Goal: Task Accomplishment & Management: Complete application form

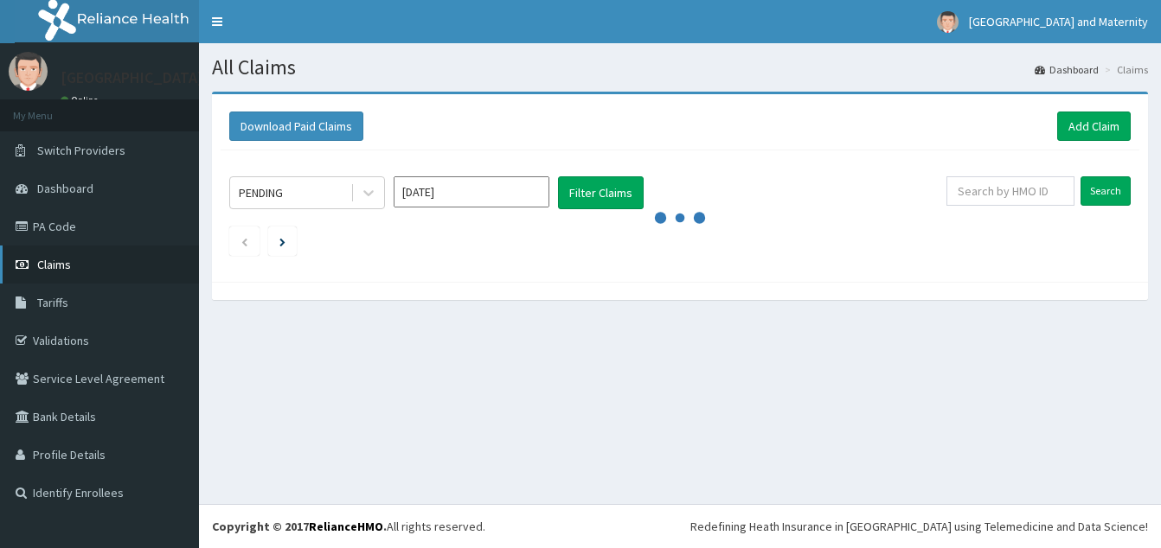
click at [47, 272] on link "Claims" at bounding box center [99, 265] width 199 height 38
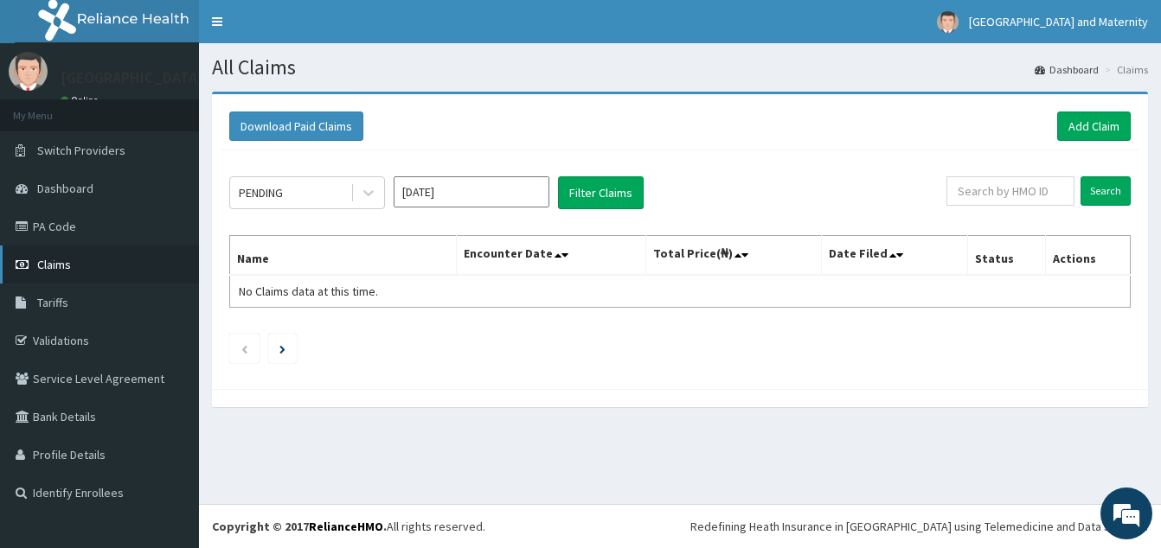
click at [75, 268] on link "Claims" at bounding box center [99, 265] width 199 height 38
click at [348, 203] on div "PENDING" at bounding box center [290, 193] width 120 height 28
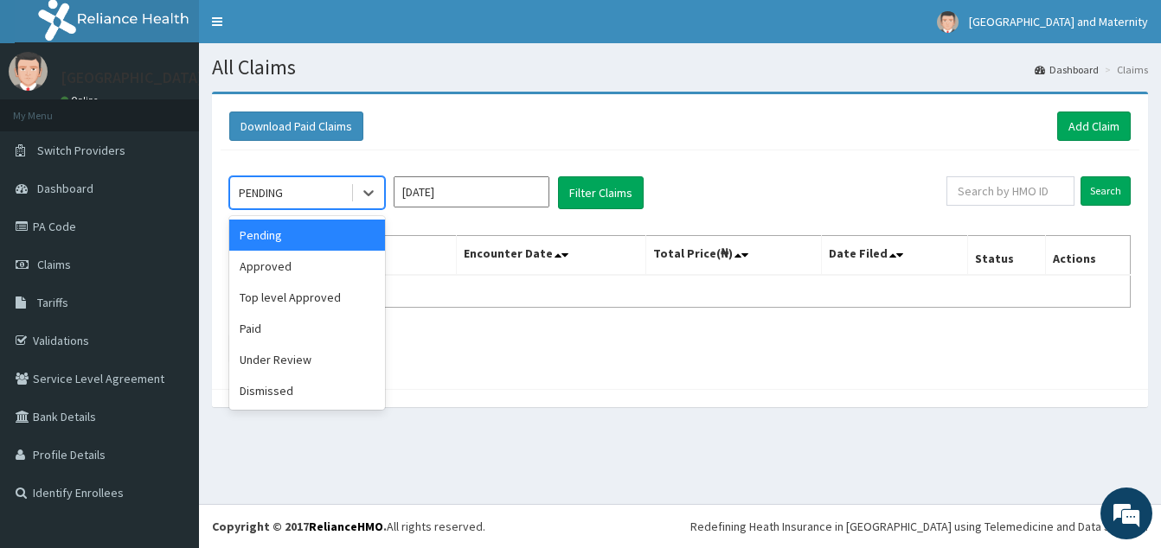
click at [308, 262] on div "Approved" at bounding box center [307, 266] width 156 height 31
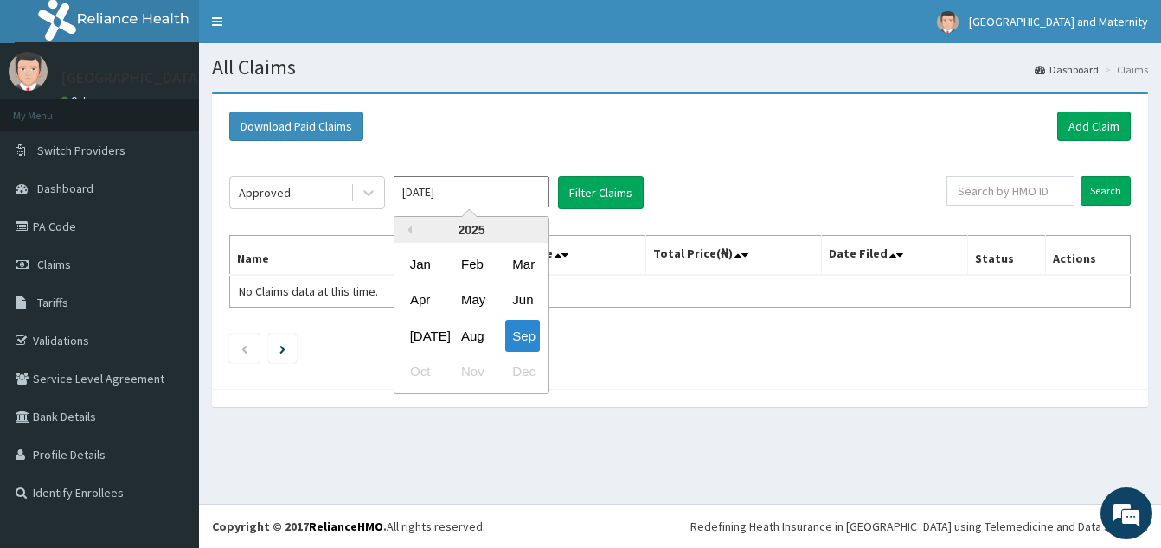
click at [414, 198] on input "Sep 2025" at bounding box center [472, 191] width 156 height 31
click at [420, 337] on div "Jul" at bounding box center [420, 336] width 35 height 32
type input "Jul 2025"
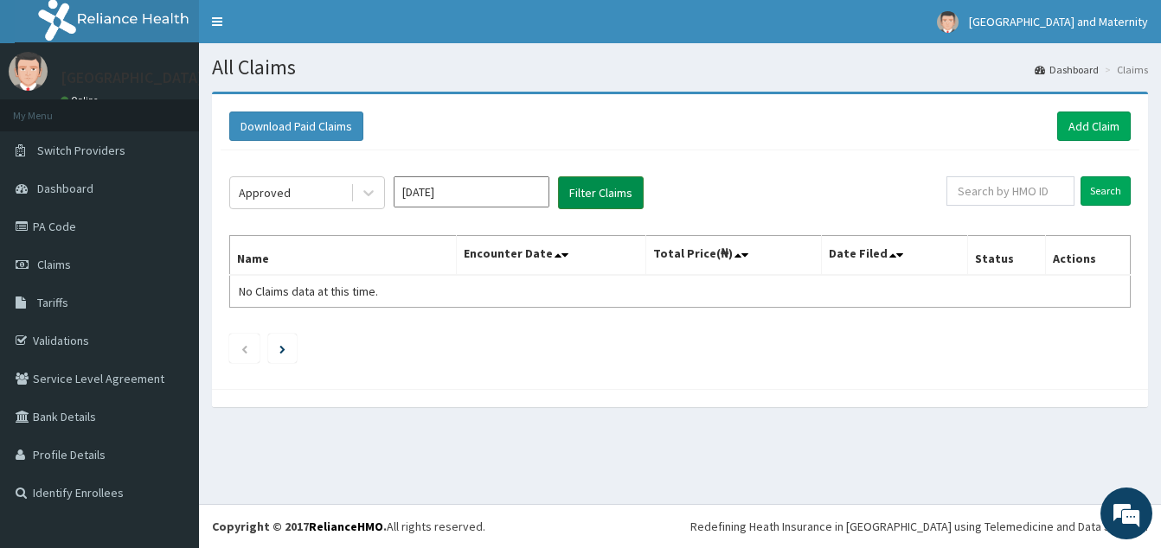
click at [574, 187] on button "Filter Claims" at bounding box center [601, 192] width 86 height 33
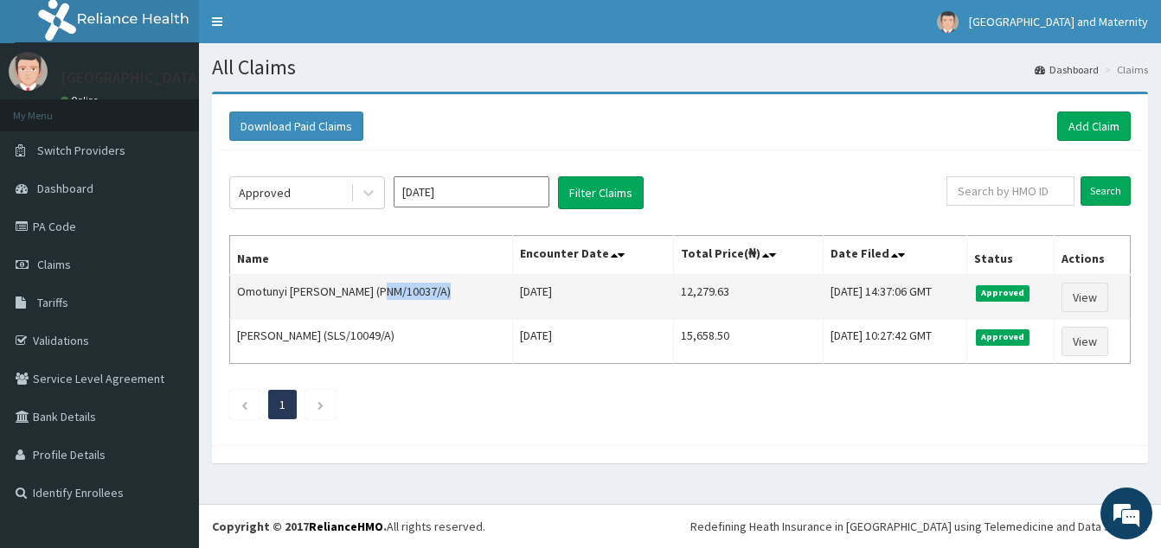
drag, startPoint x: 458, startPoint y: 294, endPoint x: 395, endPoint y: 288, distance: 62.6
click at [392, 288] on td "Omotunyi ADEHOUN JOSEPH (PNM/10037/A)" at bounding box center [371, 297] width 283 height 45
drag, startPoint x: 395, startPoint y: 288, endPoint x: 407, endPoint y: 290, distance: 12.2
copy td "PNM/10037/A"
click at [1085, 300] on link "View" at bounding box center [1084, 297] width 47 height 29
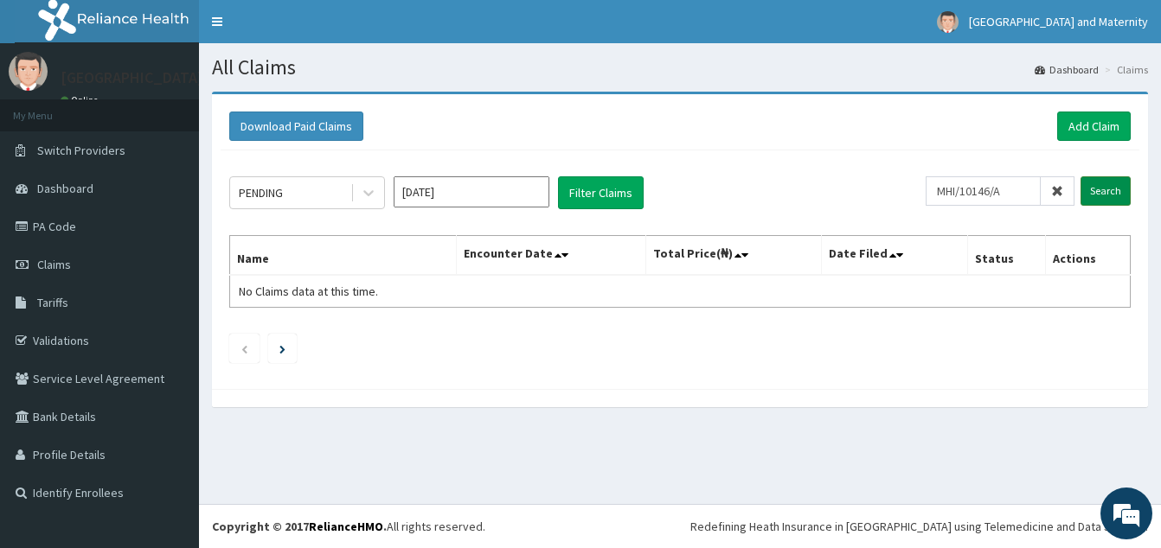
type input "MHI/10146/A"
click at [1110, 195] on input "Search" at bounding box center [1105, 190] width 50 height 29
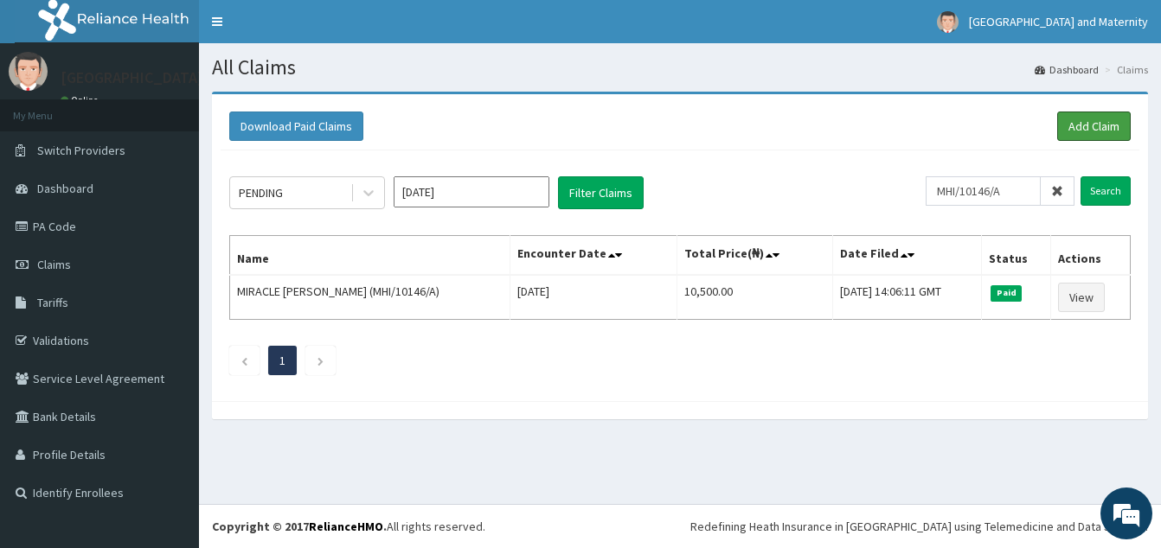
click at [1062, 121] on link "Add Claim" at bounding box center [1094, 126] width 74 height 29
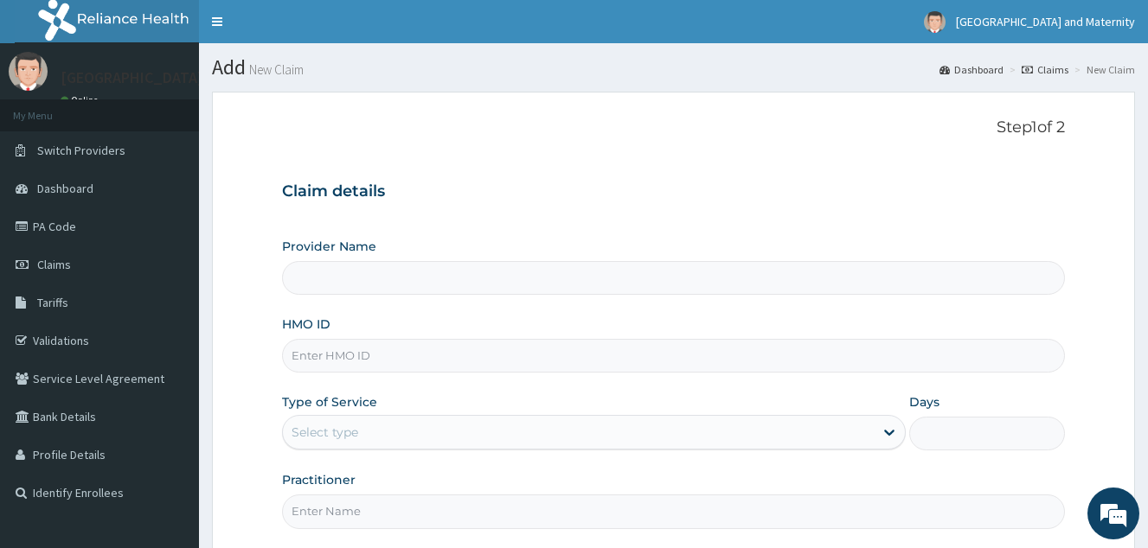
scroll to position [86, 0]
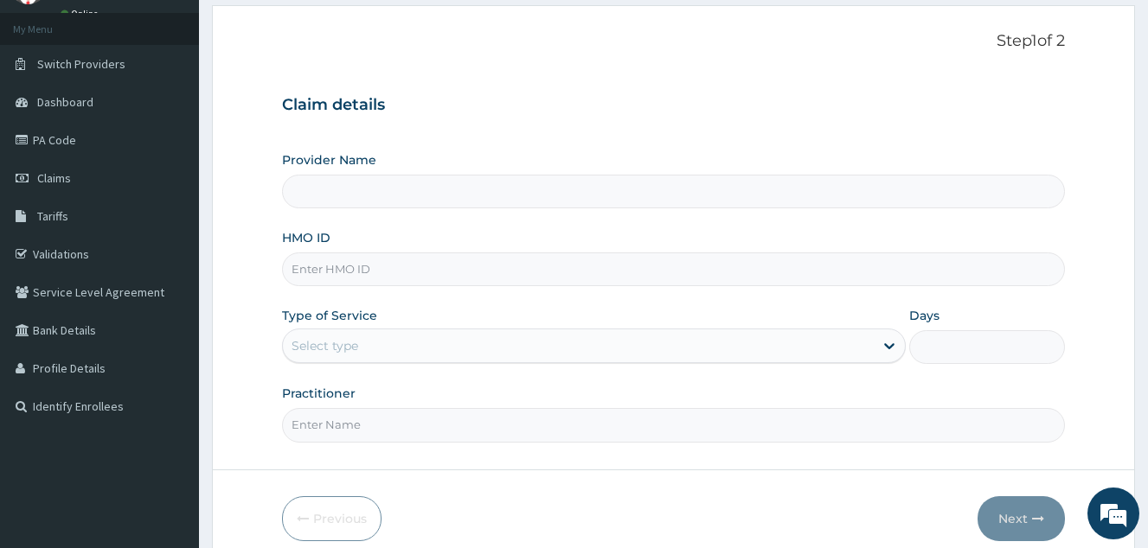
type input "[GEOGRAPHIC_DATA] & Maternity"
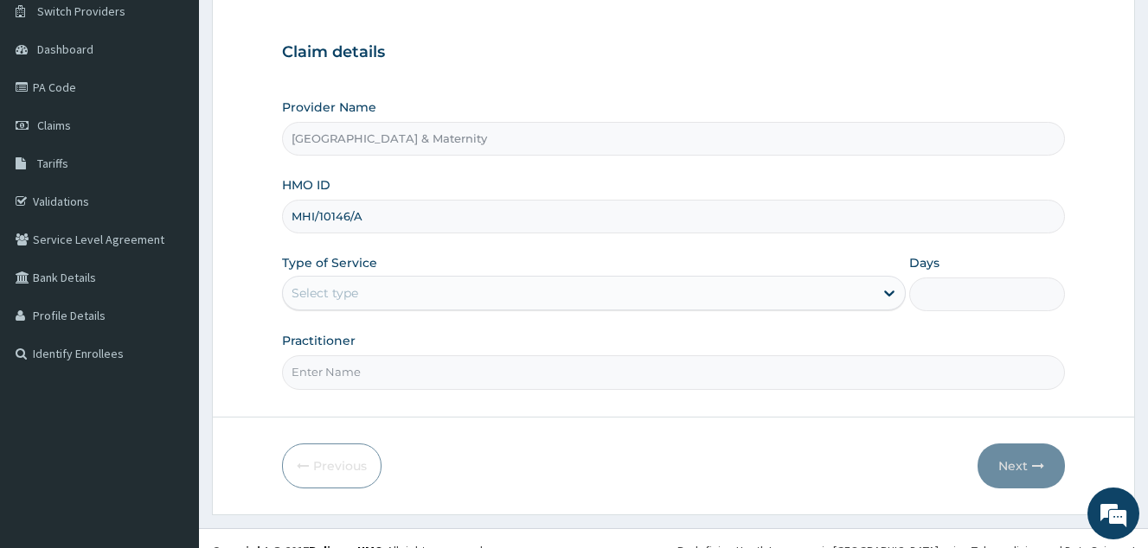
scroll to position [163, 0]
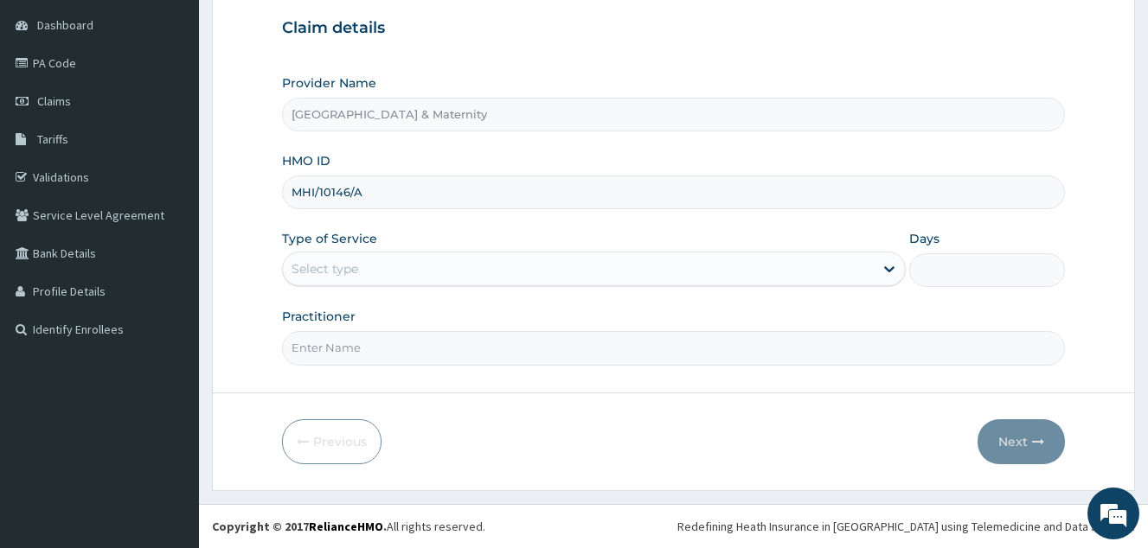
type input "MHI/10146/A"
click at [428, 263] on div "Select type" at bounding box center [578, 269] width 591 height 28
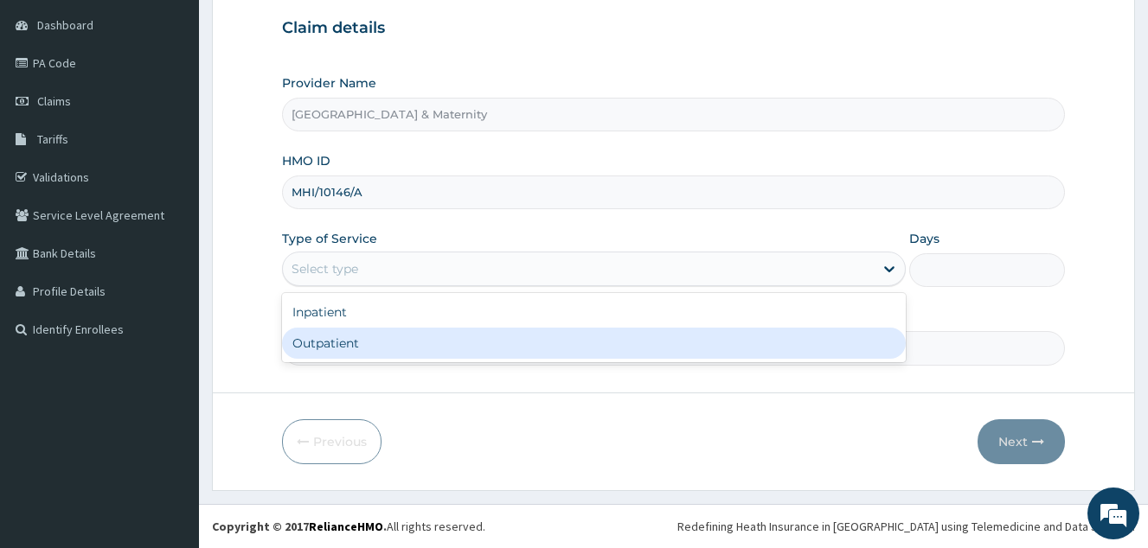
click at [426, 348] on div "Outpatient" at bounding box center [594, 343] width 624 height 31
type input "1"
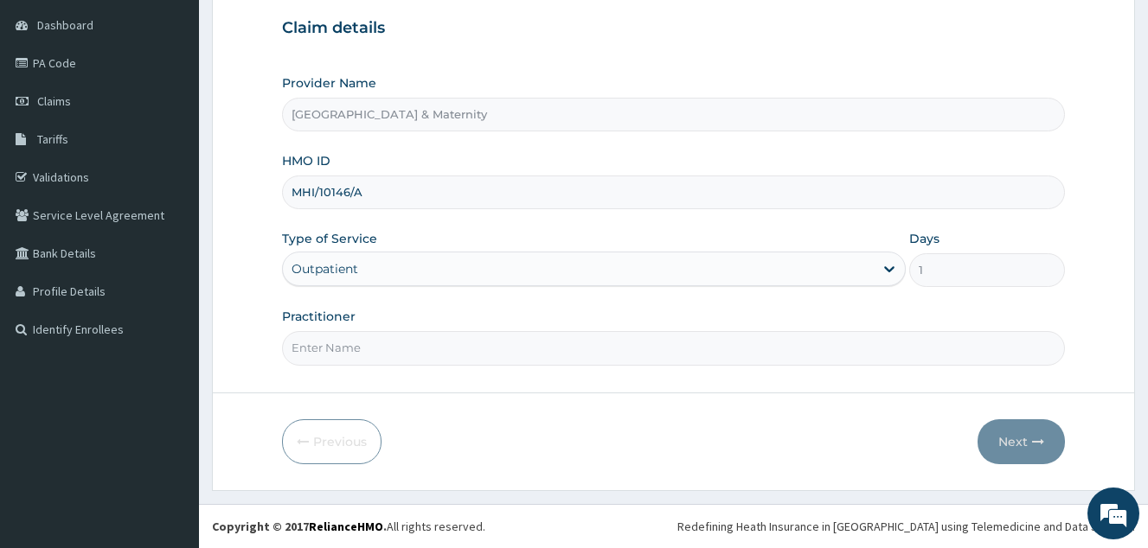
click at [401, 339] on input "Practitioner" at bounding box center [673, 348] width 783 height 34
click at [344, 341] on input "Practitioner" at bounding box center [673, 348] width 783 height 34
type input "Dr Ajanlekoko"
click at [1002, 451] on button "Next" at bounding box center [1020, 441] width 87 height 45
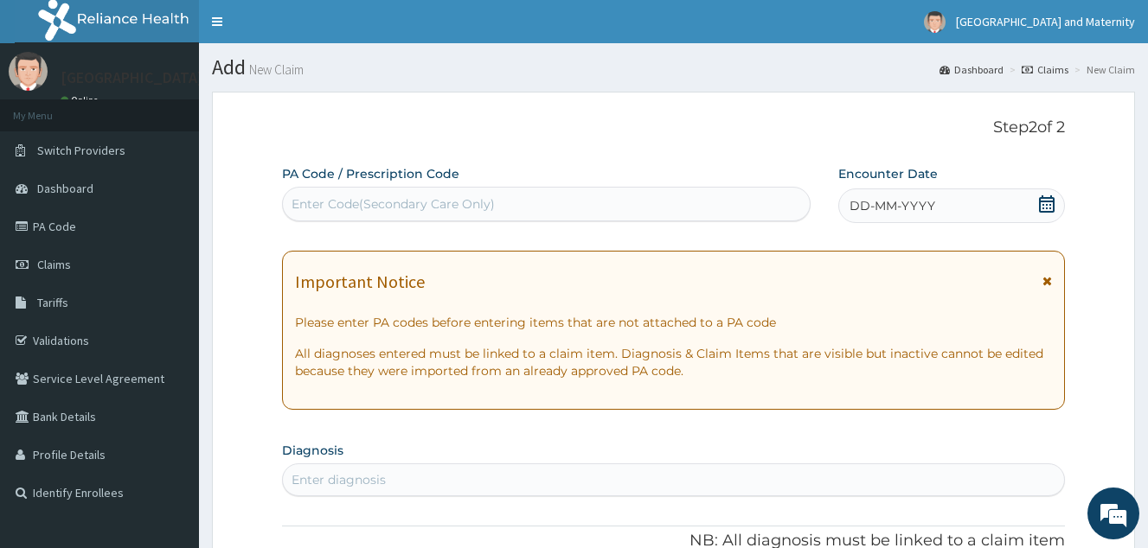
click at [1041, 202] on icon at bounding box center [1047, 203] width 16 height 17
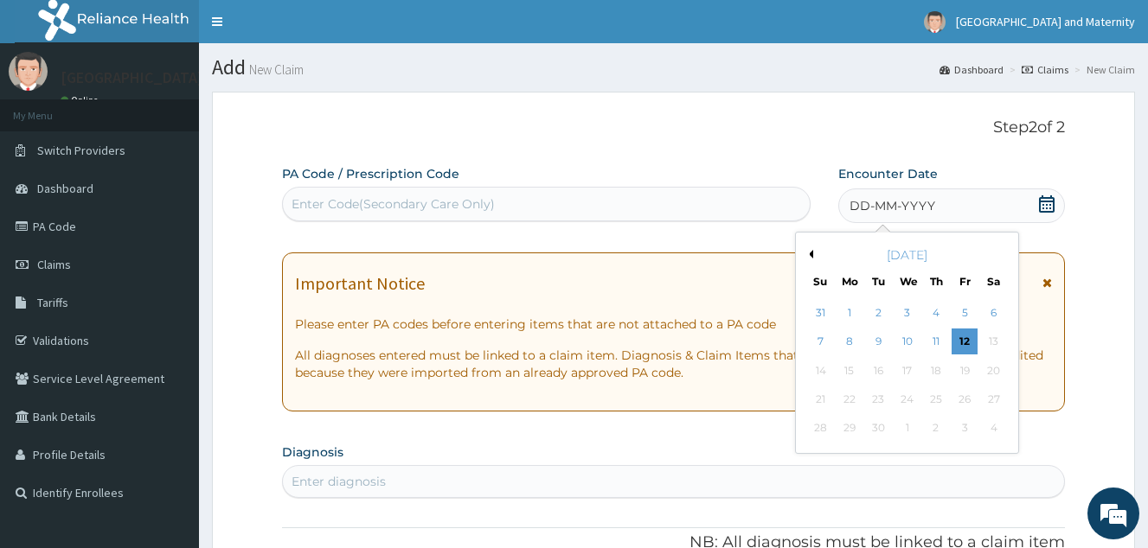
click at [810, 254] on button "Previous Month" at bounding box center [808, 254] width 9 height 9
click at [810, 340] on div "6" at bounding box center [821, 343] width 26 height 26
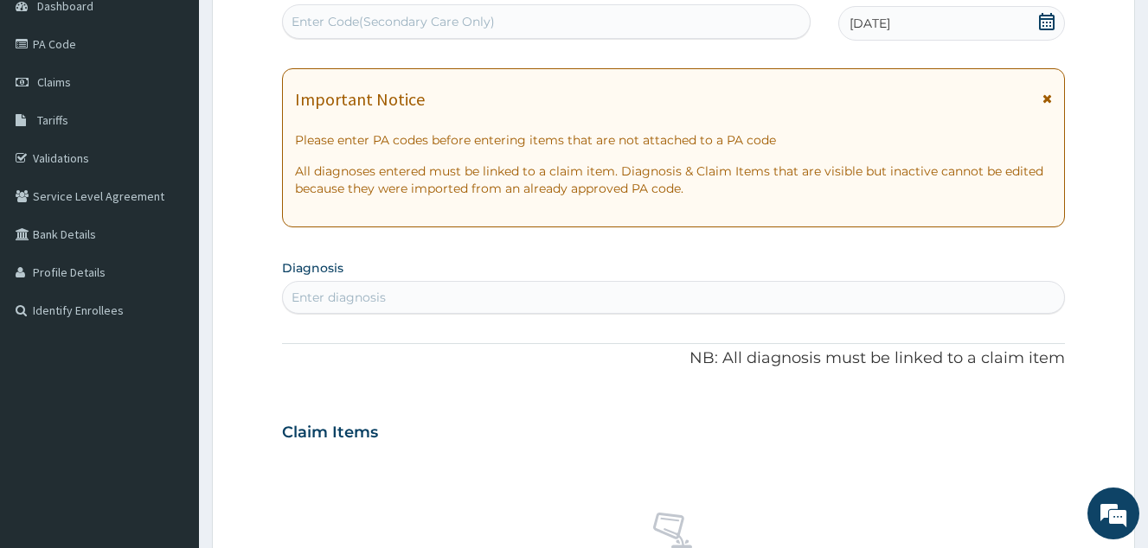
scroll to position [346, 0]
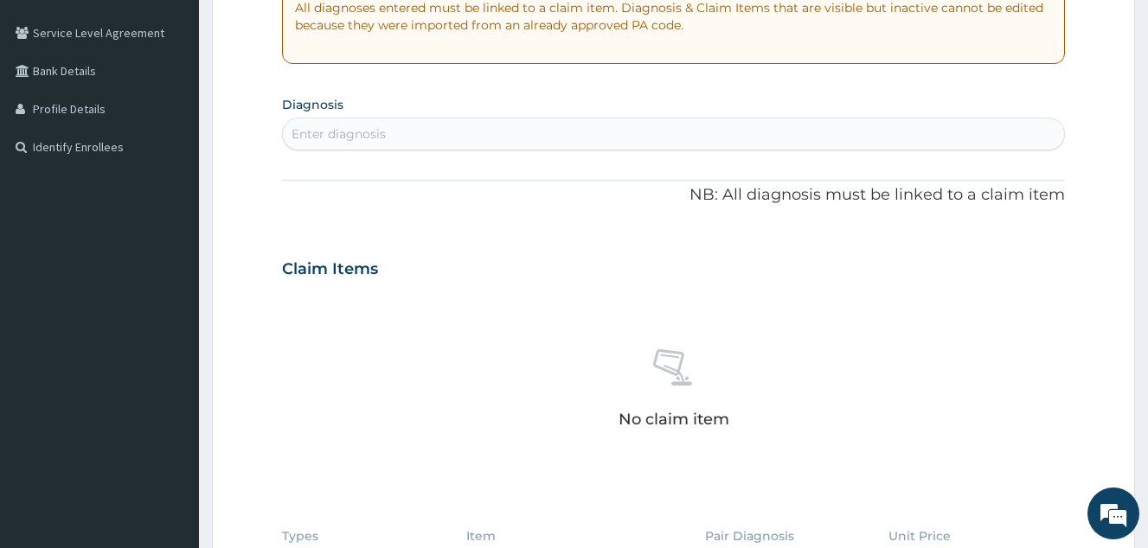
click at [352, 147] on div "Enter diagnosis" at bounding box center [673, 134] width 781 height 28
type input "upper resp"
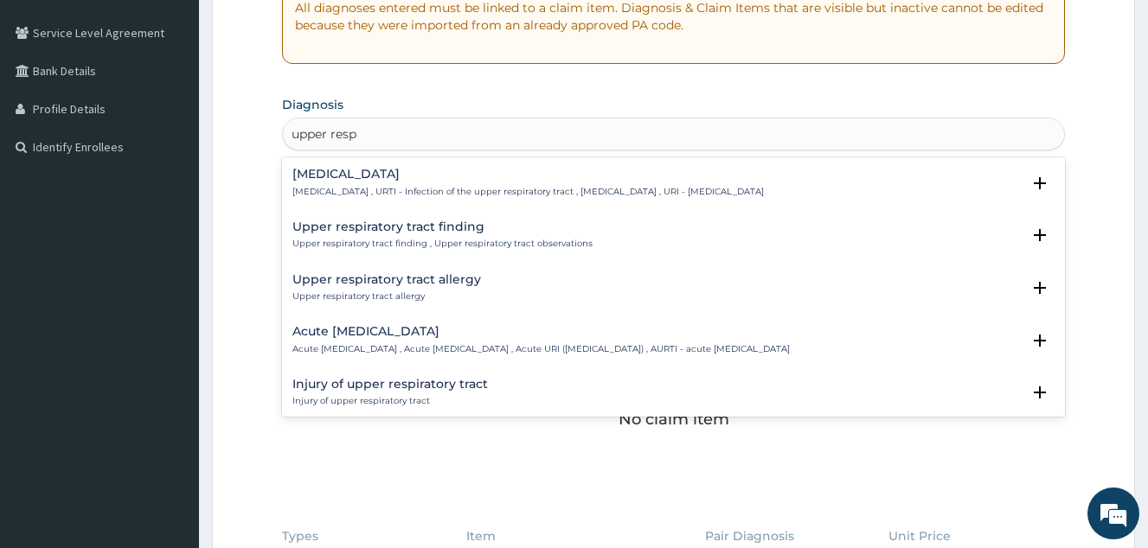
click at [417, 182] on div "Upper respiratory infection Upper respiratory infection , URTI - Infection of t…" at bounding box center [527, 183] width 471 height 30
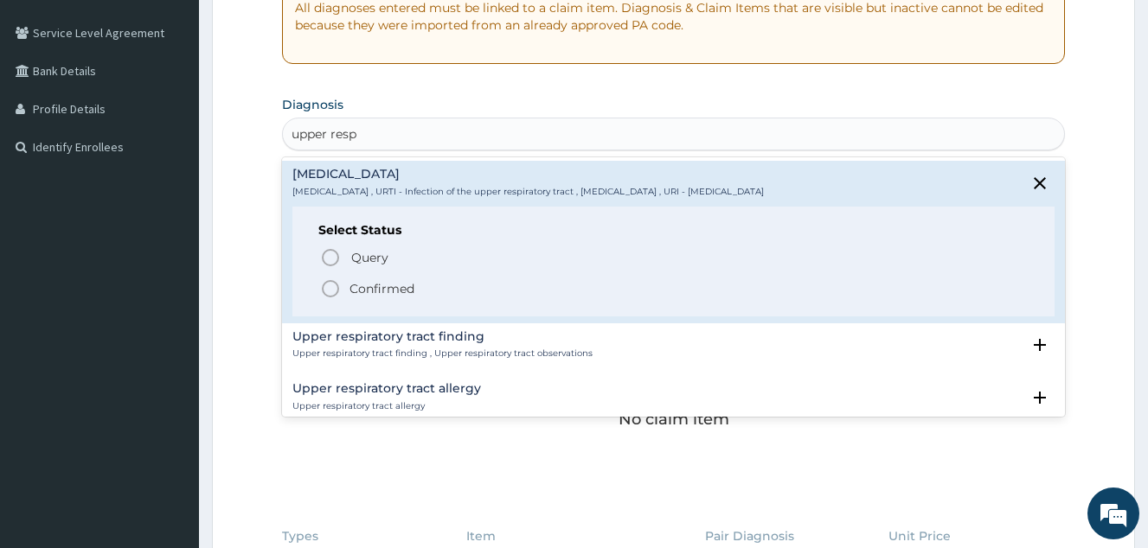
click at [419, 284] on span "Confirmed" at bounding box center [674, 288] width 708 height 21
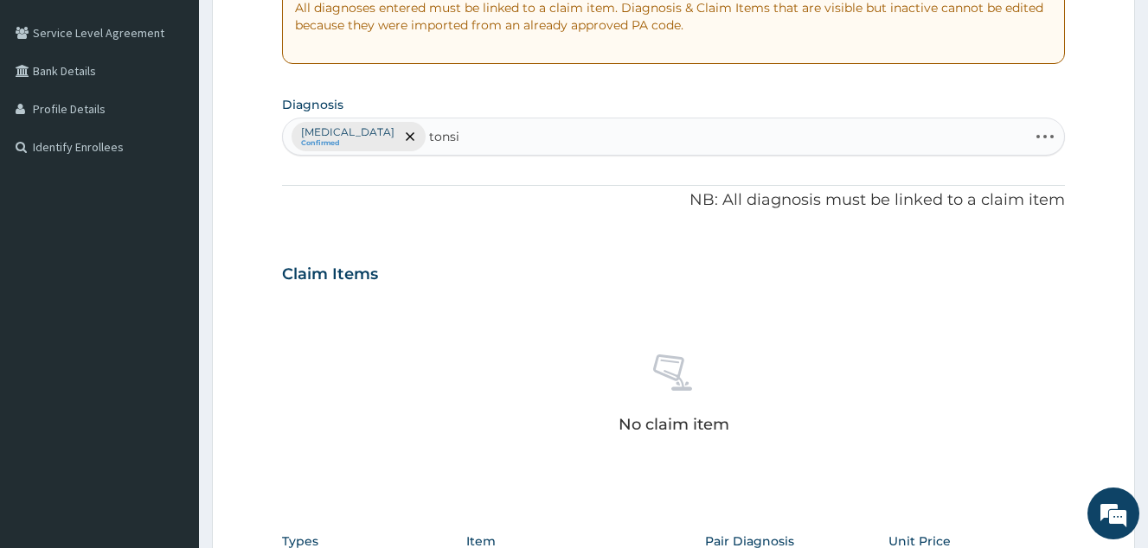
type input "tonsil"
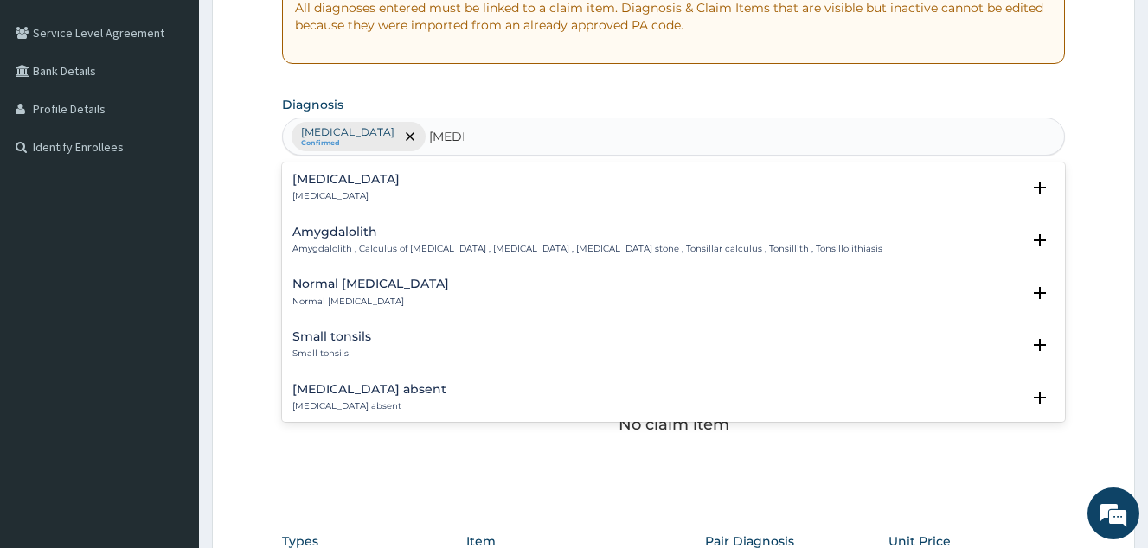
click at [367, 182] on div "Tonsillitis Tonsillitis" at bounding box center [673, 188] width 762 height 30
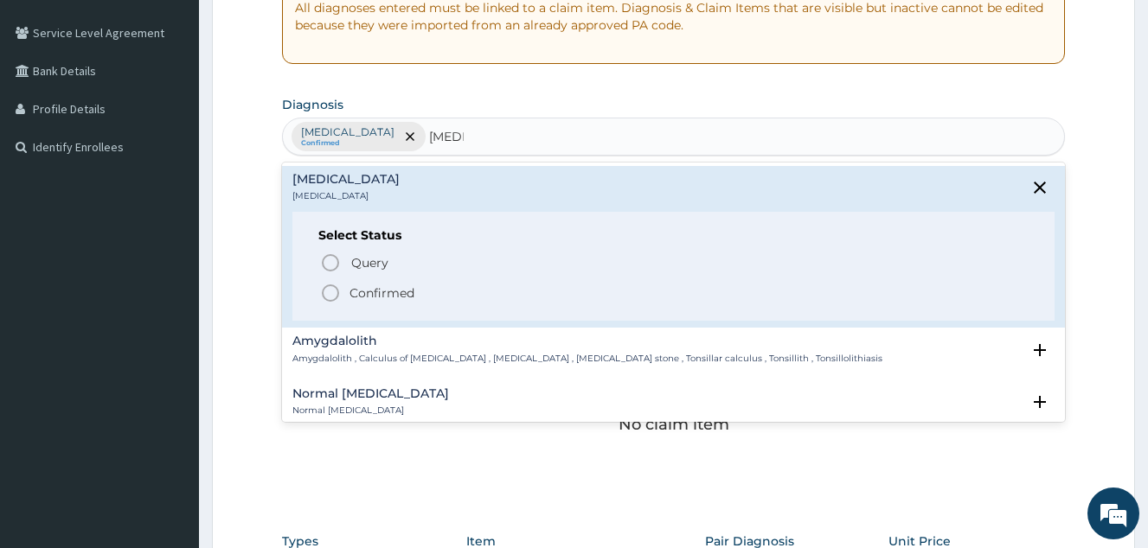
scroll to position [86, 0]
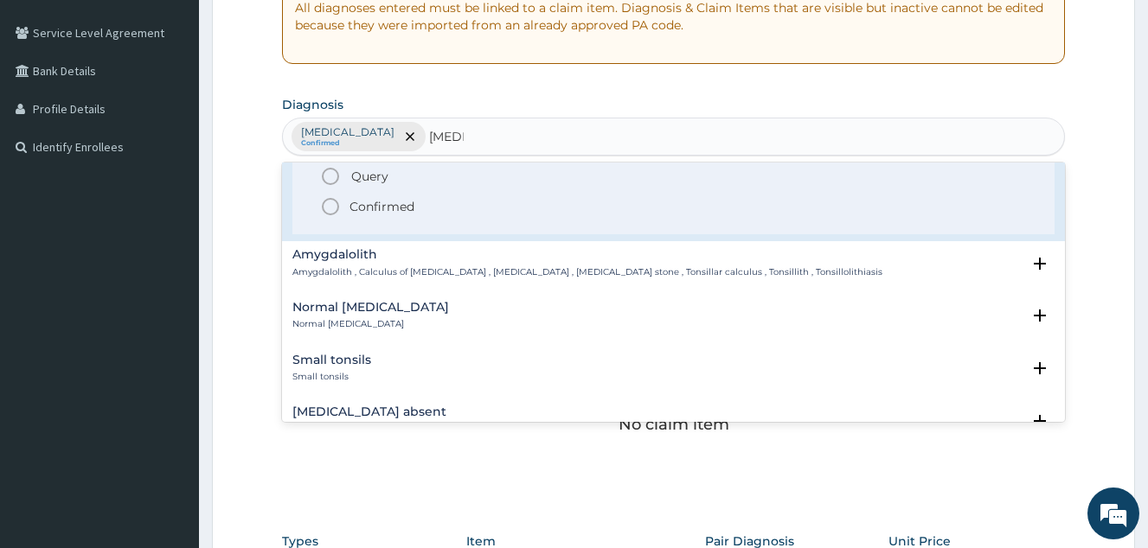
click at [398, 205] on p "Confirmed" at bounding box center [381, 206] width 65 height 17
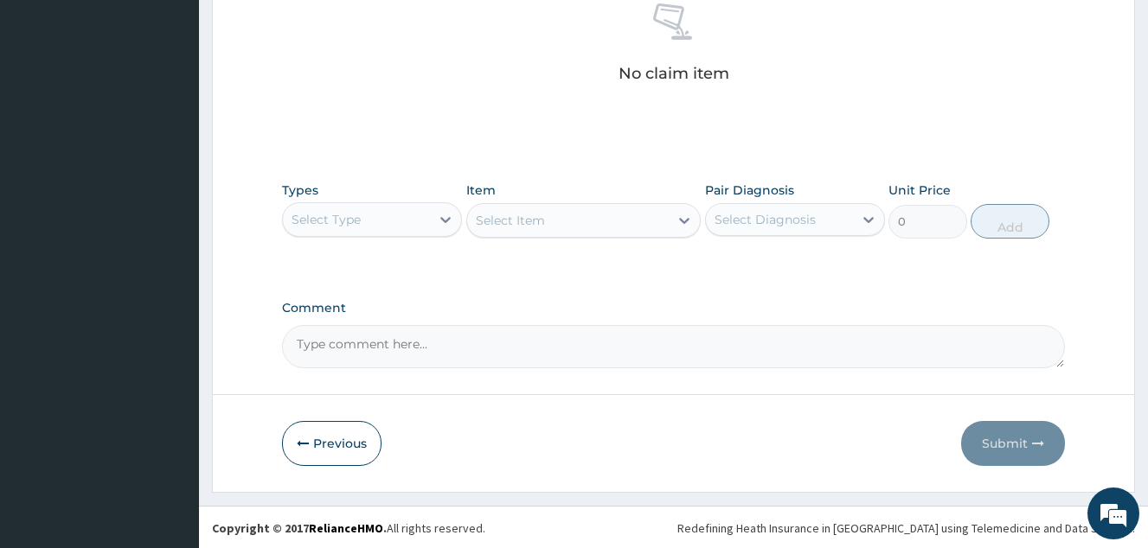
scroll to position [699, 0]
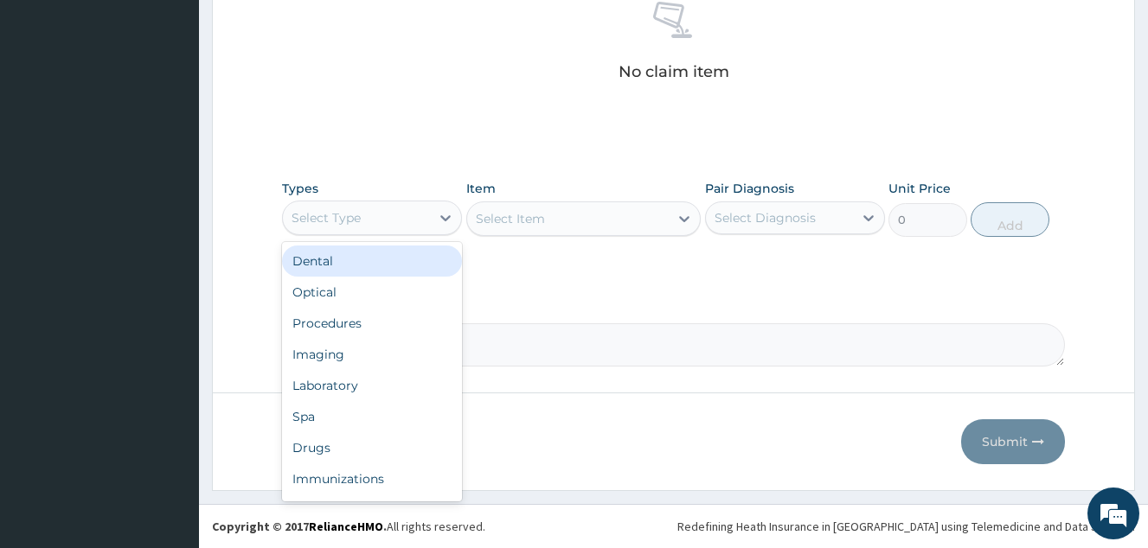
click at [401, 229] on div "Select Type" at bounding box center [356, 218] width 147 height 28
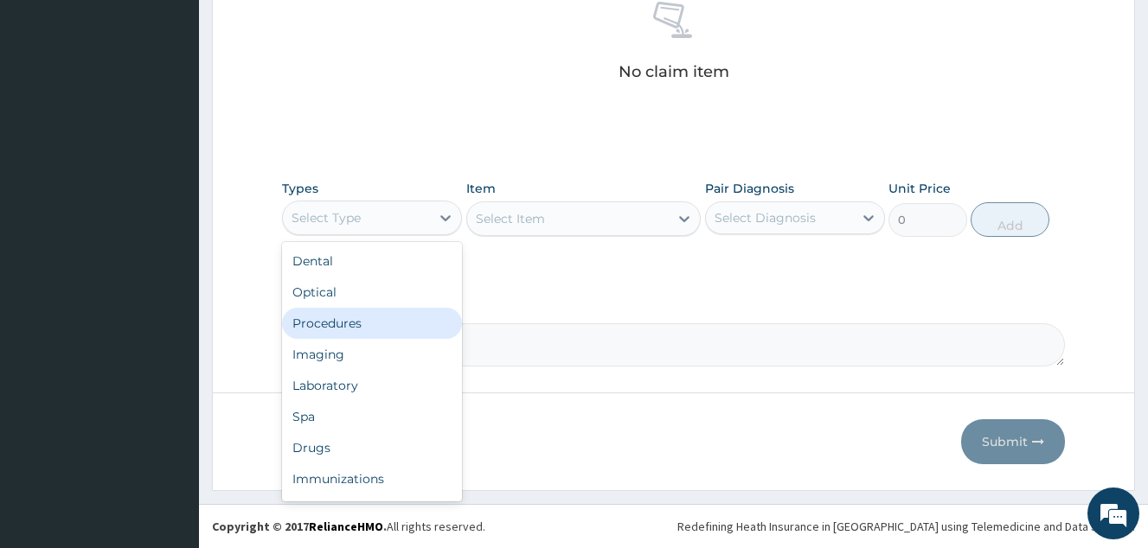
drag, startPoint x: 391, startPoint y: 325, endPoint x: 573, endPoint y: 249, distance: 196.9
click at [392, 324] on div "Procedures" at bounding box center [372, 323] width 180 height 31
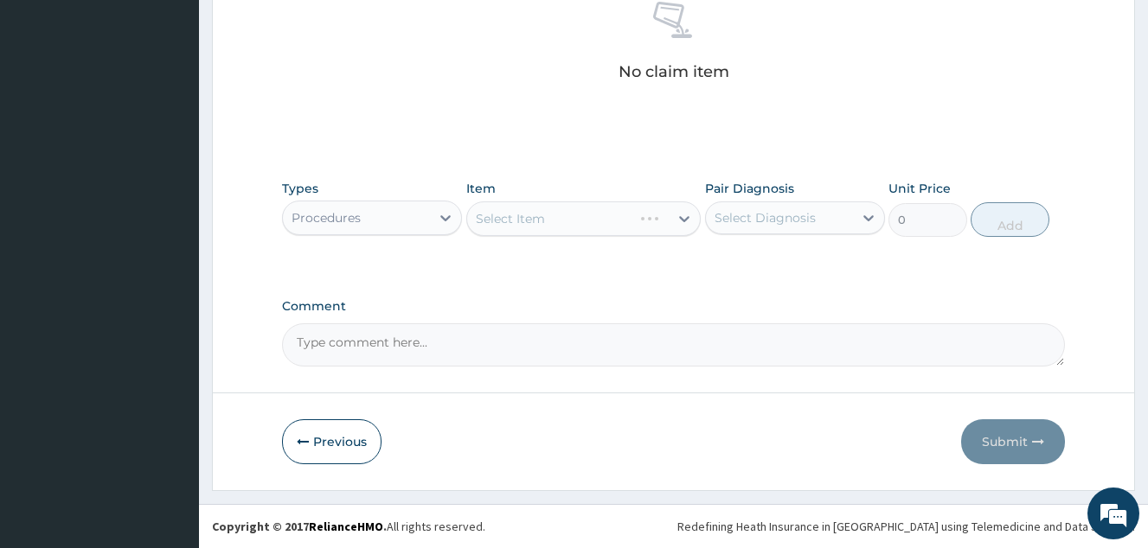
click at [602, 227] on div "Select Item" at bounding box center [583, 219] width 235 height 35
click at [627, 228] on div "Select Item" at bounding box center [583, 219] width 235 height 35
click at [618, 225] on div "Select Item" at bounding box center [568, 219] width 202 height 28
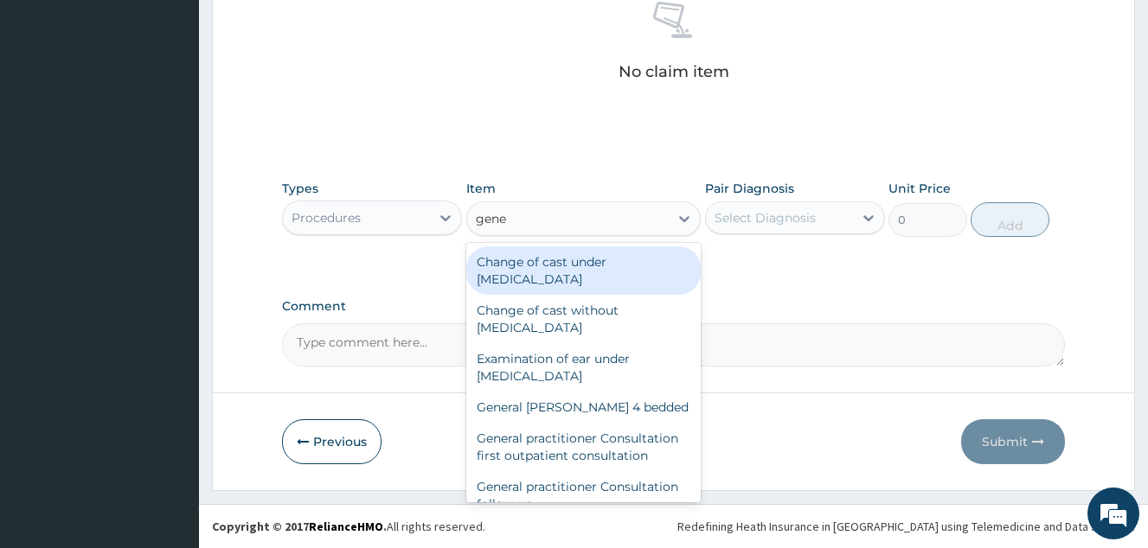
type input "gener"
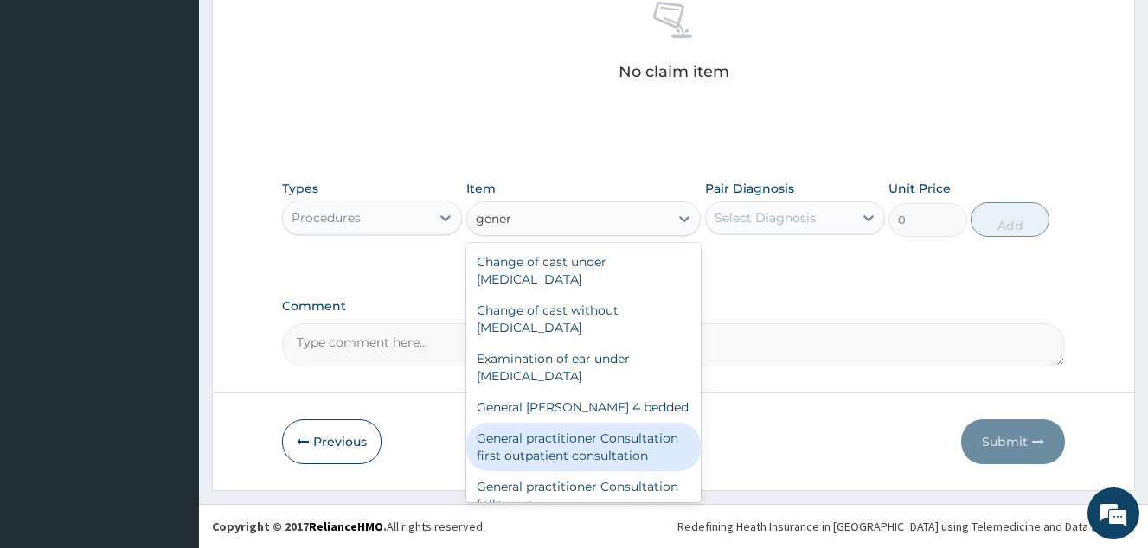
click at [604, 449] on div "General practitioner Consultation first outpatient consultation" at bounding box center [583, 447] width 235 height 48
type input "4000"
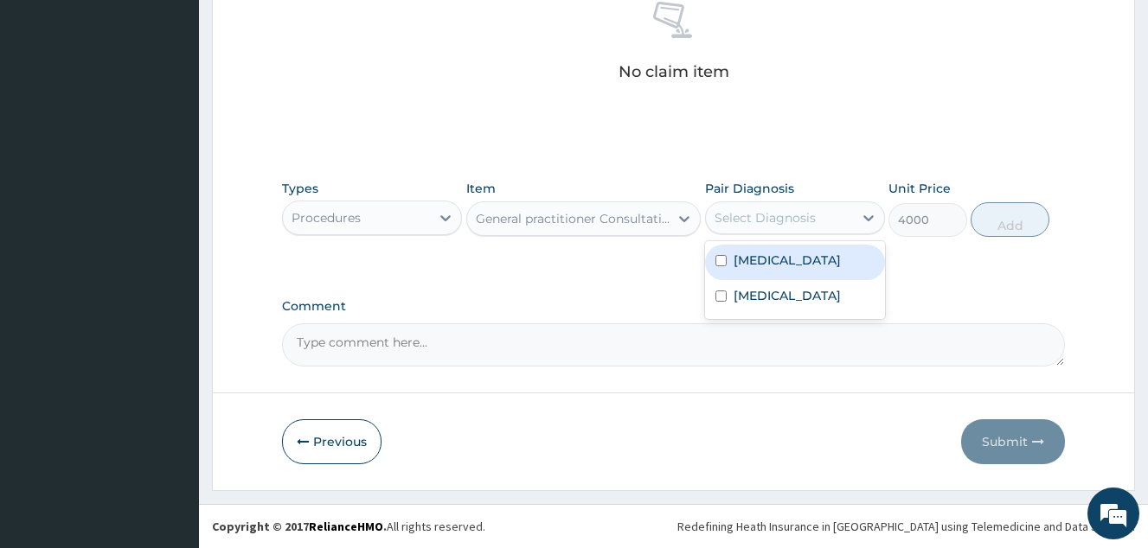
click at [788, 222] on div "Select Diagnosis" at bounding box center [764, 217] width 101 height 17
drag, startPoint x: 803, startPoint y: 260, endPoint x: 808, endPoint y: 307, distance: 46.9
click at [803, 263] on label "Upper respiratory infection" at bounding box center [786, 260] width 107 height 17
checkbox input "true"
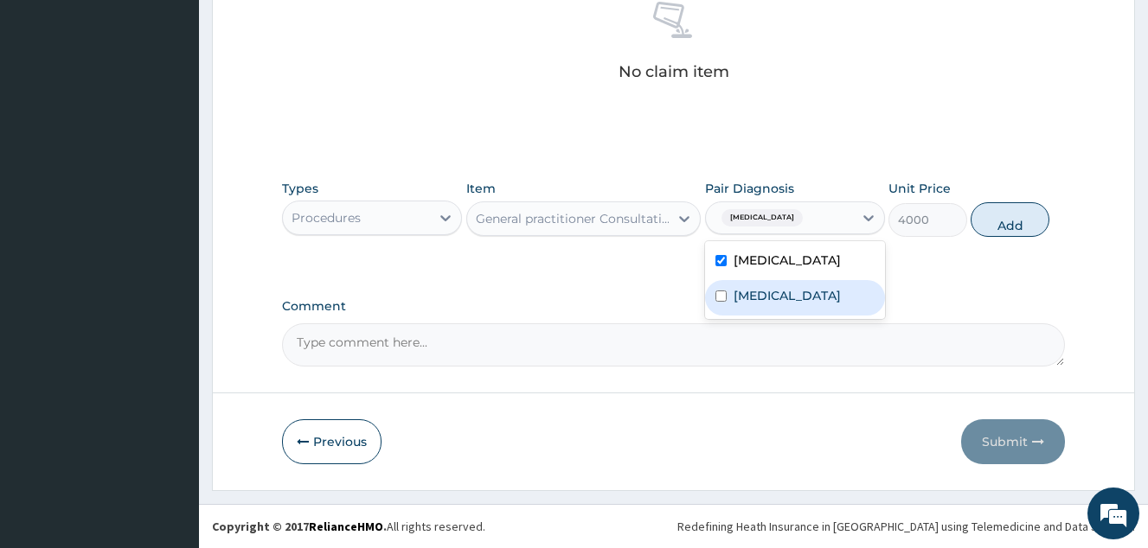
click at [804, 313] on div "Tonsillitis" at bounding box center [795, 297] width 180 height 35
checkbox input "true"
click at [1011, 237] on button "Add" at bounding box center [1009, 219] width 79 height 35
type input "0"
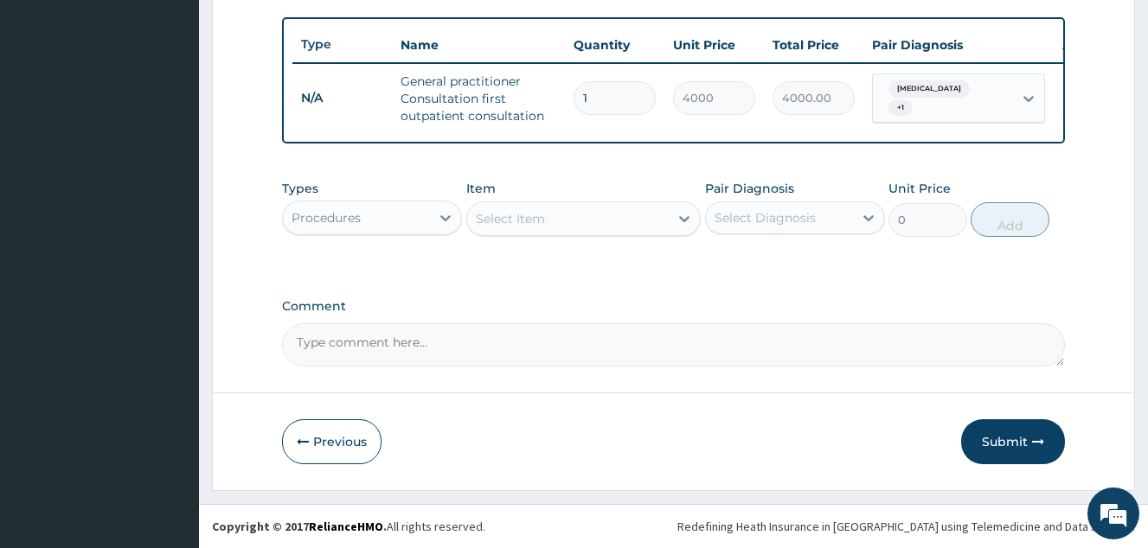
scroll to position [639, 0]
drag, startPoint x: 384, startPoint y: 204, endPoint x: 386, endPoint y: 225, distance: 20.8
click at [384, 205] on div "Procedures" at bounding box center [356, 218] width 147 height 28
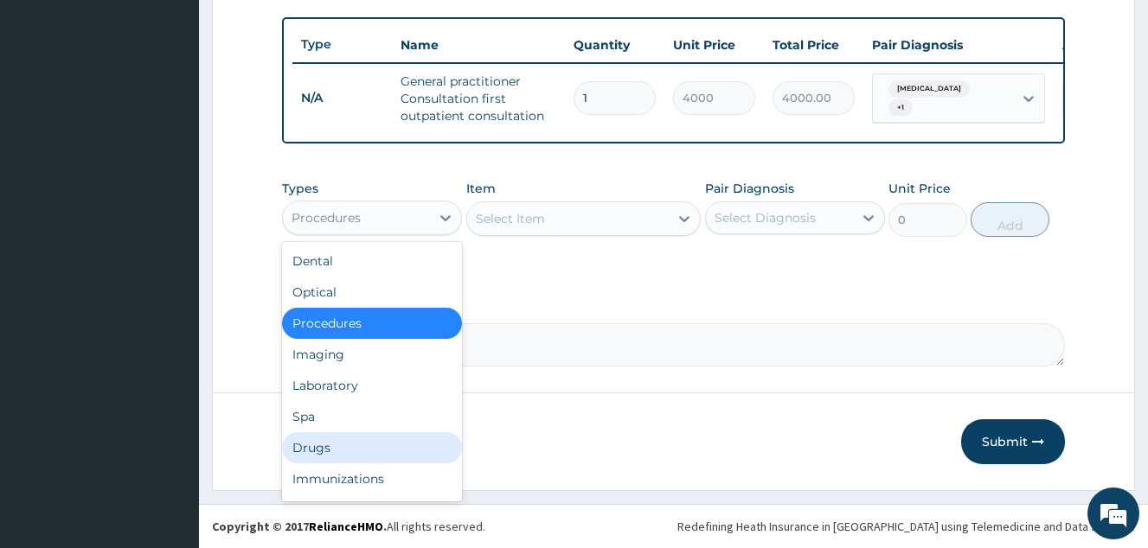
click at [372, 441] on div "Drugs" at bounding box center [372, 447] width 180 height 31
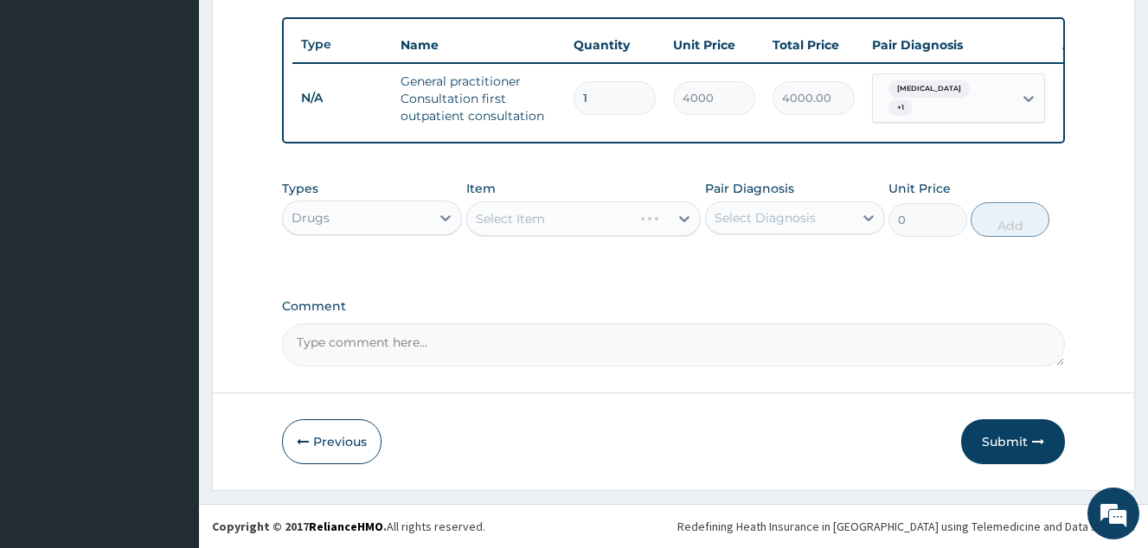
click at [520, 220] on div "Select Item" at bounding box center [583, 219] width 235 height 35
click at [631, 229] on div "Select Item" at bounding box center [568, 219] width 202 height 28
click at [560, 219] on div "Select Item" at bounding box center [568, 219] width 202 height 28
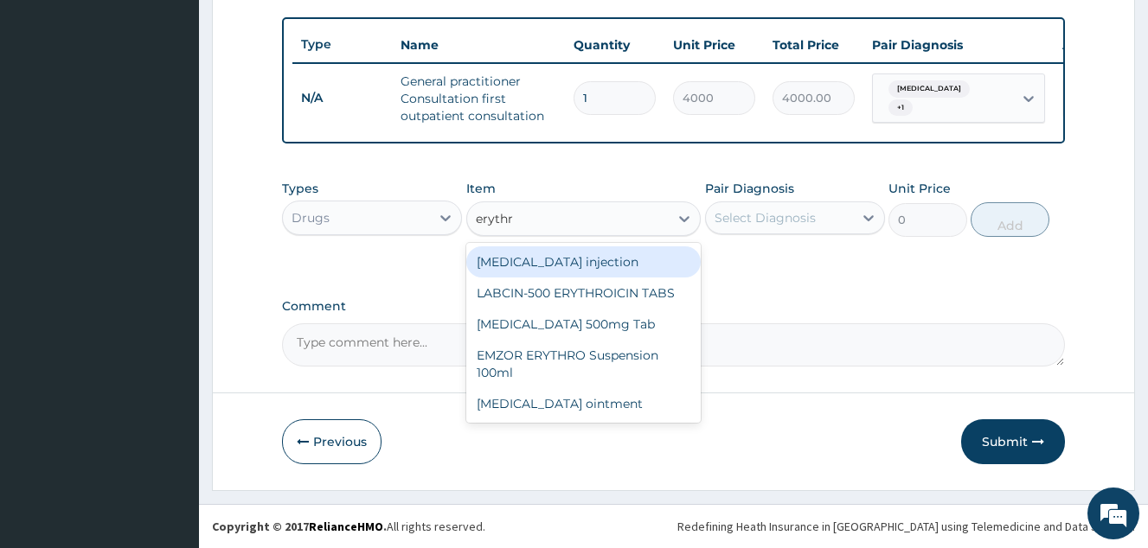
type input "erythro"
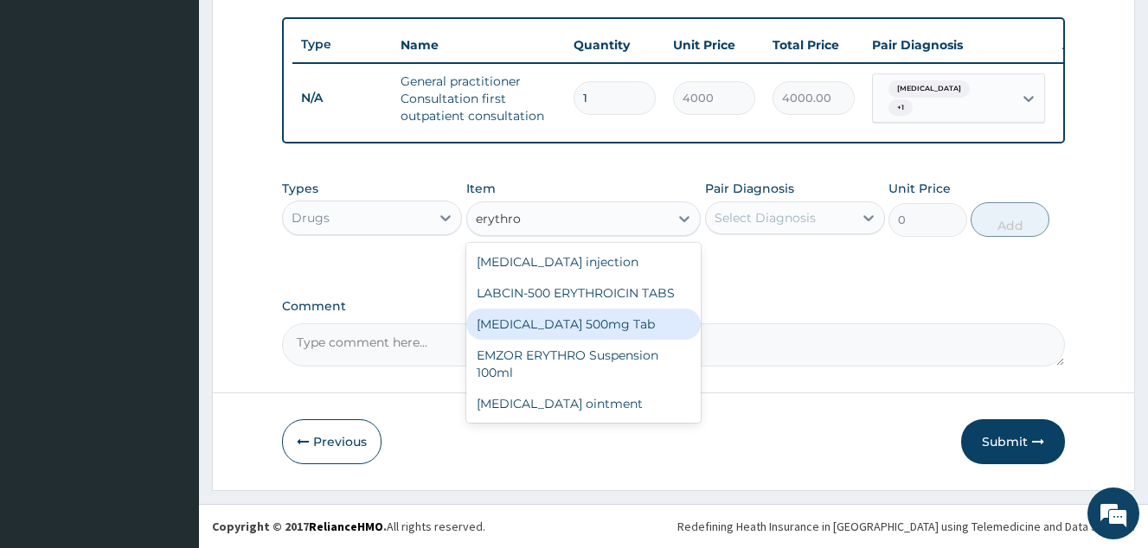
click at [573, 322] on div "Erythromycin 500mg Tab" at bounding box center [583, 324] width 235 height 31
type input "220"
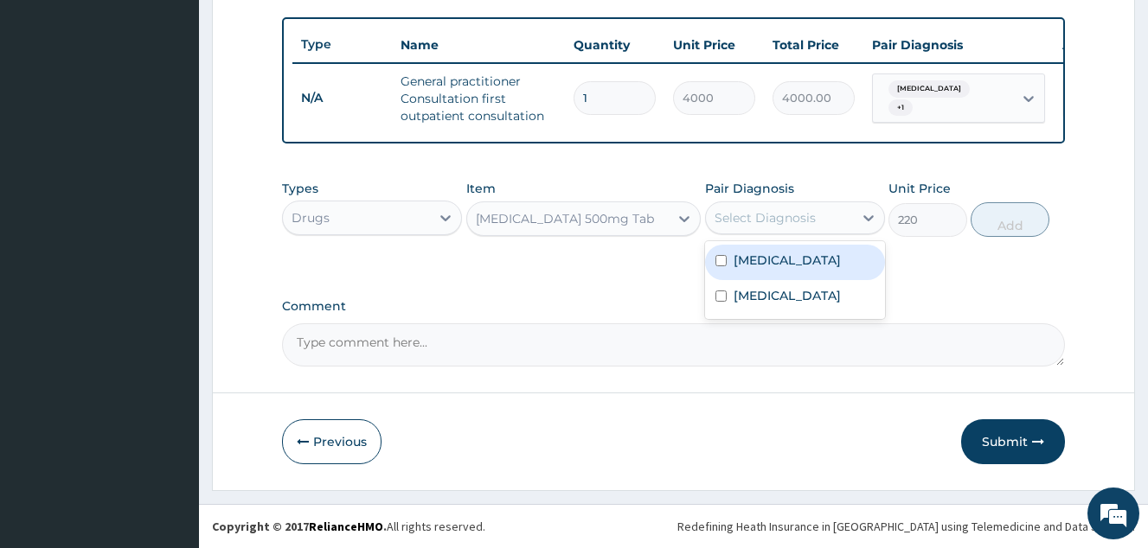
click at [769, 227] on div "Select Diagnosis" at bounding box center [779, 218] width 147 height 28
click at [791, 269] on label "Upper respiratory infection" at bounding box center [786, 260] width 107 height 17
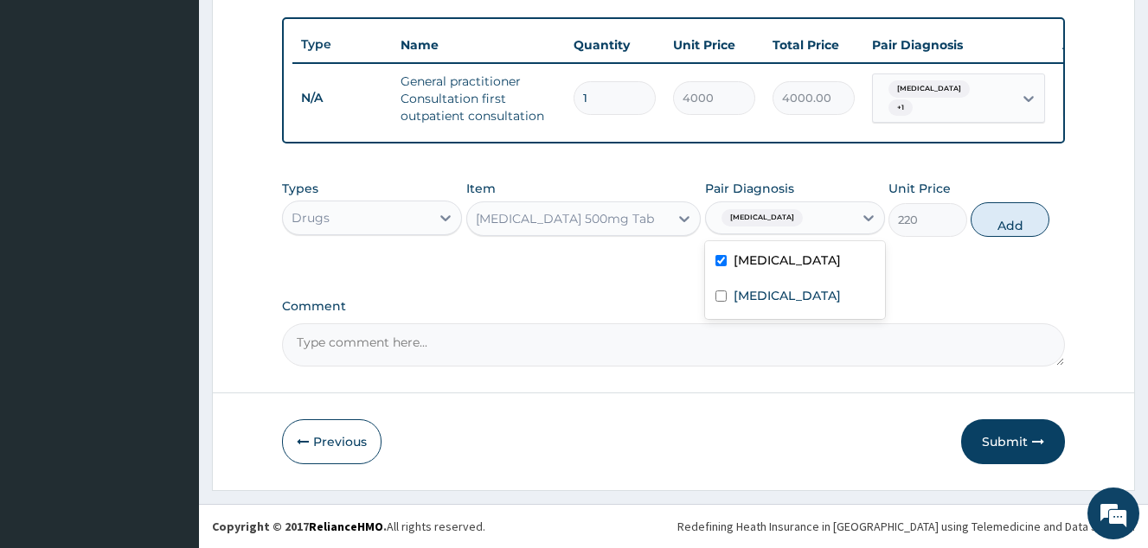
checkbox input "true"
click at [790, 316] on div "Tonsillitis" at bounding box center [795, 297] width 180 height 35
checkbox input "true"
click at [1027, 234] on button "Add" at bounding box center [1009, 219] width 79 height 35
type input "0"
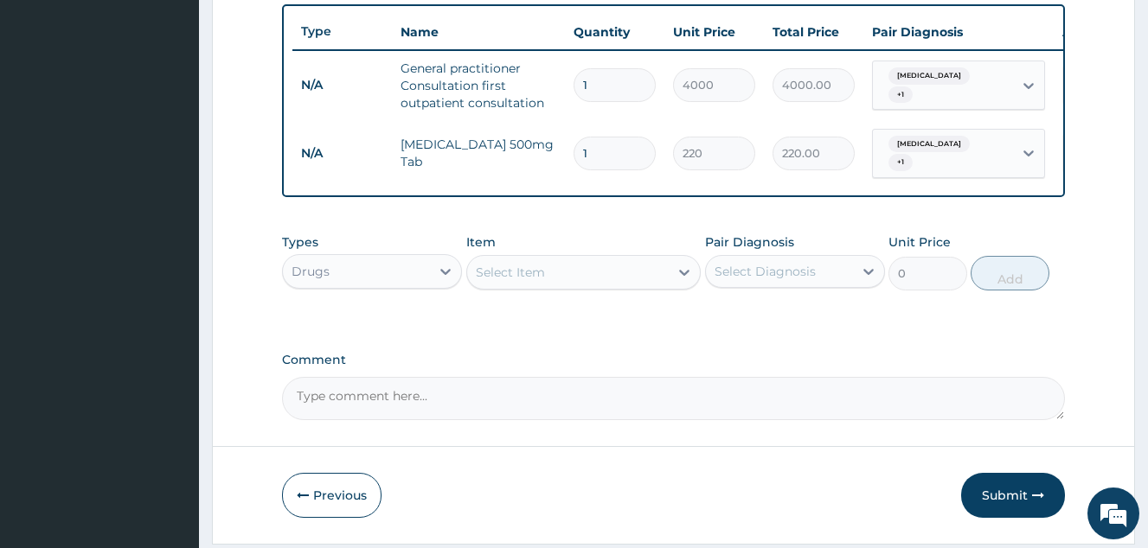
scroll to position [706, 0]
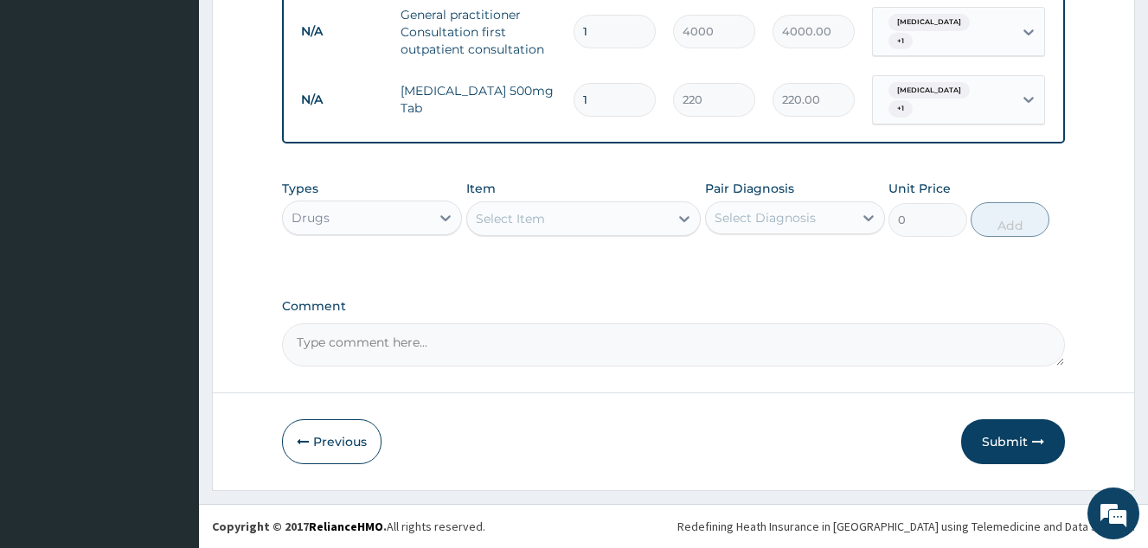
type input "15"
type input "3300.00"
type input "15"
click at [515, 224] on div "Select Item" at bounding box center [510, 218] width 69 height 17
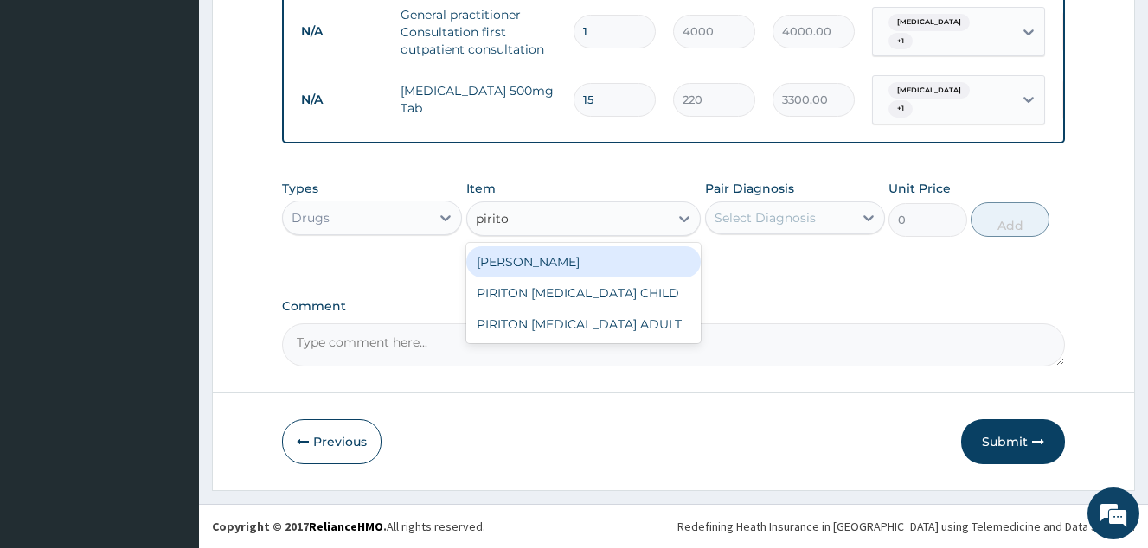
type input "piriton"
click at [577, 262] on div "PIRITON TAB EVANS" at bounding box center [583, 261] width 235 height 31
type input "23.65"
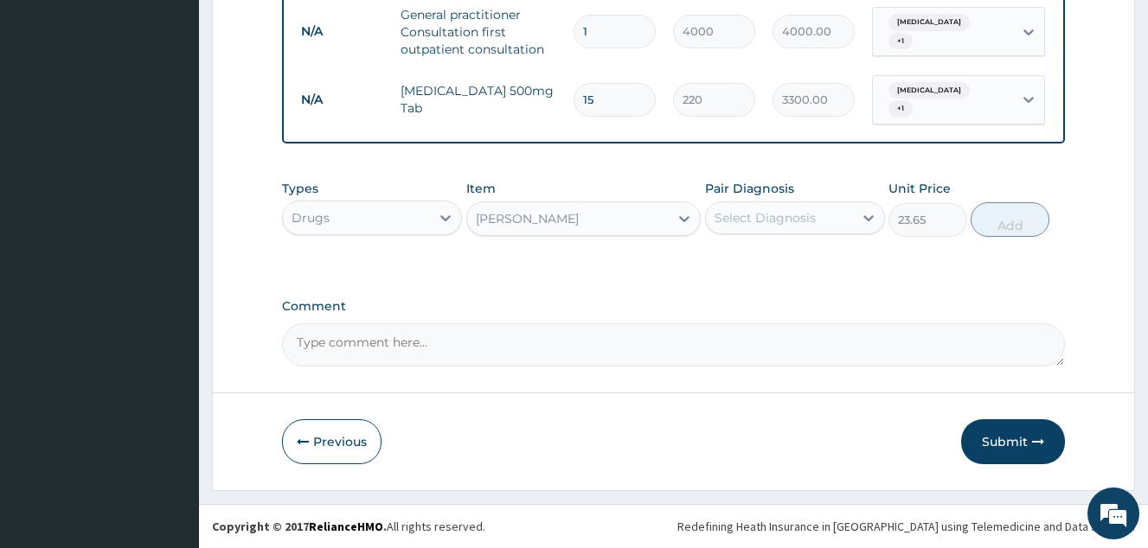
click at [771, 224] on div "Select Diagnosis" at bounding box center [764, 217] width 101 height 17
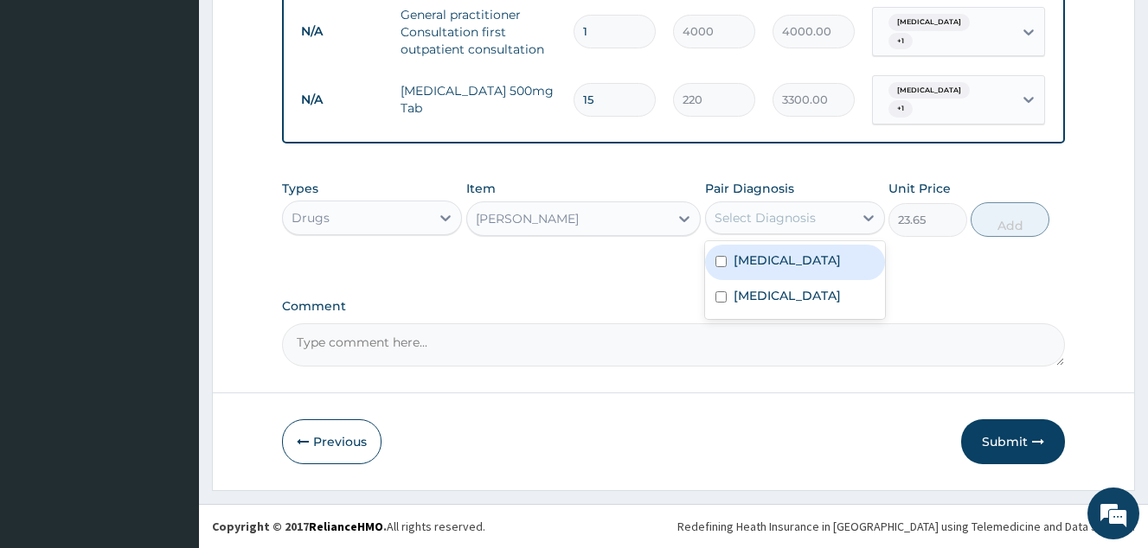
click at [796, 269] on label "Upper respiratory infection" at bounding box center [786, 260] width 107 height 17
checkbox input "true"
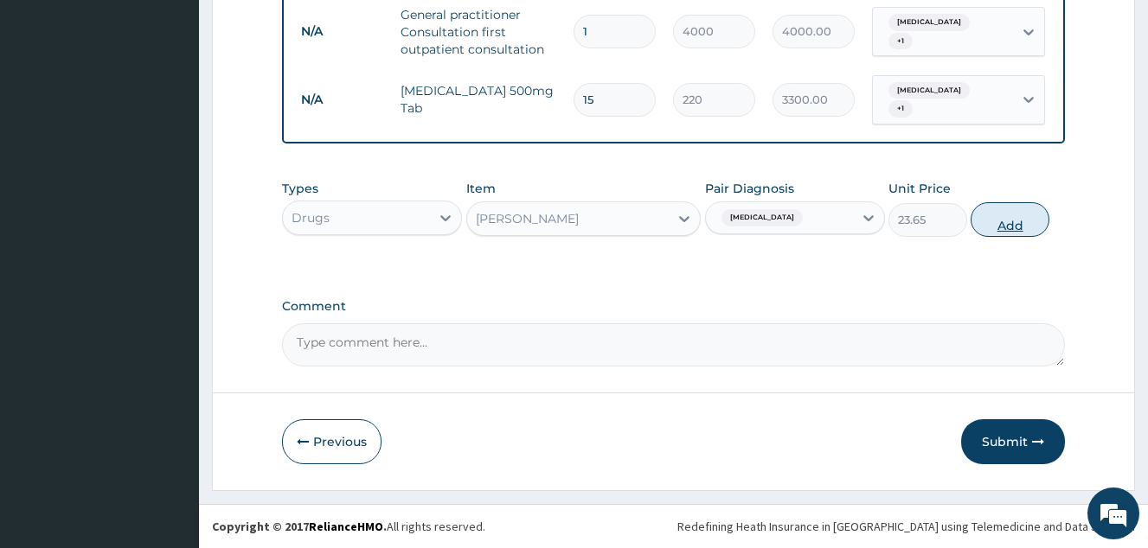
click at [995, 227] on button "Add" at bounding box center [1009, 219] width 79 height 35
type input "0"
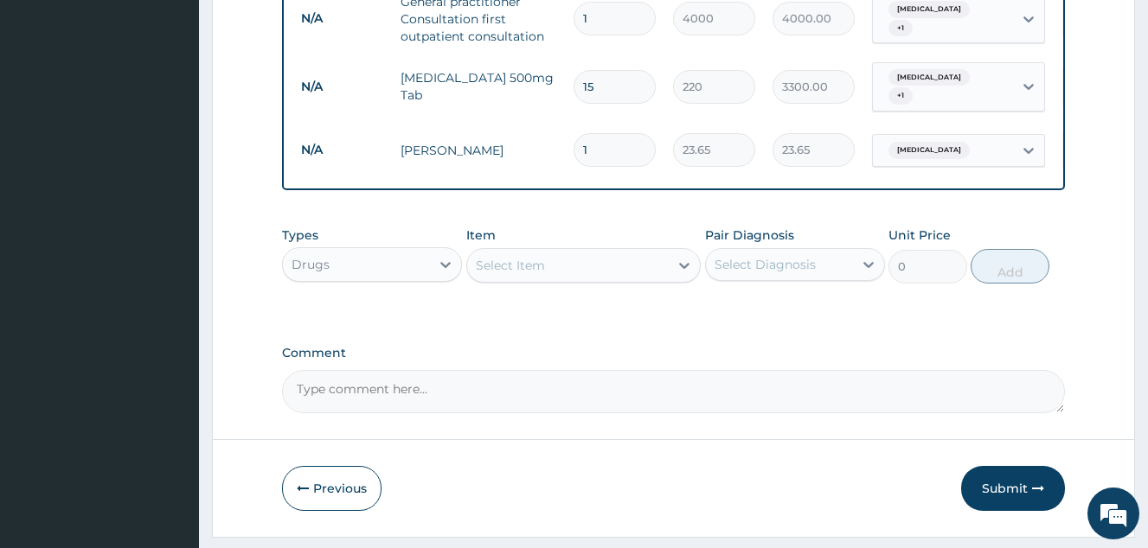
type input "10"
type input "236.50"
type input "10"
drag, startPoint x: 548, startPoint y: 272, endPoint x: 537, endPoint y: 202, distance: 71.0
click at [547, 273] on div "Select Item" at bounding box center [568, 266] width 202 height 28
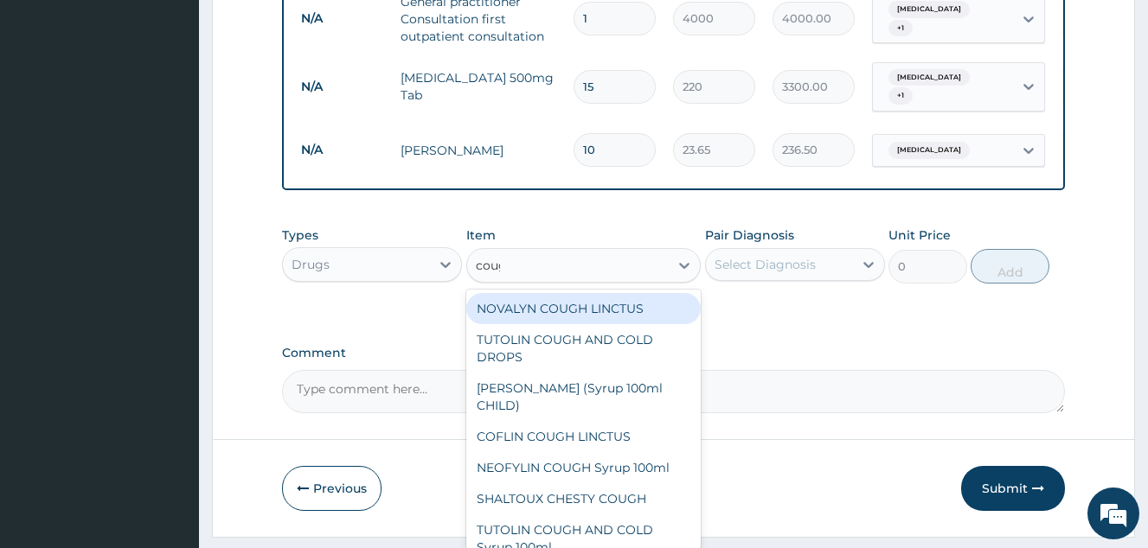
type input "cough"
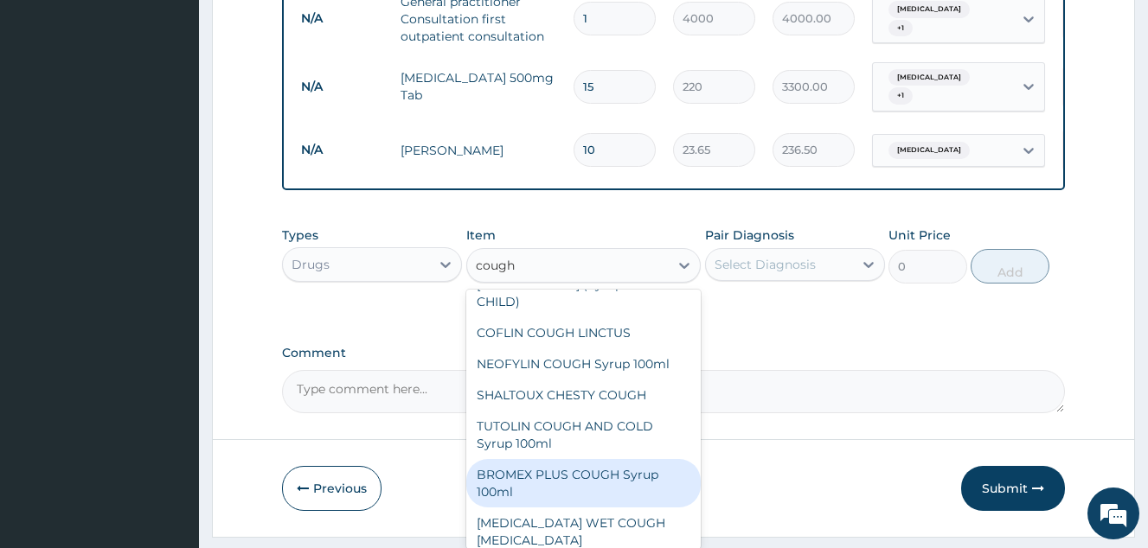
scroll to position [173, 0]
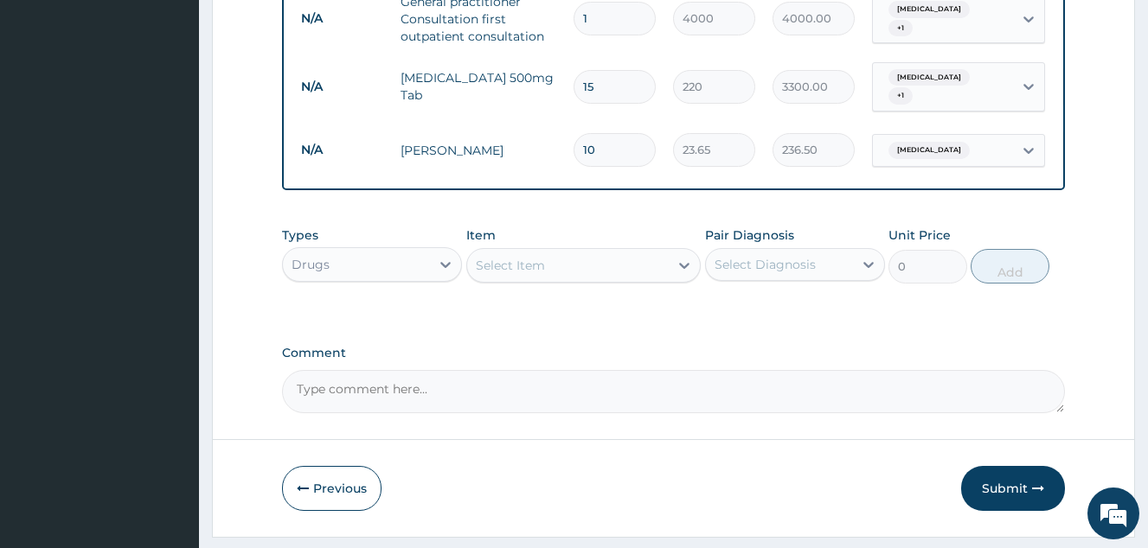
click at [525, 279] on div "Select Item" at bounding box center [568, 266] width 202 height 28
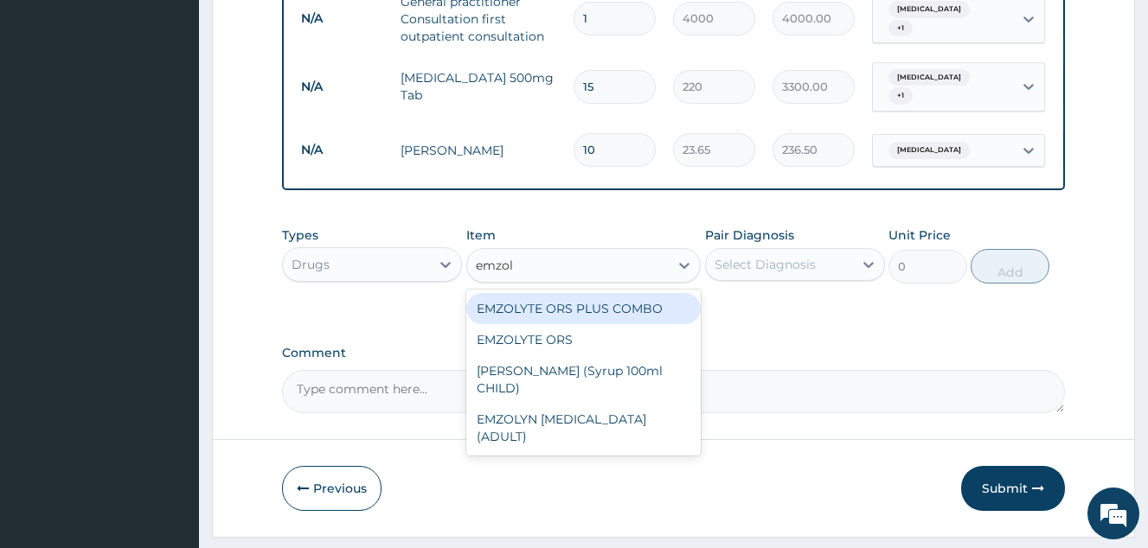
type input "emzoly"
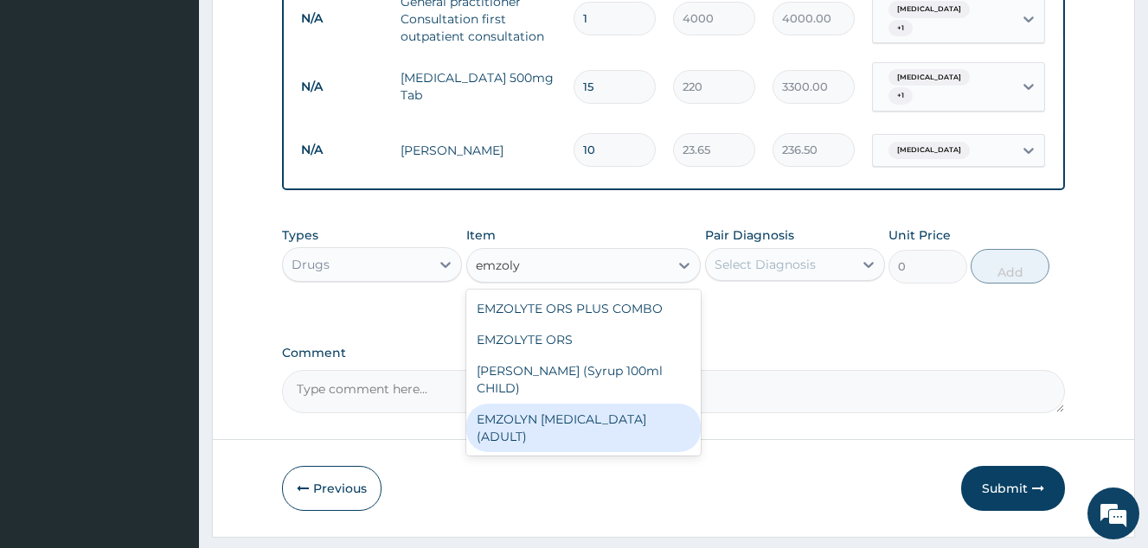
click at [549, 433] on div "EMZOLYN EXPECTORANT (ADULT)" at bounding box center [583, 428] width 235 height 48
type input "1182.5"
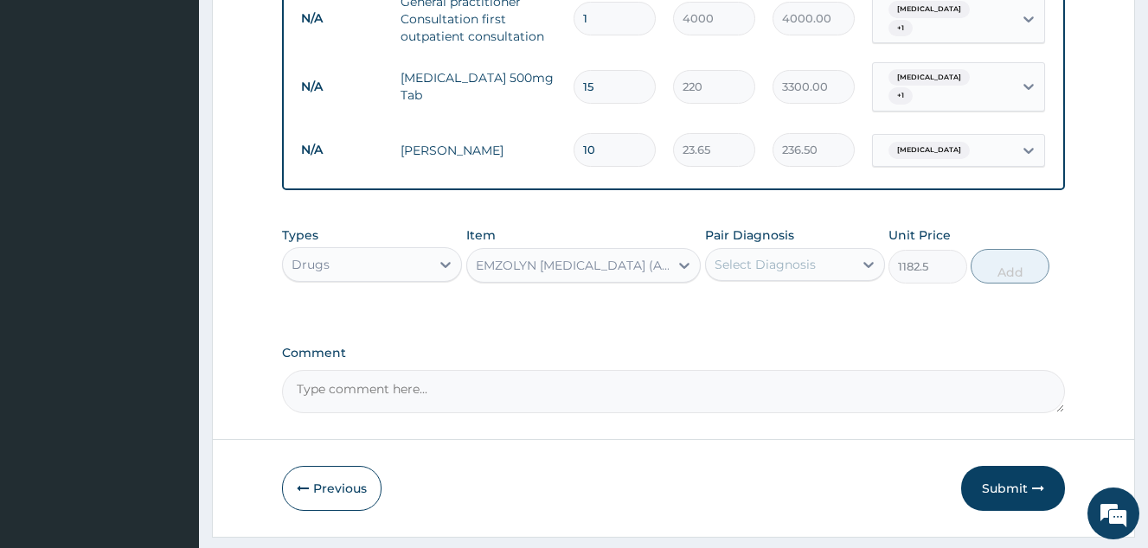
drag, startPoint x: 812, startPoint y: 270, endPoint x: 811, endPoint y: 291, distance: 21.6
click at [811, 273] on div "Select Diagnosis" at bounding box center [764, 264] width 101 height 17
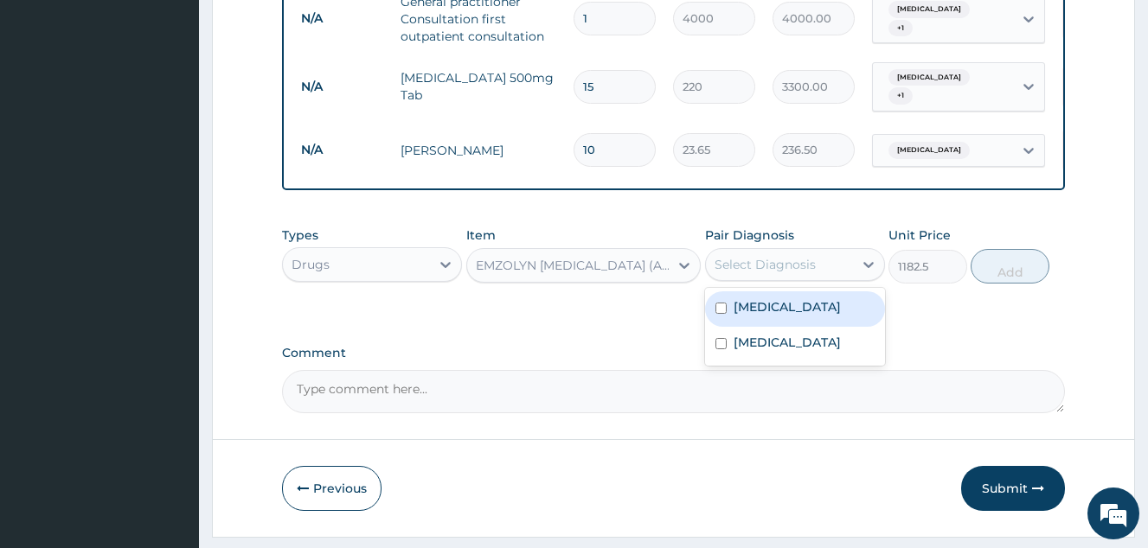
click at [797, 316] on label "Upper respiratory infection" at bounding box center [786, 306] width 107 height 17
checkbox input "true"
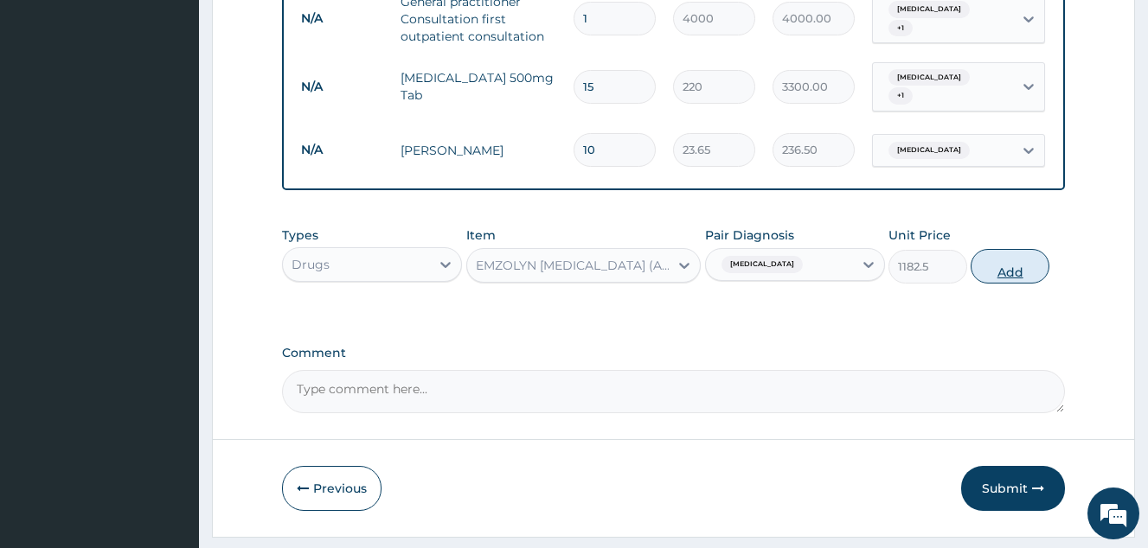
click at [1023, 284] on button "Add" at bounding box center [1009, 266] width 79 height 35
type input "0"
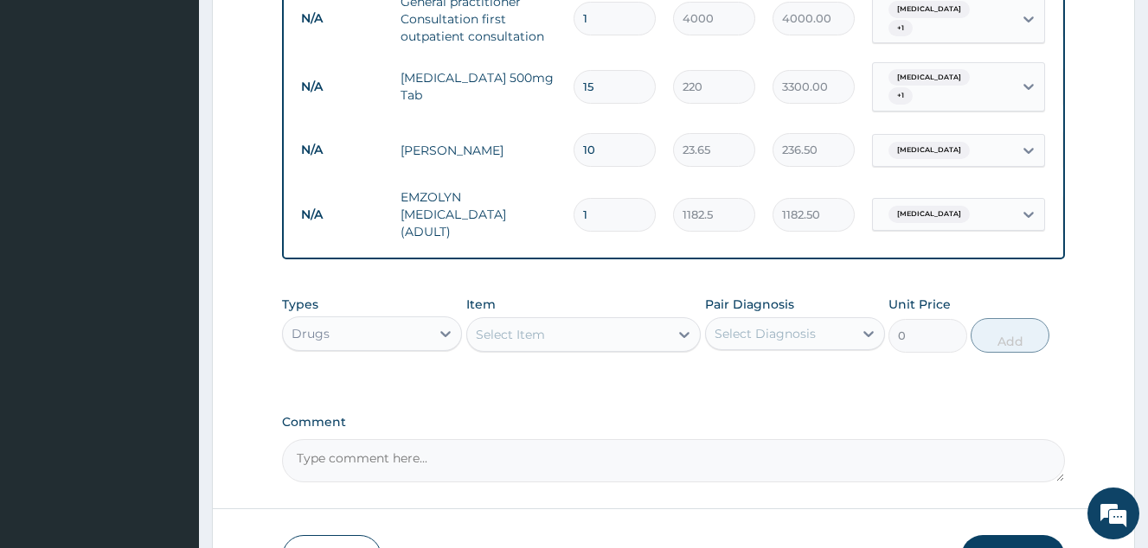
scroll to position [792, 0]
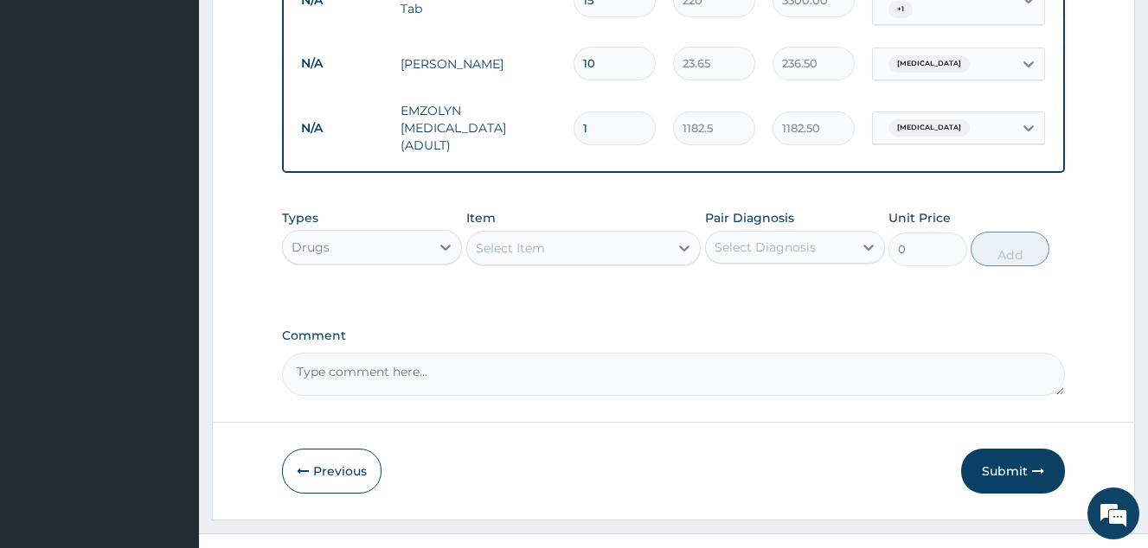
click at [522, 256] on div "Select Item" at bounding box center [510, 248] width 69 height 17
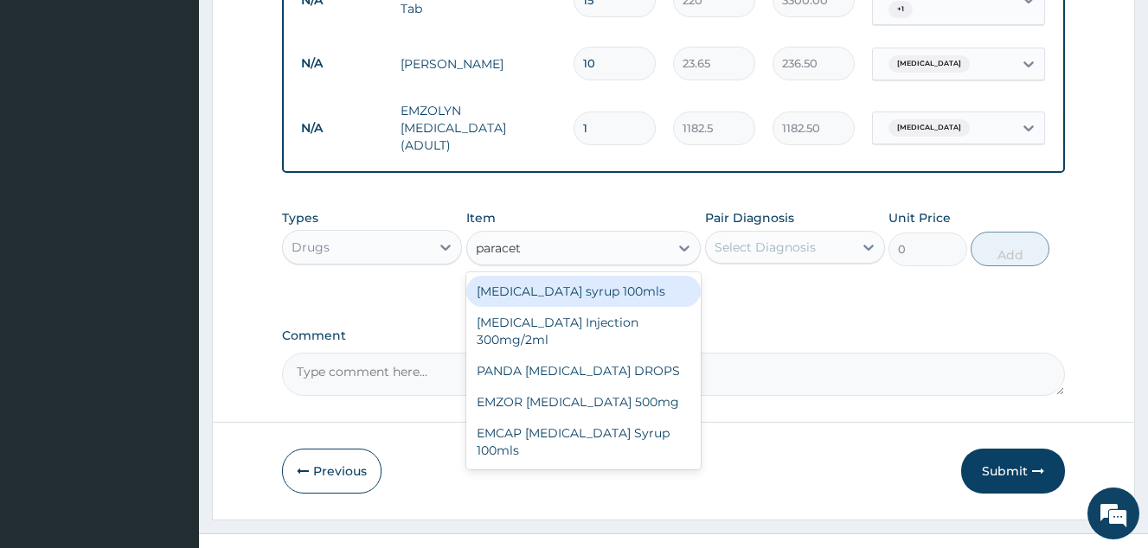
type input "paraceta"
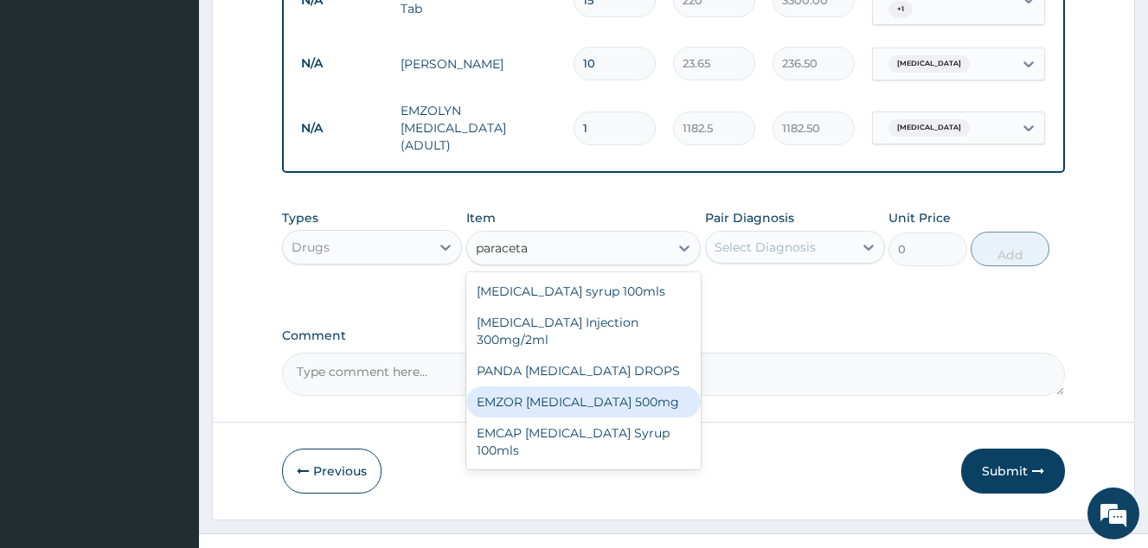
drag, startPoint x: 598, startPoint y: 401, endPoint x: 689, endPoint y: 330, distance: 115.8
click at [600, 400] on div "EMZOR PARACETAMOL 500mg" at bounding box center [583, 402] width 235 height 31
type input "50"
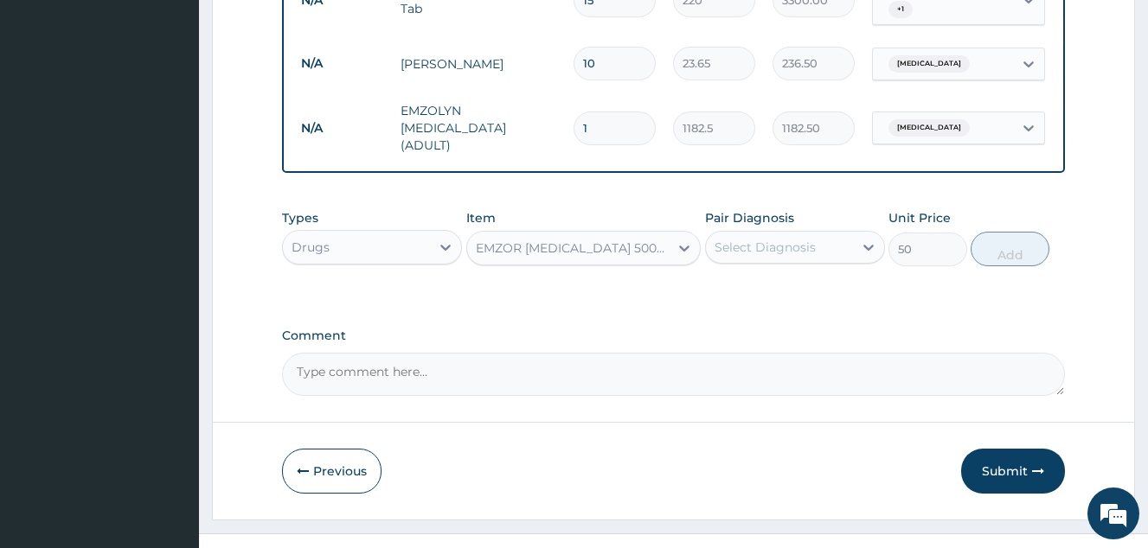
click at [758, 261] on div "Select Diagnosis" at bounding box center [779, 248] width 147 height 28
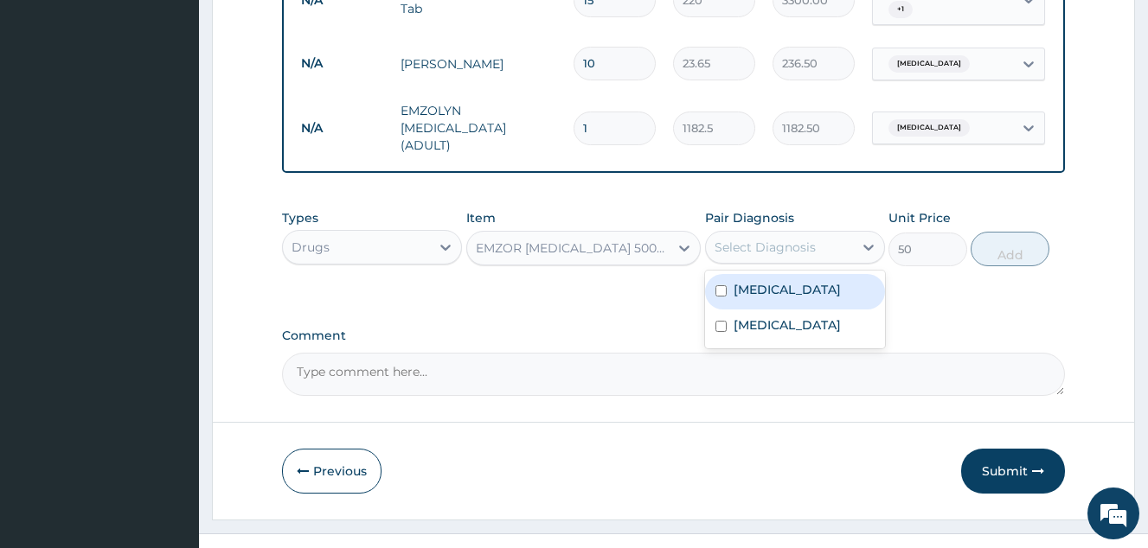
click at [784, 298] on label "Upper respiratory infection" at bounding box center [786, 289] width 107 height 17
checkbox input "true"
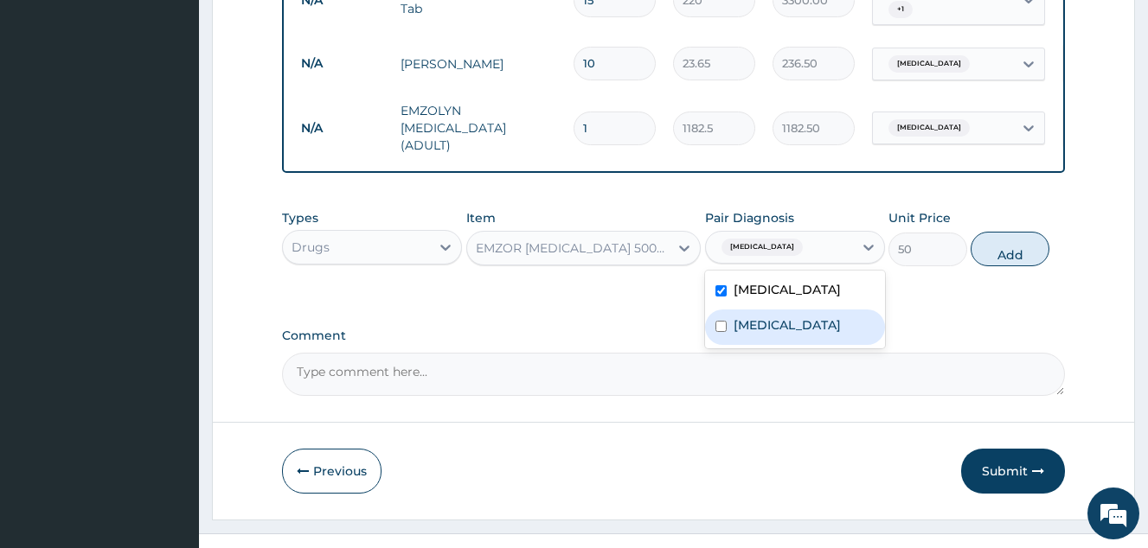
click at [785, 334] on label "Tonsillitis" at bounding box center [786, 325] width 107 height 17
checkbox input "true"
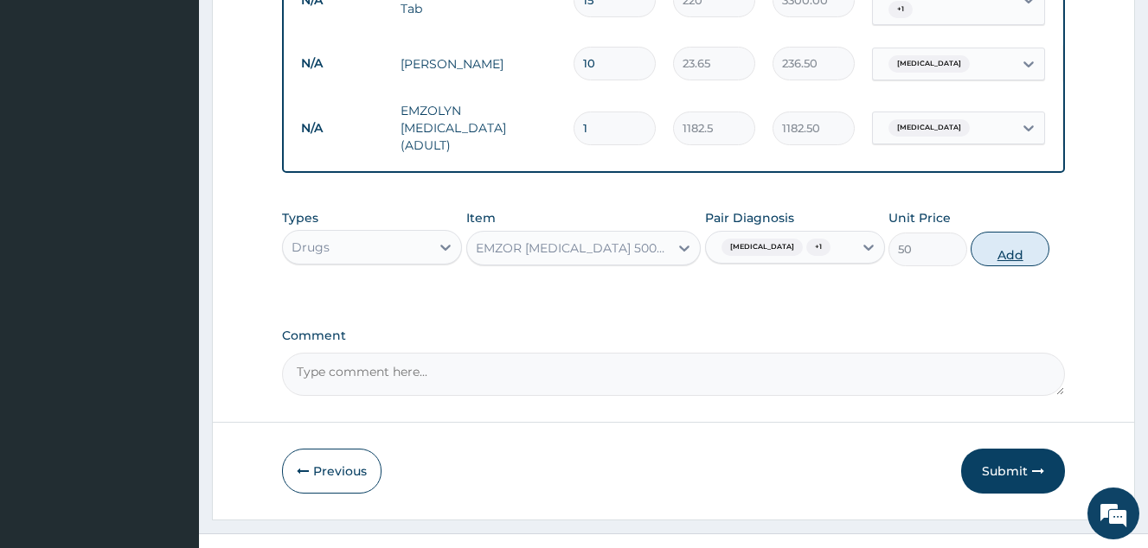
click at [1004, 266] on button "Add" at bounding box center [1009, 249] width 79 height 35
type input "0"
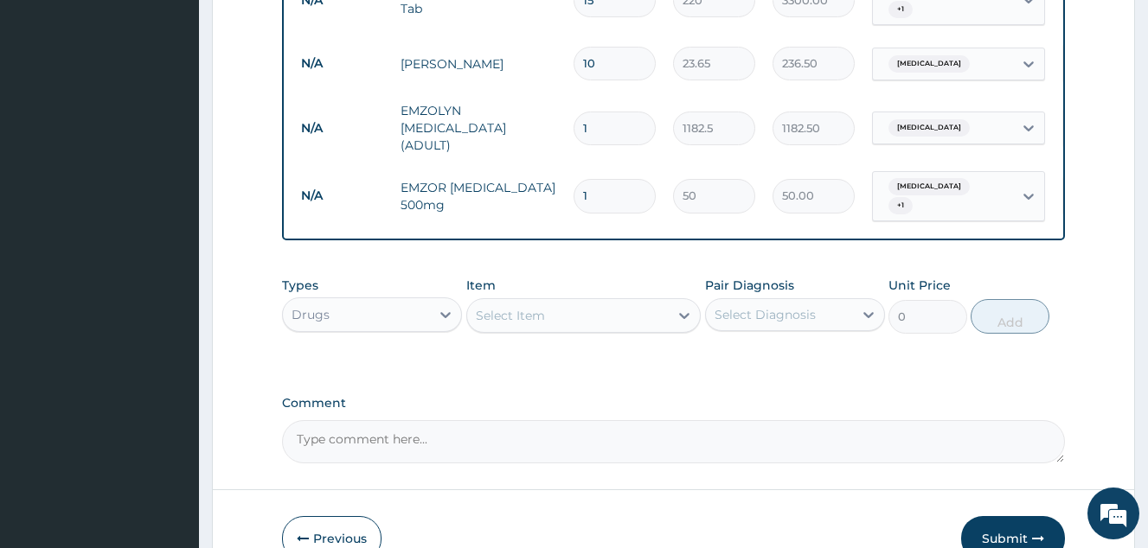
type input "15"
type input "750.00"
type input "15"
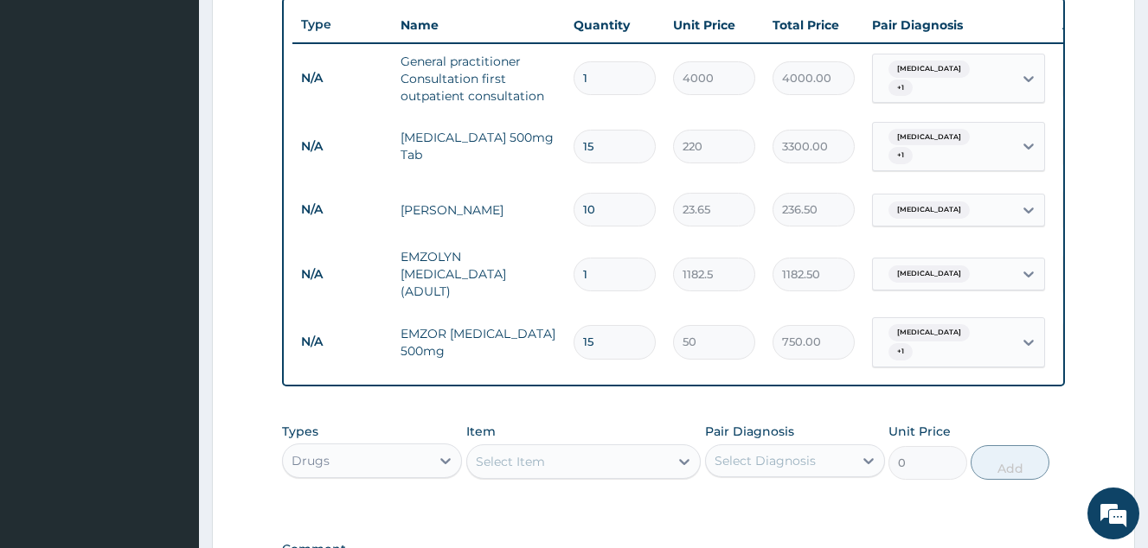
scroll to position [619, 0]
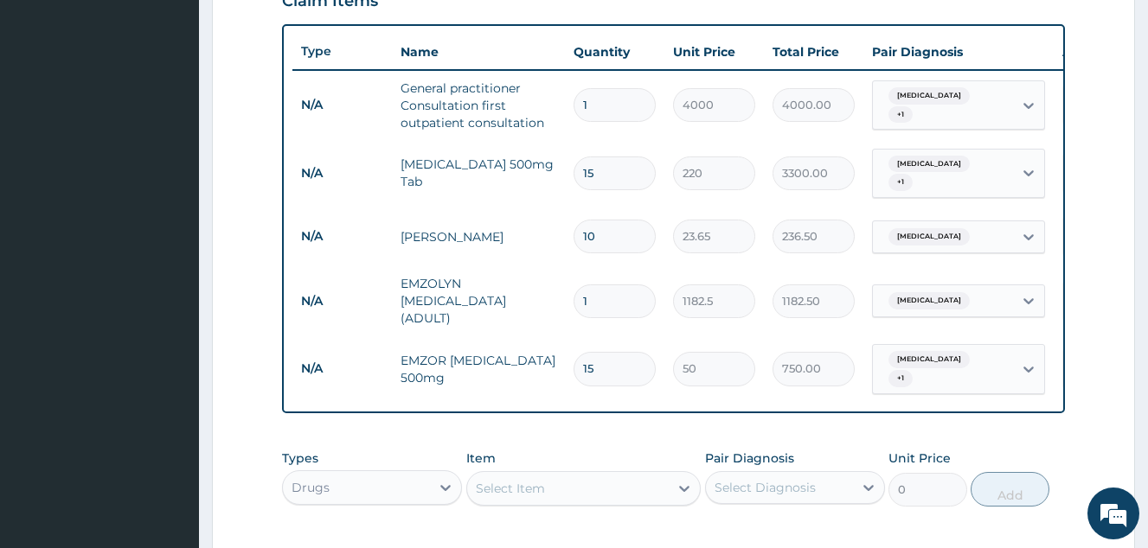
click at [1025, 124] on div at bounding box center [1028, 105] width 31 height 48
click at [1093, 98] on form "Step 2 of 2 PA Code / Prescription Code Enter Code(Secondary Care Only) Encount…" at bounding box center [673, 116] width 923 height 1288
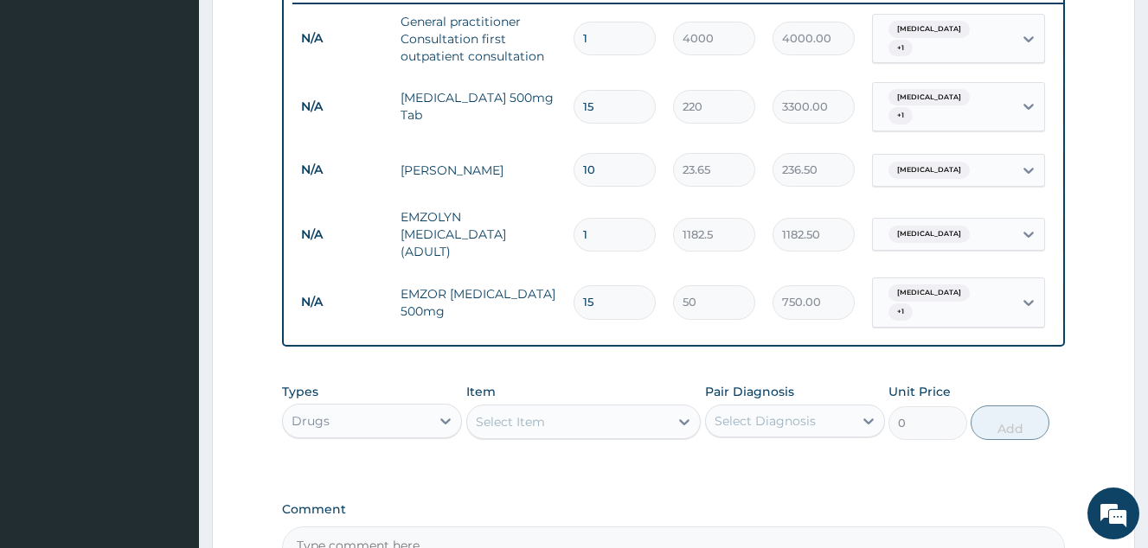
scroll to position [879, 0]
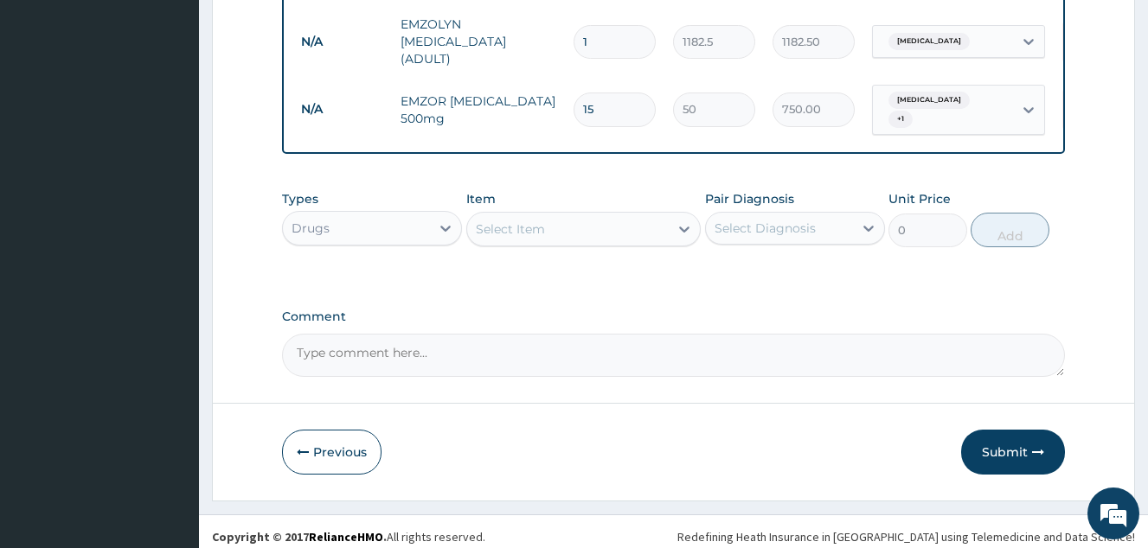
click at [1013, 470] on button "Submit" at bounding box center [1013, 452] width 104 height 45
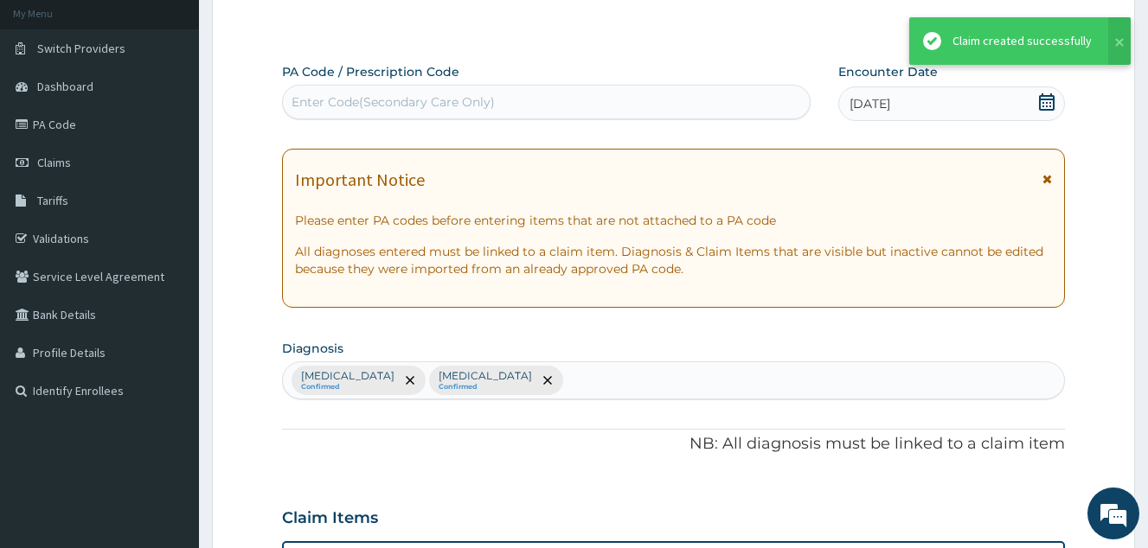
scroll to position [100, 0]
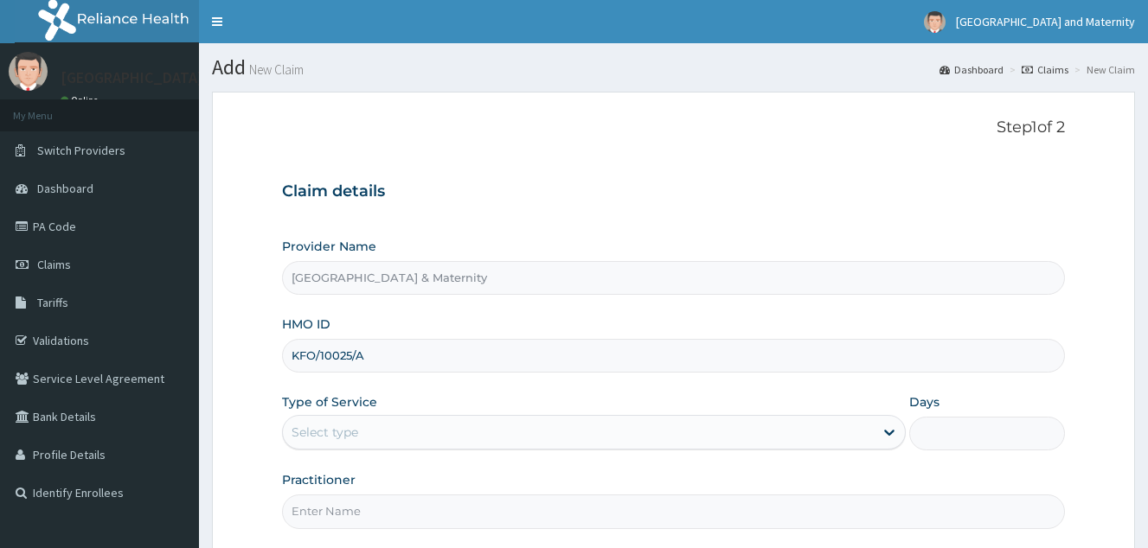
type input "KFO/10025/A"
click at [386, 419] on div "Select type" at bounding box center [578, 433] width 591 height 28
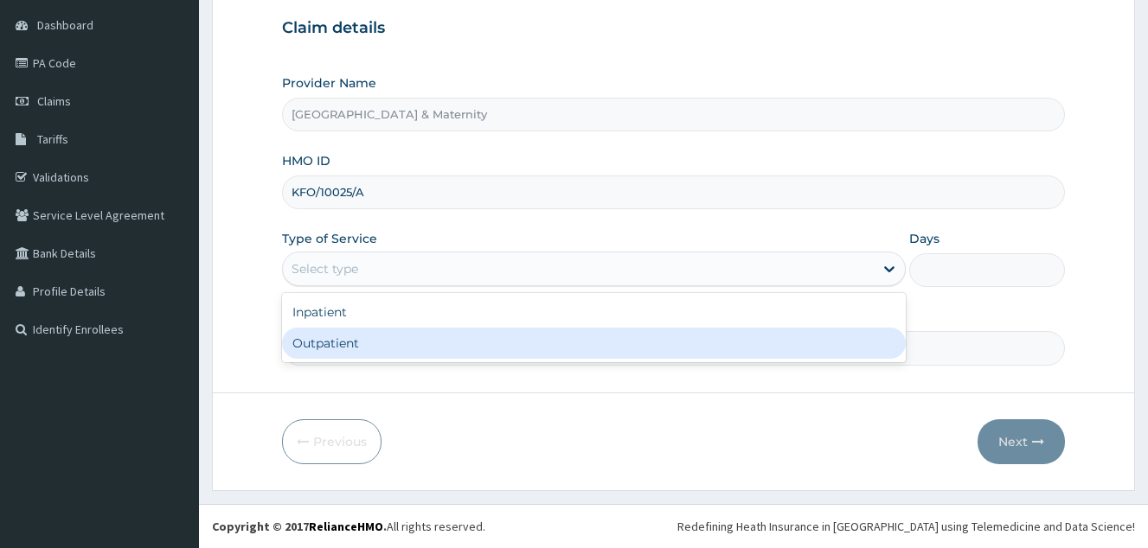
click at [385, 342] on div "Outpatient" at bounding box center [594, 343] width 624 height 31
type input "1"
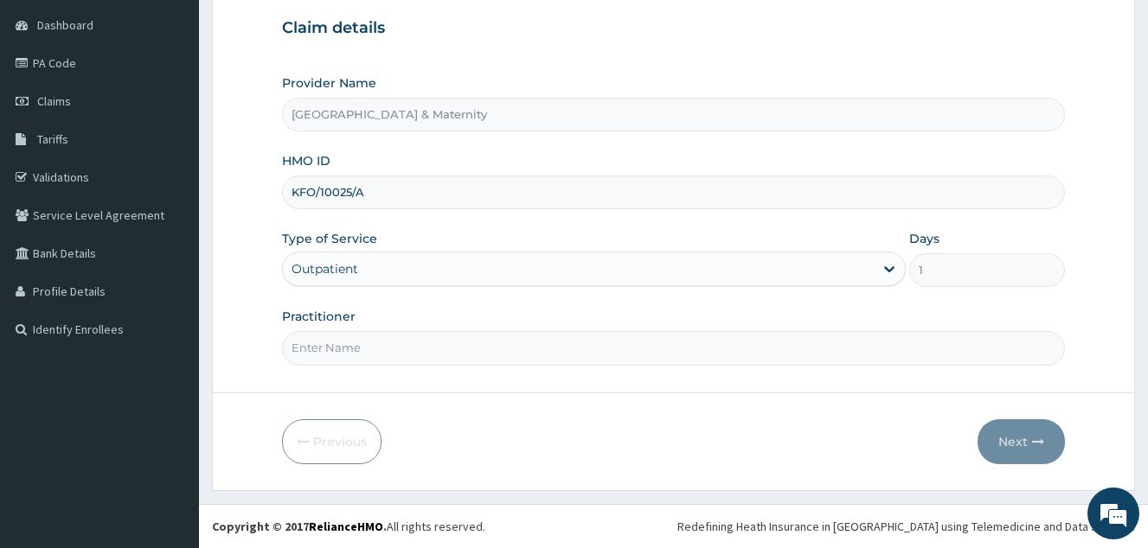
click at [426, 363] on input "Practitioner" at bounding box center [673, 348] width 783 height 34
type input "Dr Adeosun"
click at [1025, 438] on button "Next" at bounding box center [1020, 441] width 87 height 45
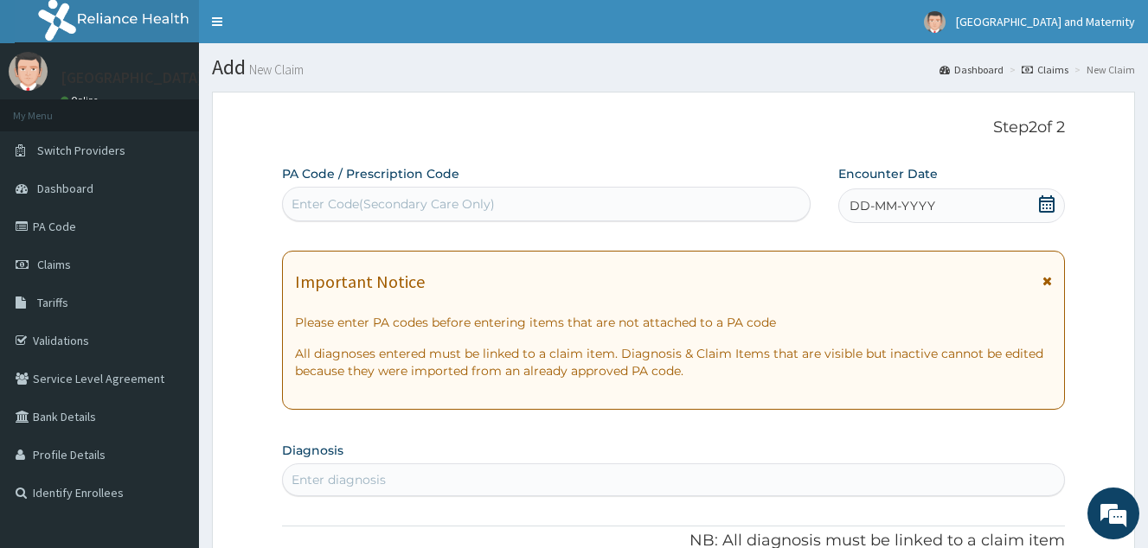
drag, startPoint x: 1040, startPoint y: 208, endPoint x: 902, endPoint y: 228, distance: 139.8
click at [1040, 208] on icon at bounding box center [1047, 203] width 16 height 17
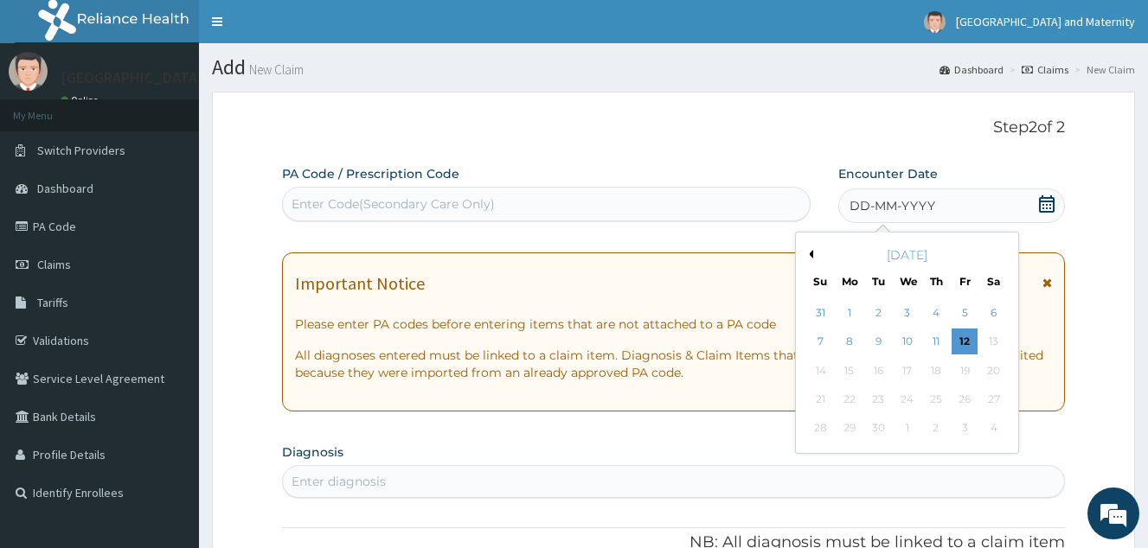
click at [810, 253] on button "Previous Month" at bounding box center [808, 254] width 9 height 9
click at [905, 401] on div "23" at bounding box center [907, 400] width 26 height 26
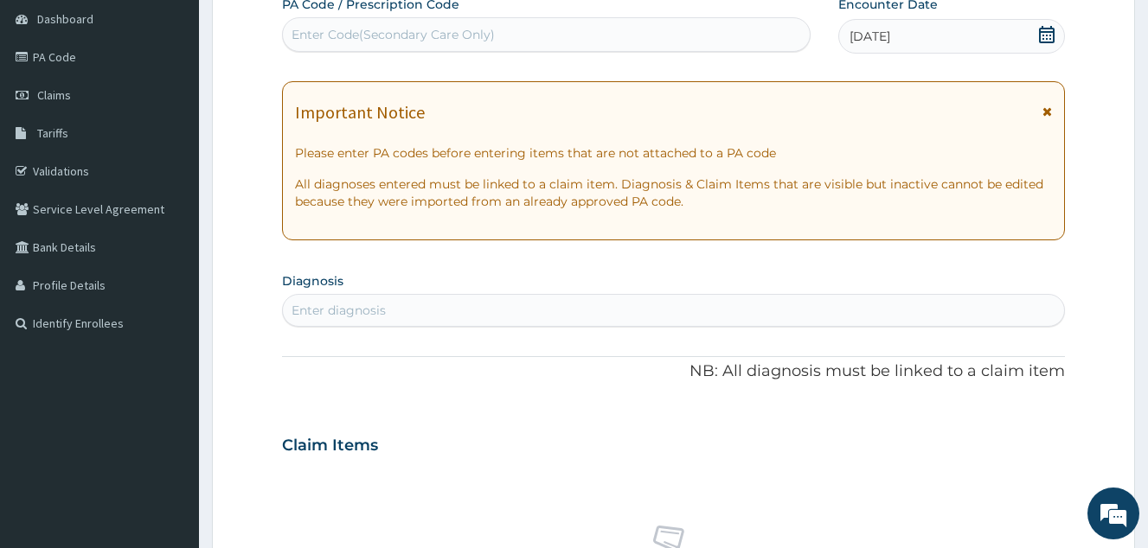
scroll to position [173, 0]
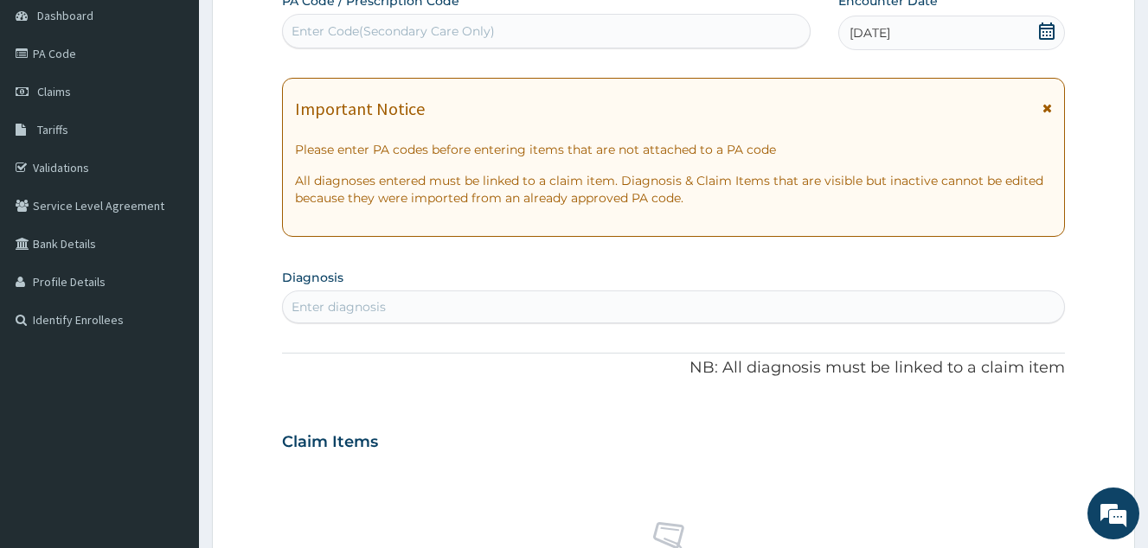
click at [439, 310] on div "Enter diagnosis" at bounding box center [673, 307] width 781 height 28
type input "joint pain"
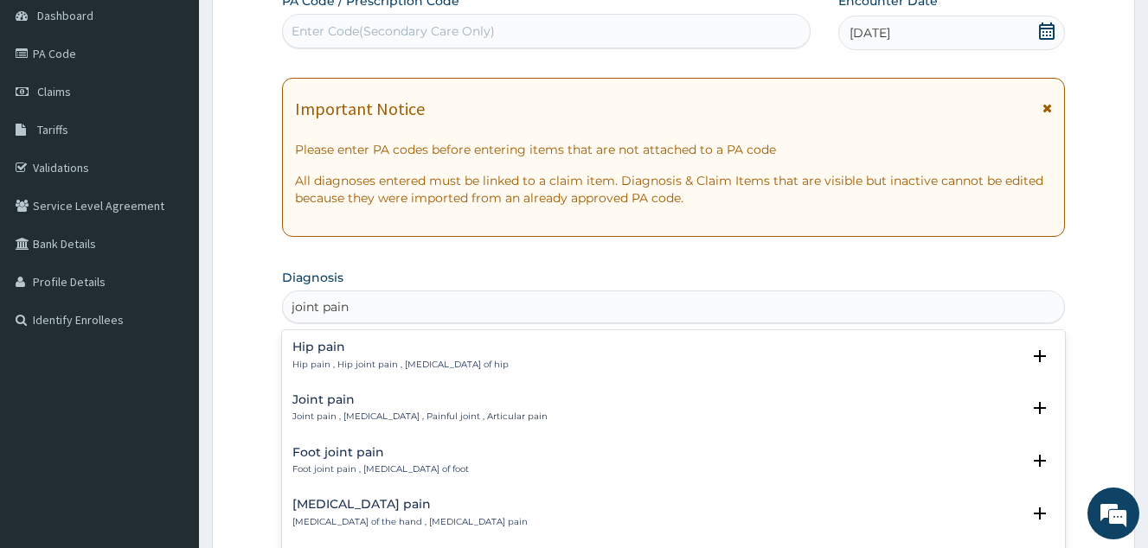
click at [334, 400] on h4 "Joint pain" at bounding box center [419, 400] width 255 height 13
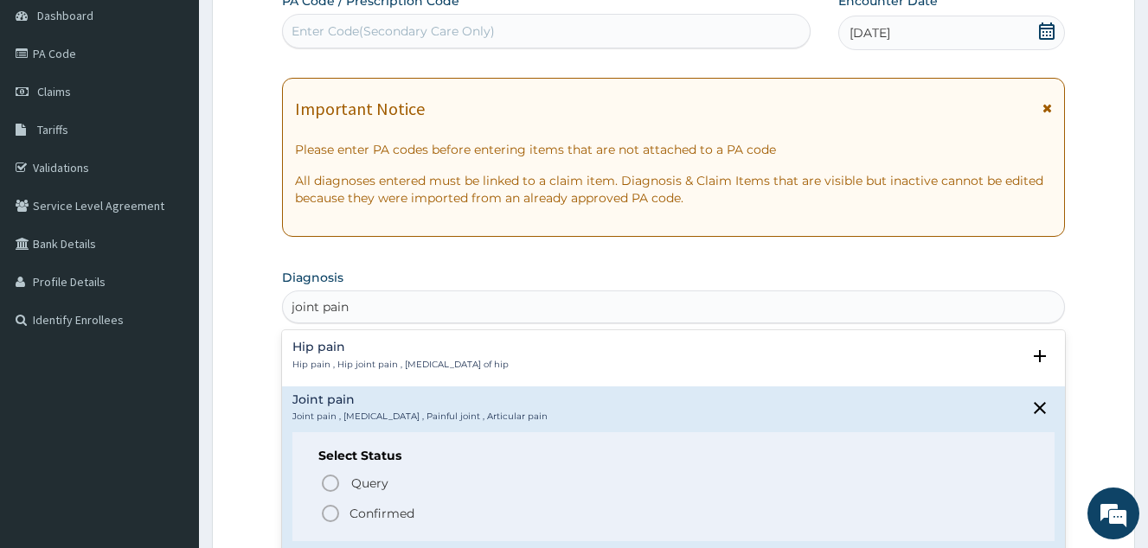
click at [356, 509] on p "Confirmed" at bounding box center [381, 513] width 65 height 17
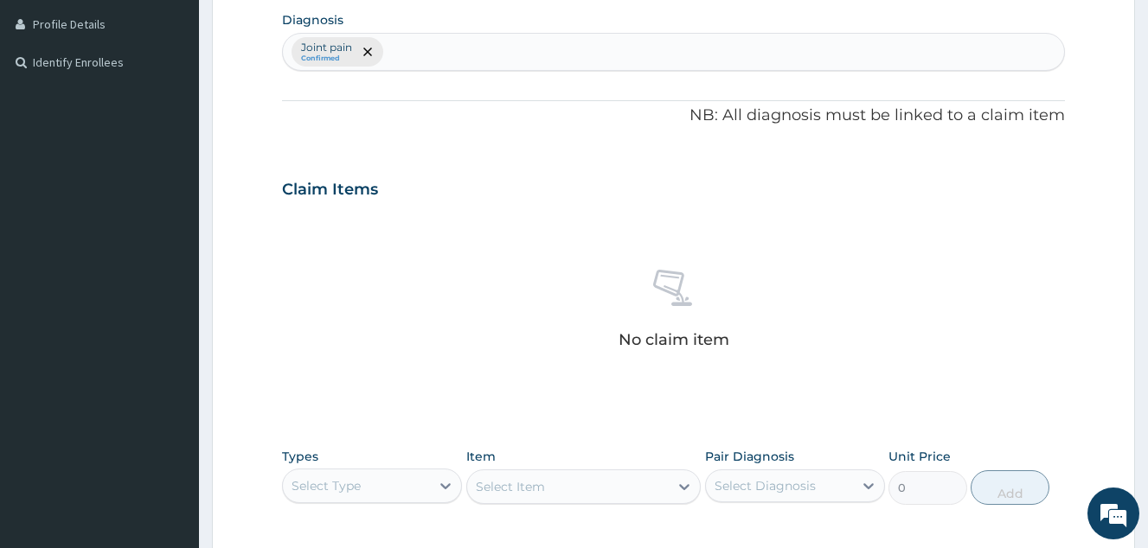
scroll to position [519, 0]
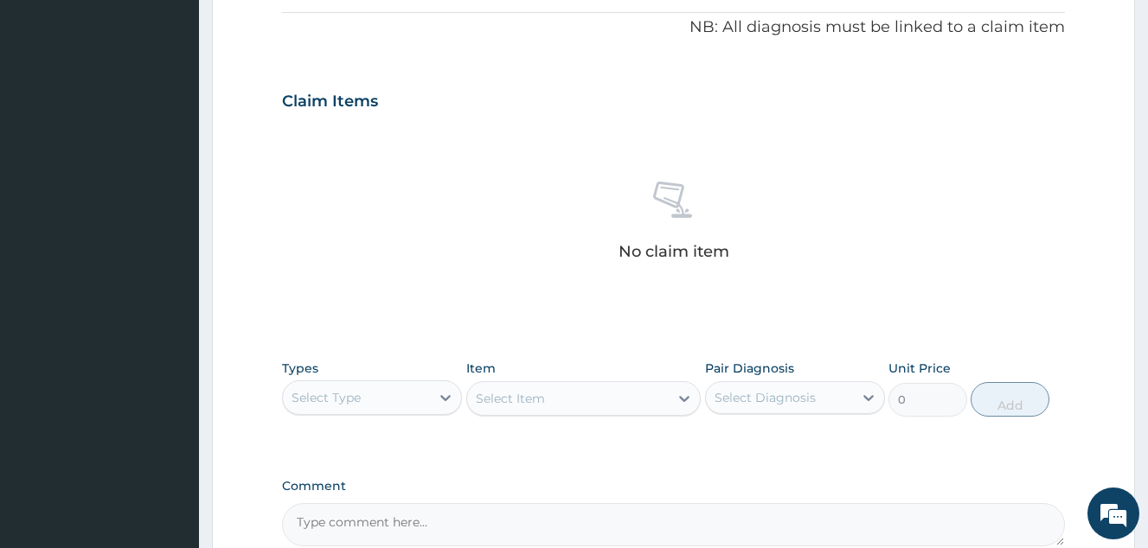
click at [407, 397] on div "Select Type" at bounding box center [356, 398] width 147 height 28
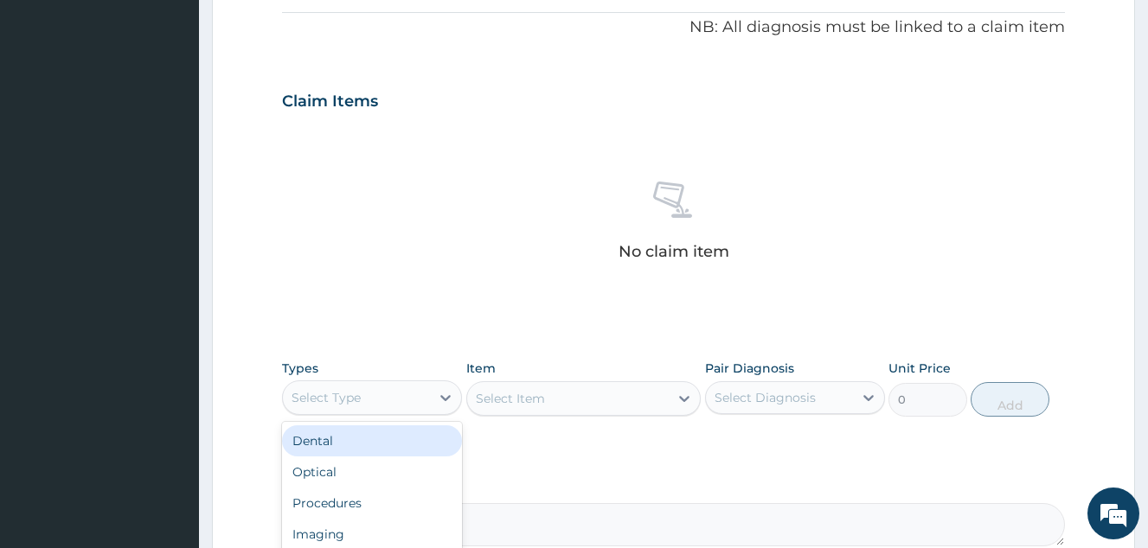
scroll to position [59, 0]
click at [372, 448] on div "Procedures" at bounding box center [372, 444] width 180 height 31
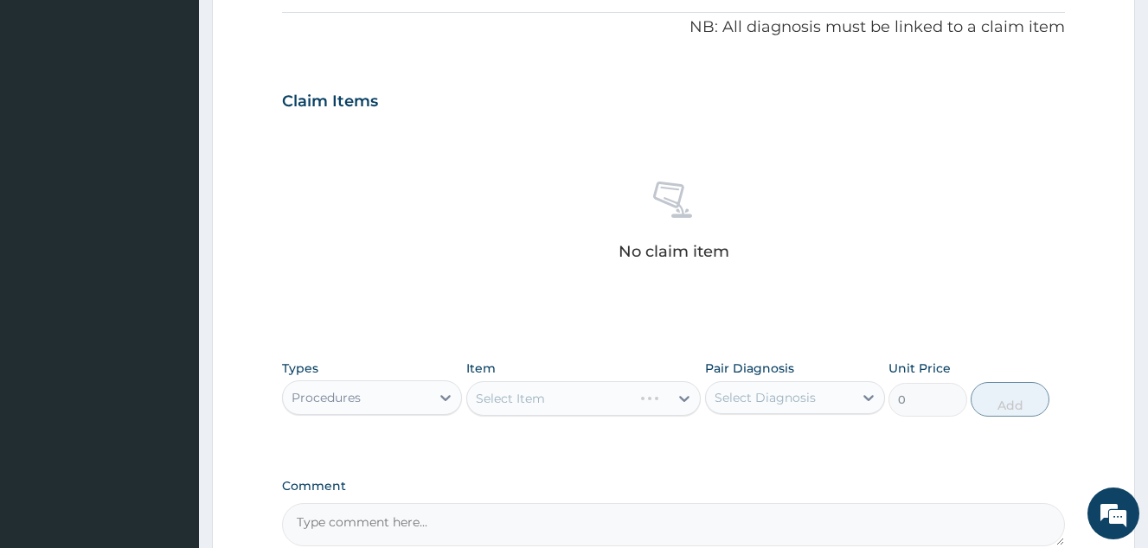
click at [580, 389] on div "Select Item" at bounding box center [583, 398] width 235 height 35
click at [630, 406] on div "Select Item" at bounding box center [568, 399] width 202 height 28
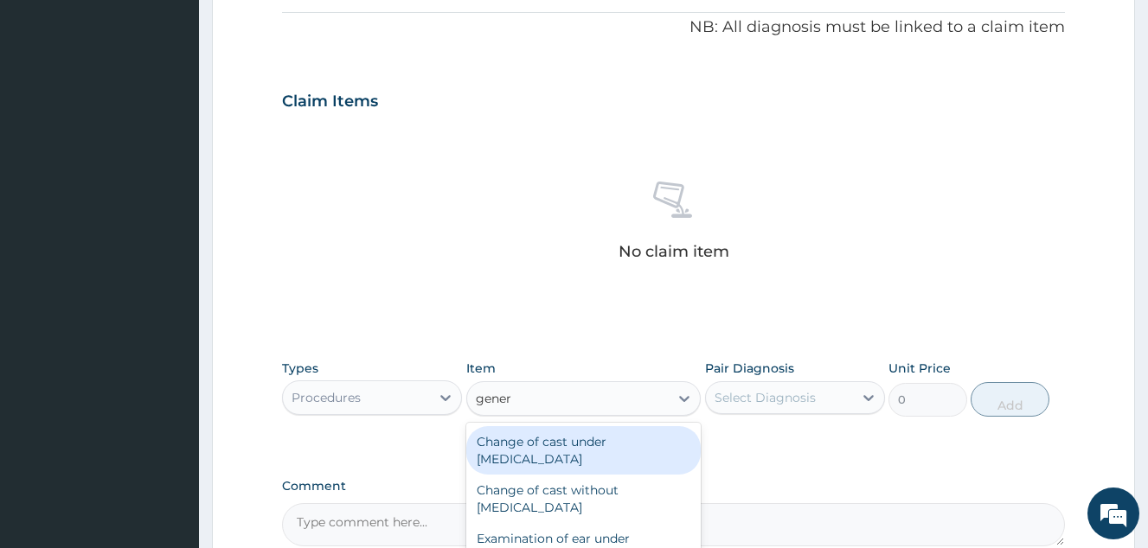
type input "genera"
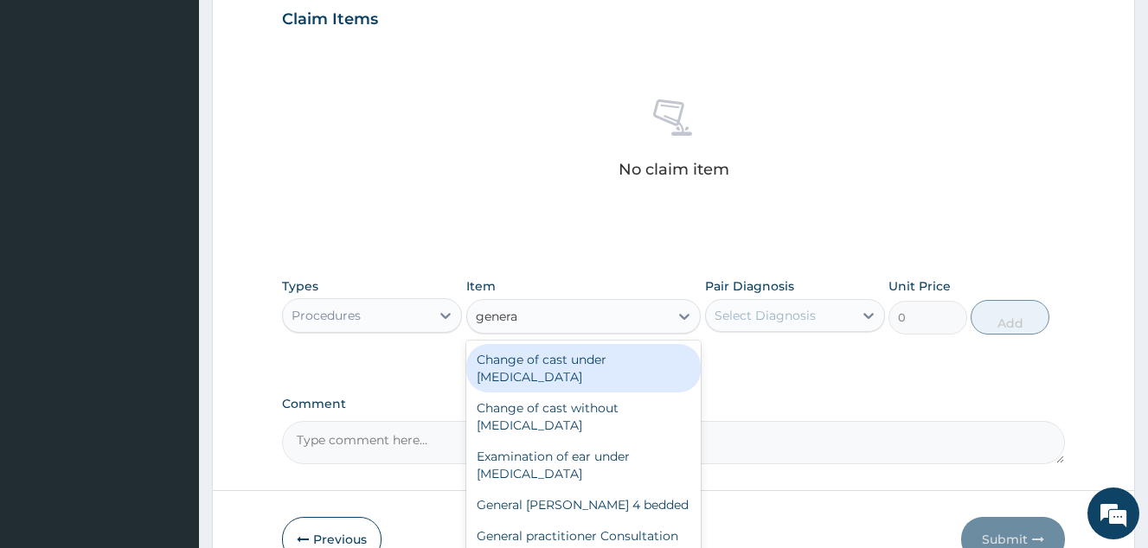
scroll to position [699, 0]
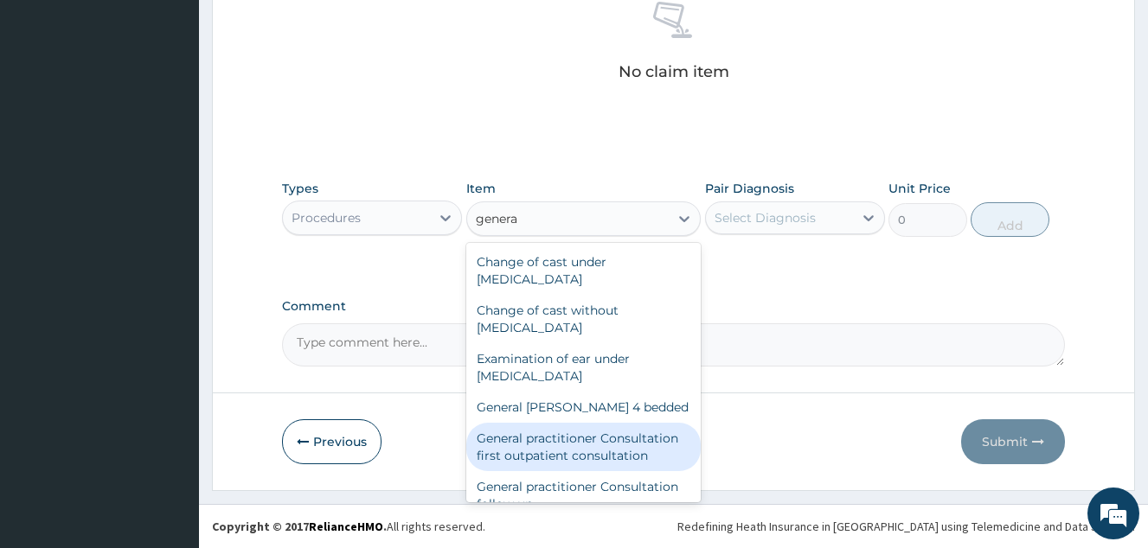
click at [619, 439] on div "General practitioner Consultation first outpatient consultation" at bounding box center [583, 447] width 235 height 48
type input "4000"
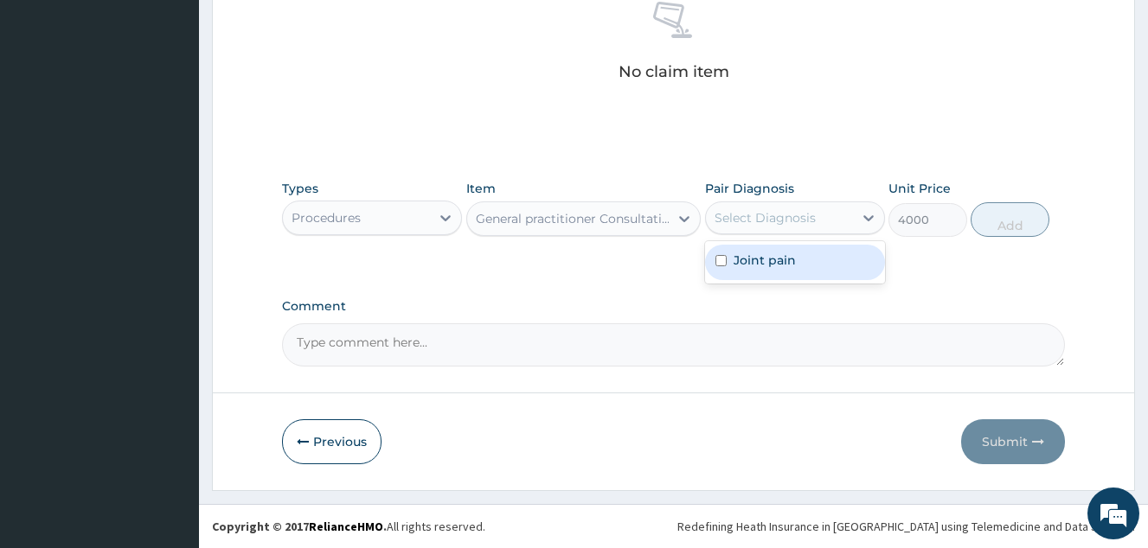
click at [771, 227] on div "Select Diagnosis" at bounding box center [779, 218] width 147 height 28
drag, startPoint x: 771, startPoint y: 261, endPoint x: 991, endPoint y: 234, distance: 222.3
click at [786, 256] on label "Joint pain" at bounding box center [764, 260] width 62 height 17
checkbox input "true"
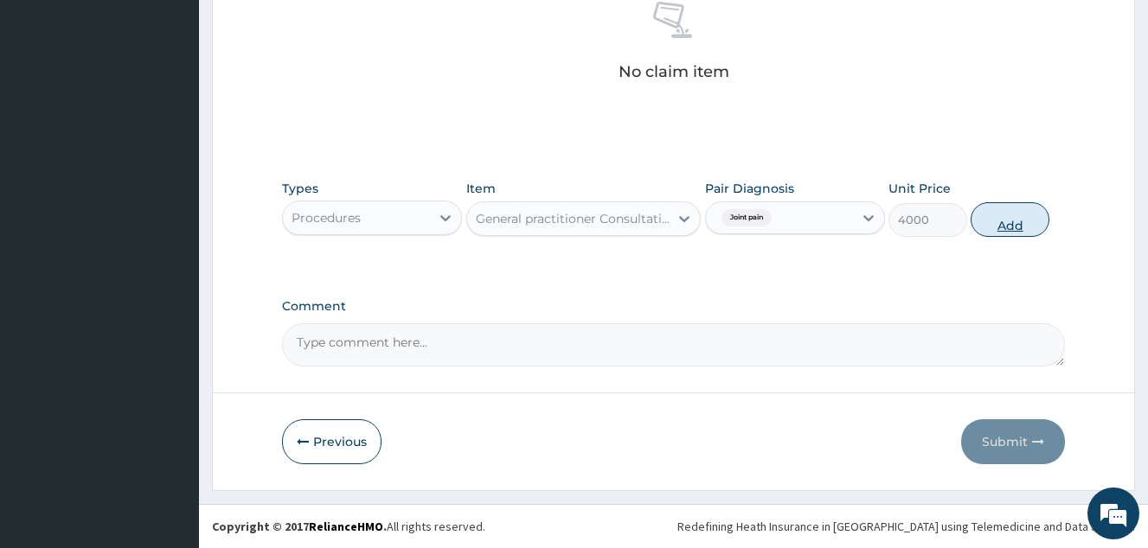
click at [1017, 228] on button "Add" at bounding box center [1009, 219] width 79 height 35
type input "0"
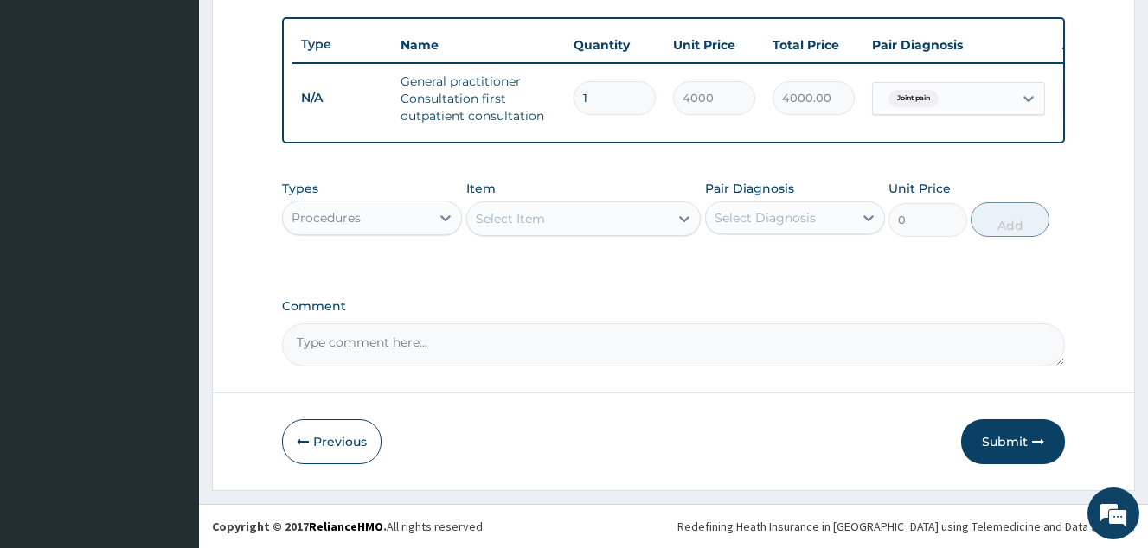
scroll to position [639, 0]
click at [366, 229] on div "Procedures" at bounding box center [356, 218] width 147 height 28
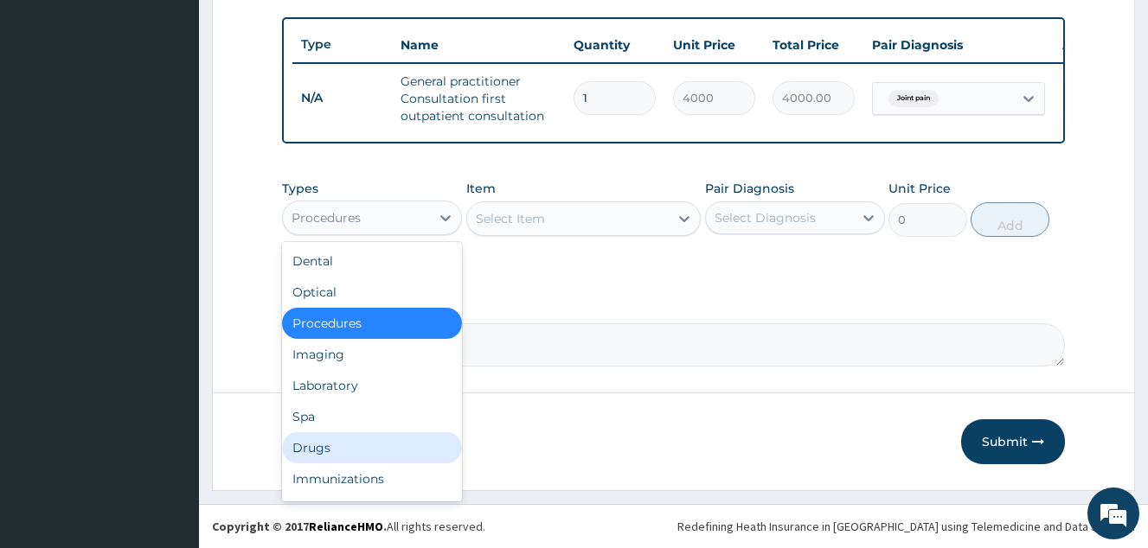
click at [344, 432] on div "Drugs" at bounding box center [372, 447] width 180 height 31
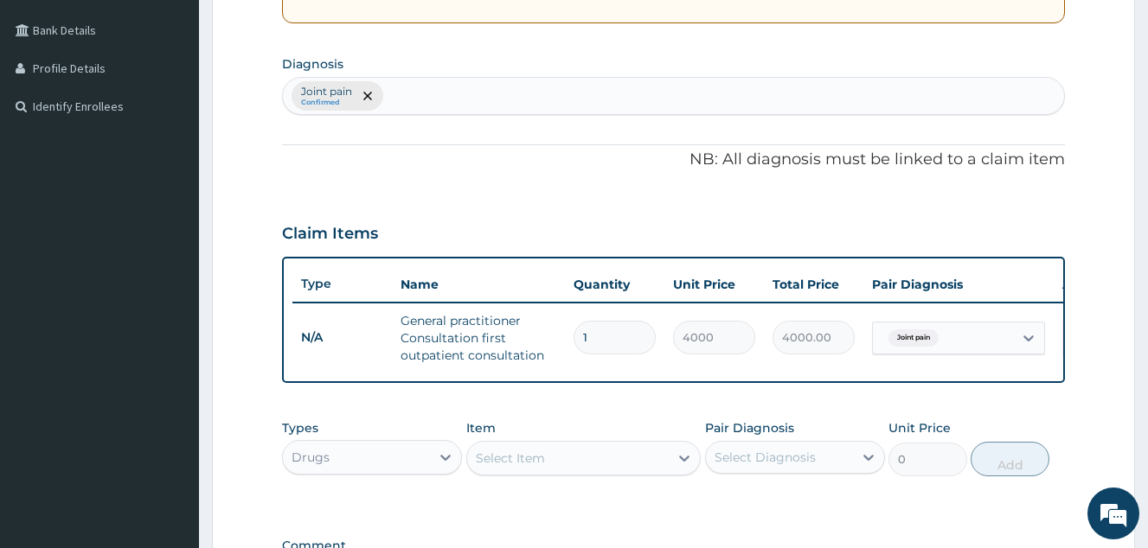
scroll to position [293, 0]
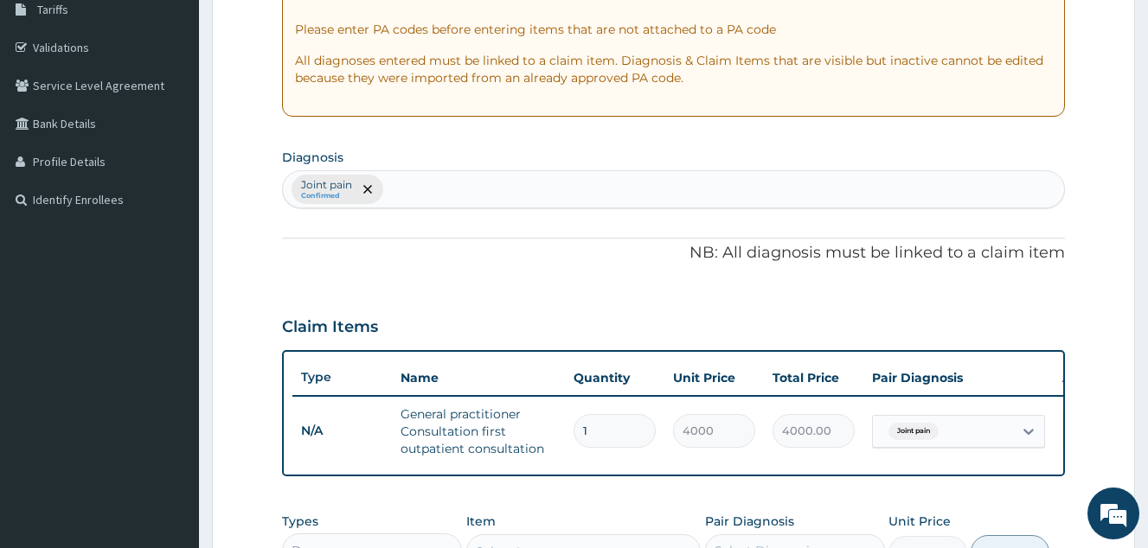
click at [478, 195] on div "Joint pain Confirmed" at bounding box center [673, 189] width 781 height 36
type input "spondylosis"
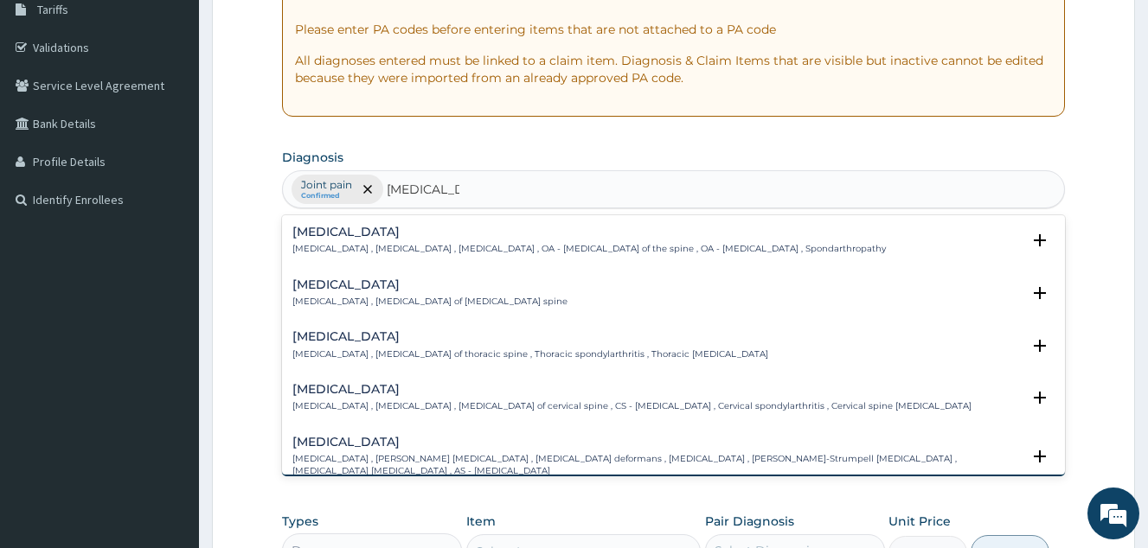
click at [452, 288] on h4 "Lumbar spondylosis" at bounding box center [429, 284] width 275 height 13
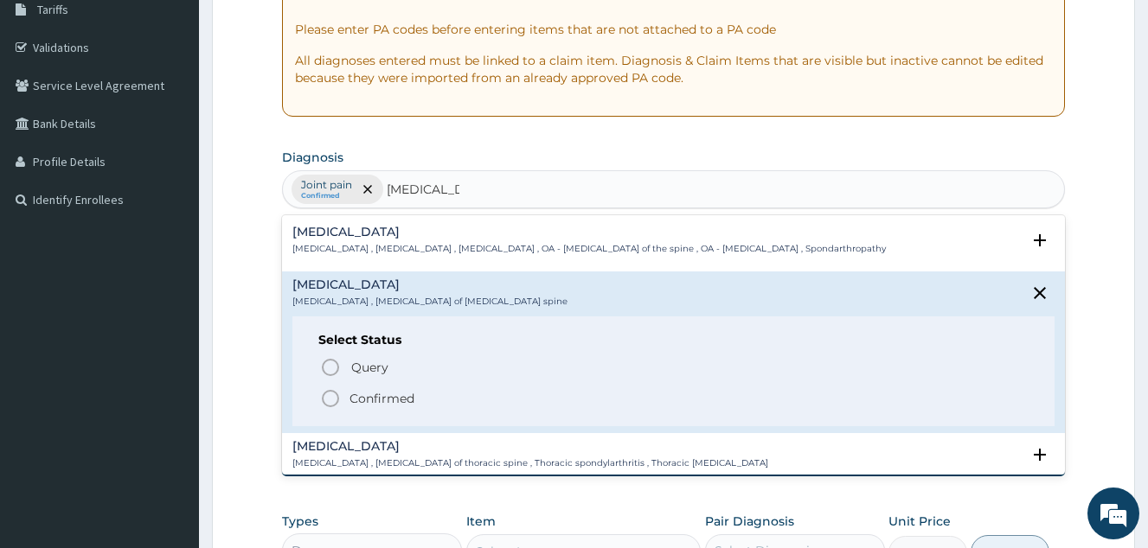
click at [391, 394] on p "Confirmed" at bounding box center [381, 398] width 65 height 17
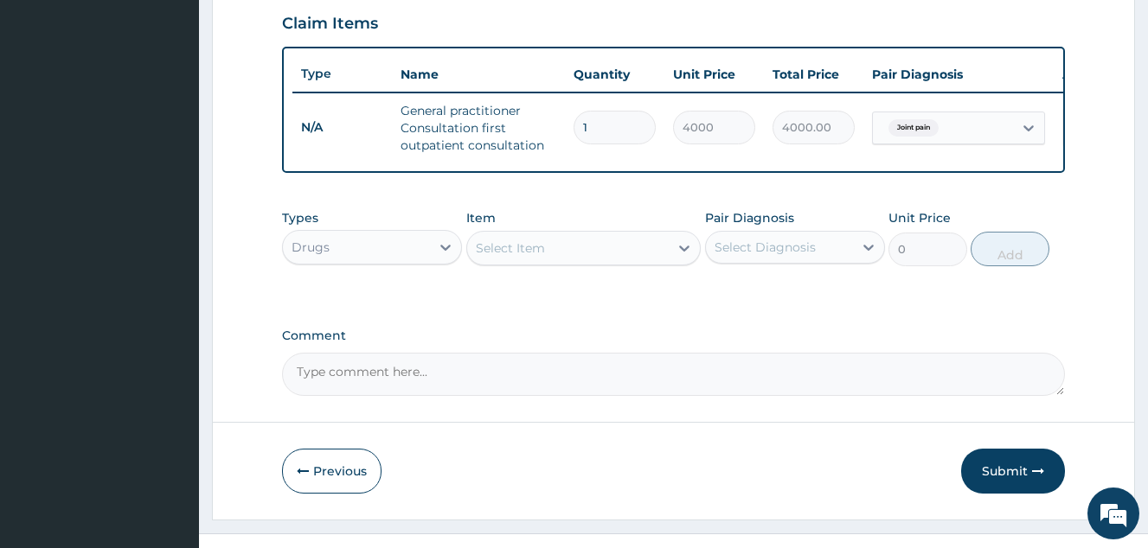
scroll to position [639, 0]
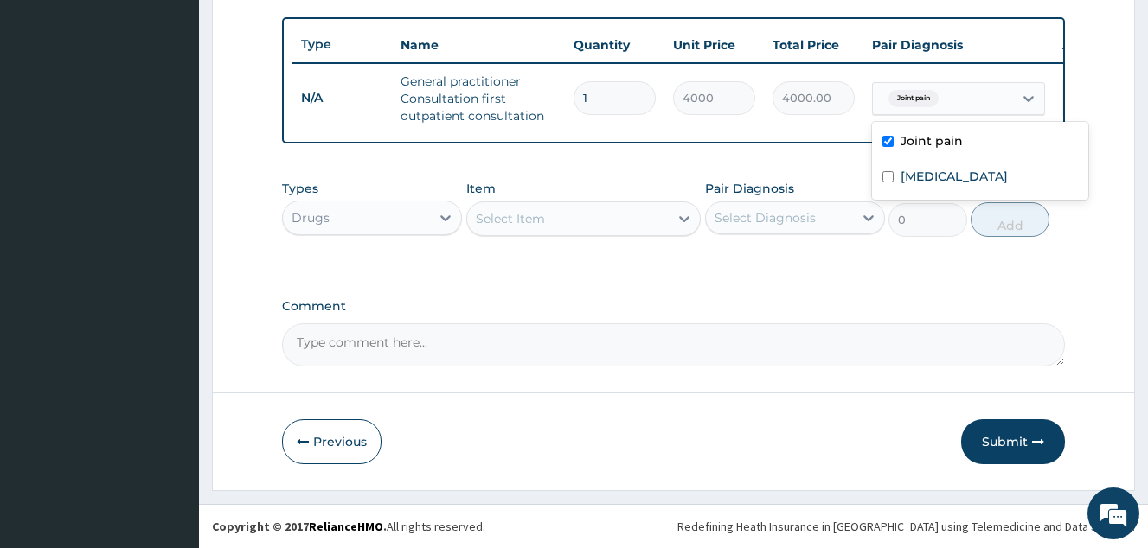
drag, startPoint x: 979, startPoint y: 92, endPoint x: 976, endPoint y: 125, distance: 33.0
click at [979, 96] on div "Joint pain" at bounding box center [943, 98] width 140 height 29
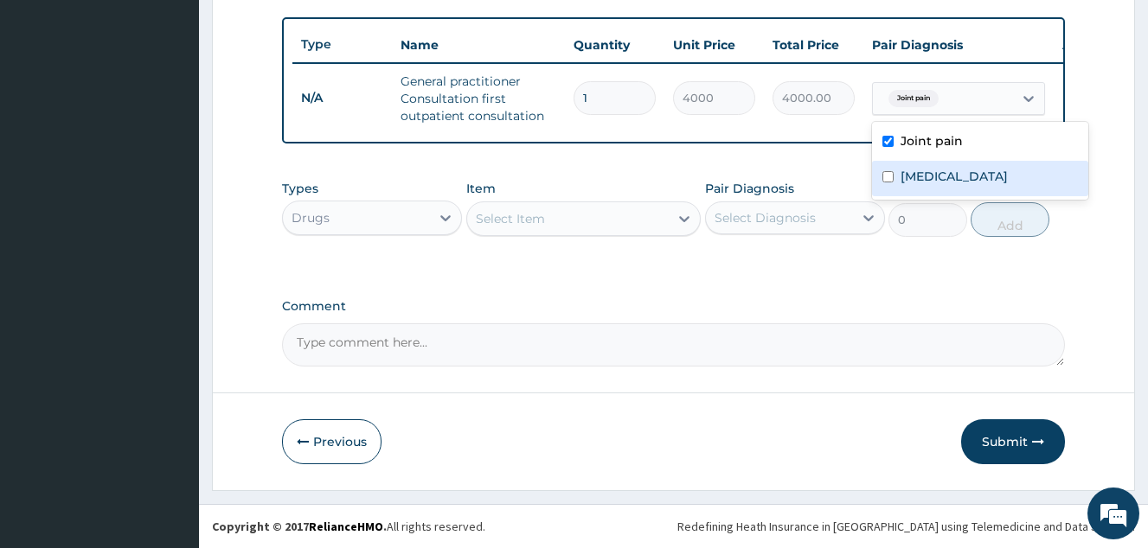
click at [963, 161] on div "Lumbar spondylosis" at bounding box center [980, 178] width 216 height 35
checkbox input "true"
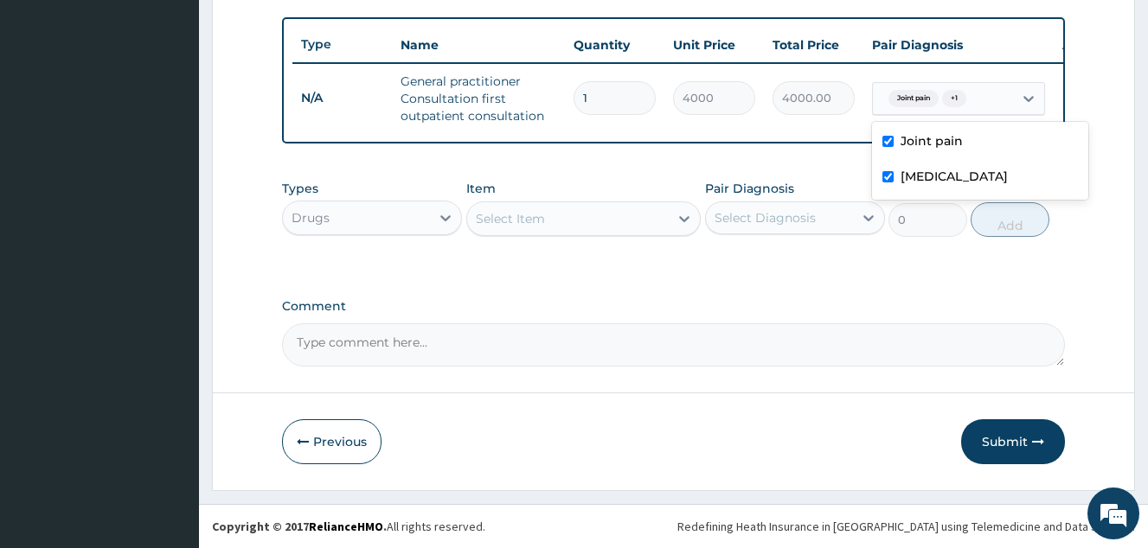
click at [592, 224] on div "Select Item" at bounding box center [568, 219] width 202 height 28
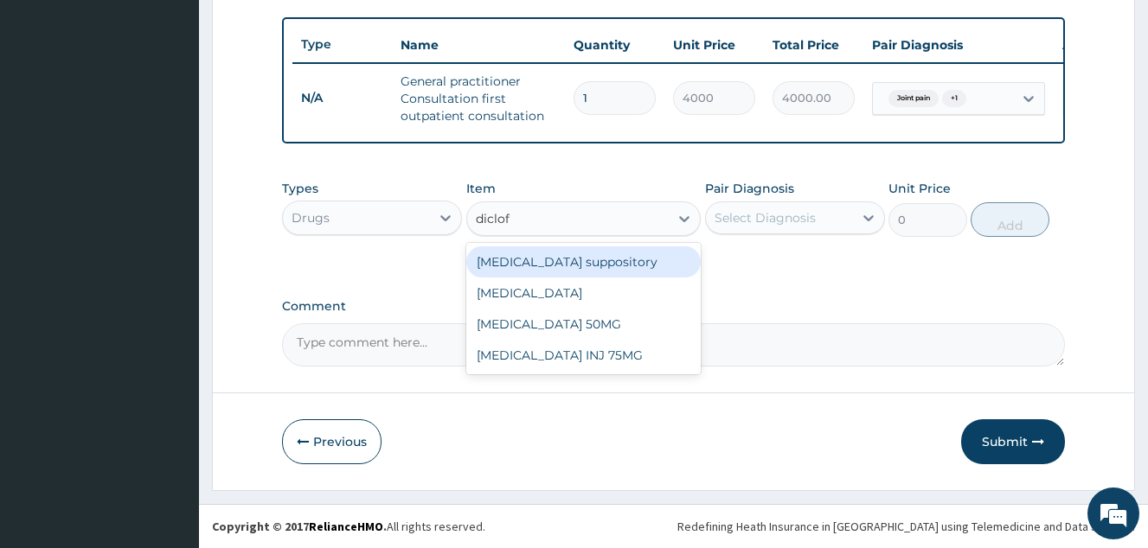
type input "diclofe"
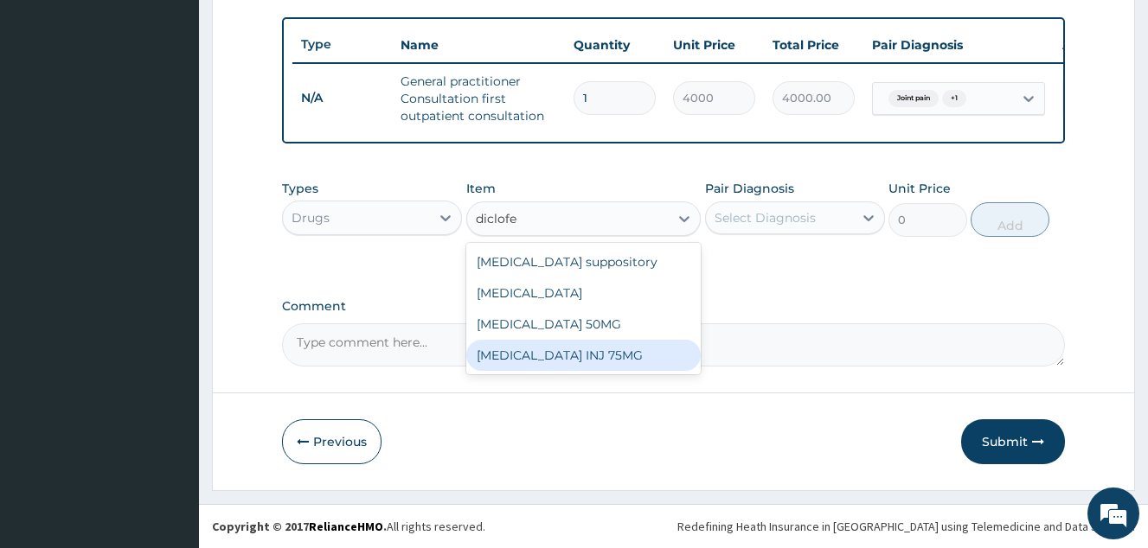
click at [577, 352] on div "Diclofenac INJ 75MG" at bounding box center [583, 355] width 235 height 31
type input "350"
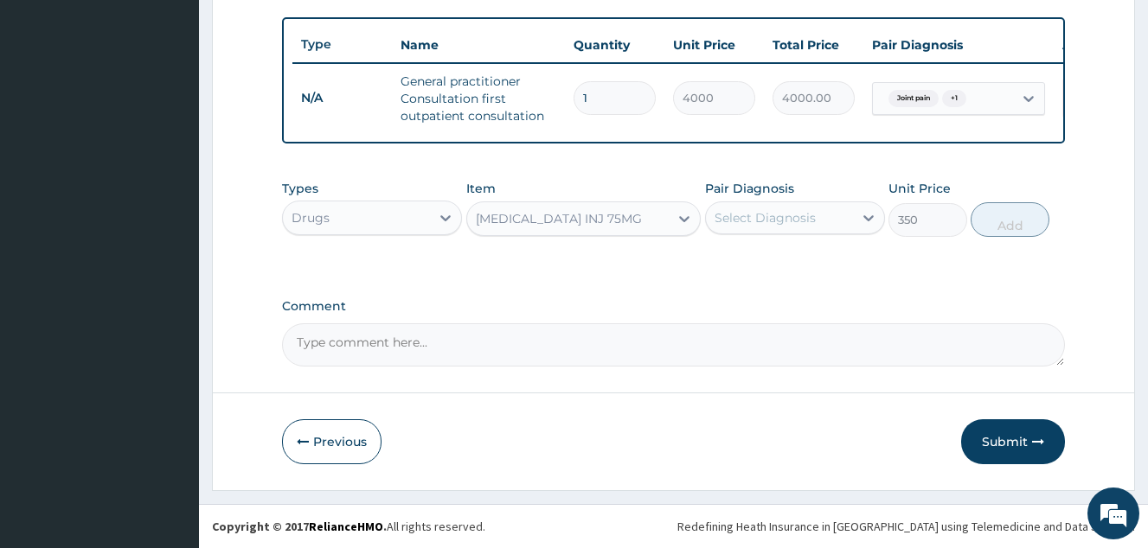
click at [769, 234] on div "Select Diagnosis" at bounding box center [795, 218] width 180 height 33
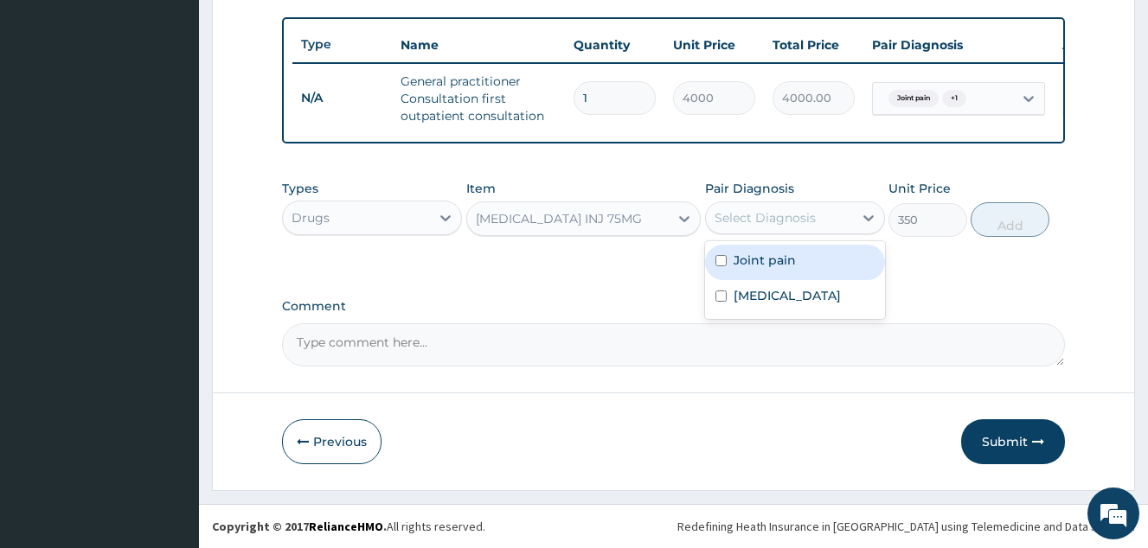
drag, startPoint x: 776, startPoint y: 266, endPoint x: 774, endPoint y: 310, distance: 44.1
click at [772, 274] on div "Joint pain" at bounding box center [795, 262] width 180 height 35
checkbox input "true"
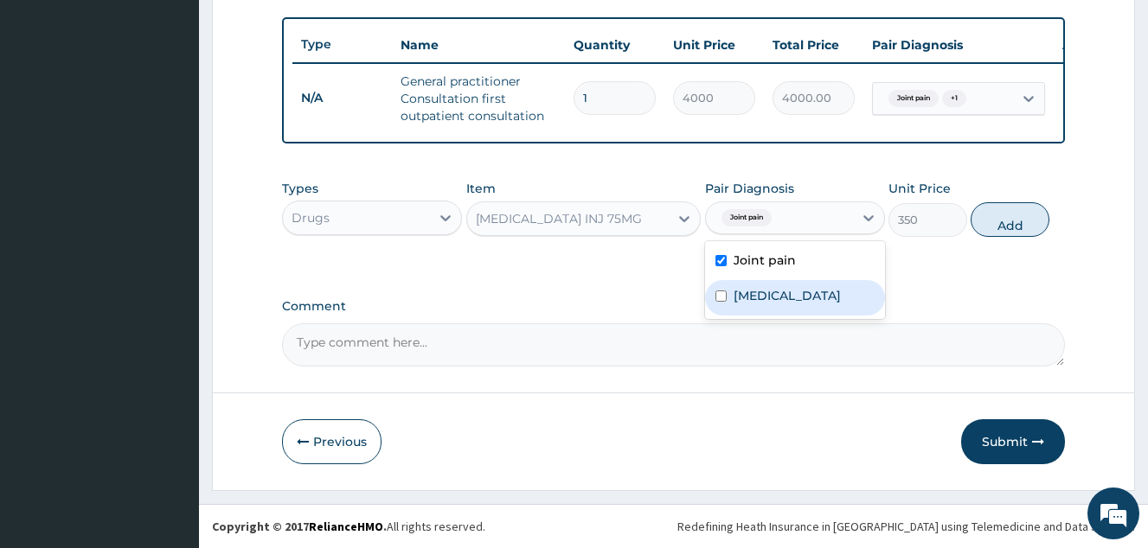
drag, startPoint x: 774, startPoint y: 310, endPoint x: 797, endPoint y: 302, distance: 24.6
click at [774, 309] on div "Lumbar spondylosis" at bounding box center [795, 297] width 180 height 35
checkbox input "true"
click at [1002, 227] on button "Add" at bounding box center [1009, 219] width 79 height 35
type input "0"
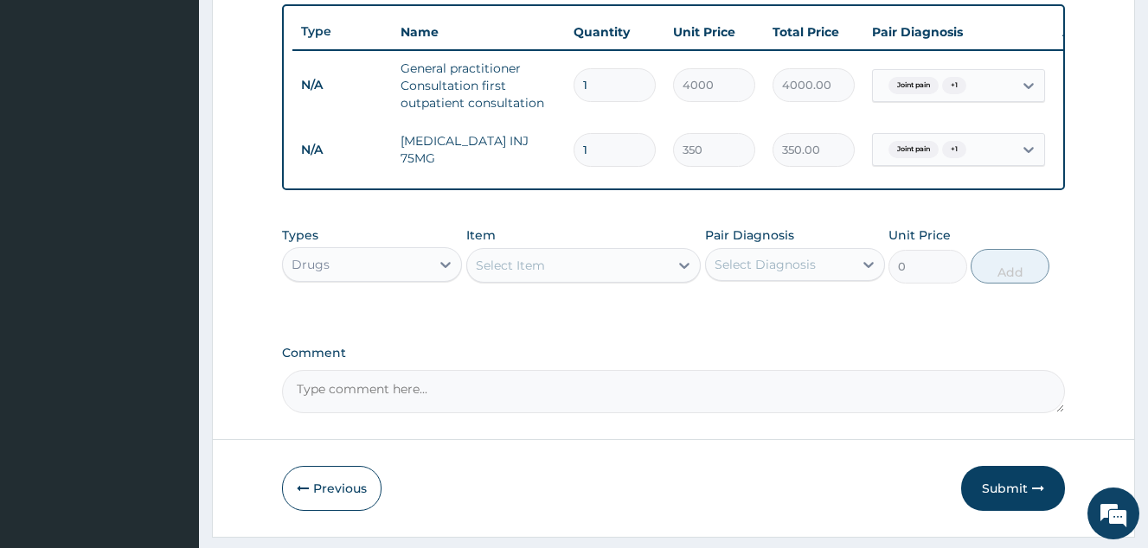
click at [550, 279] on div "Select Item" at bounding box center [568, 266] width 202 height 28
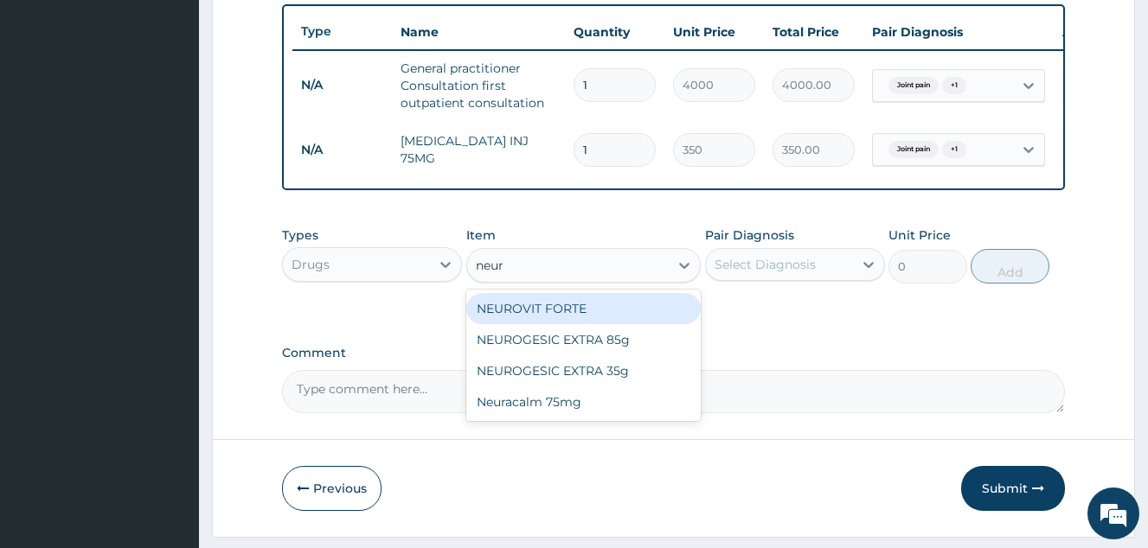
type input "neuro"
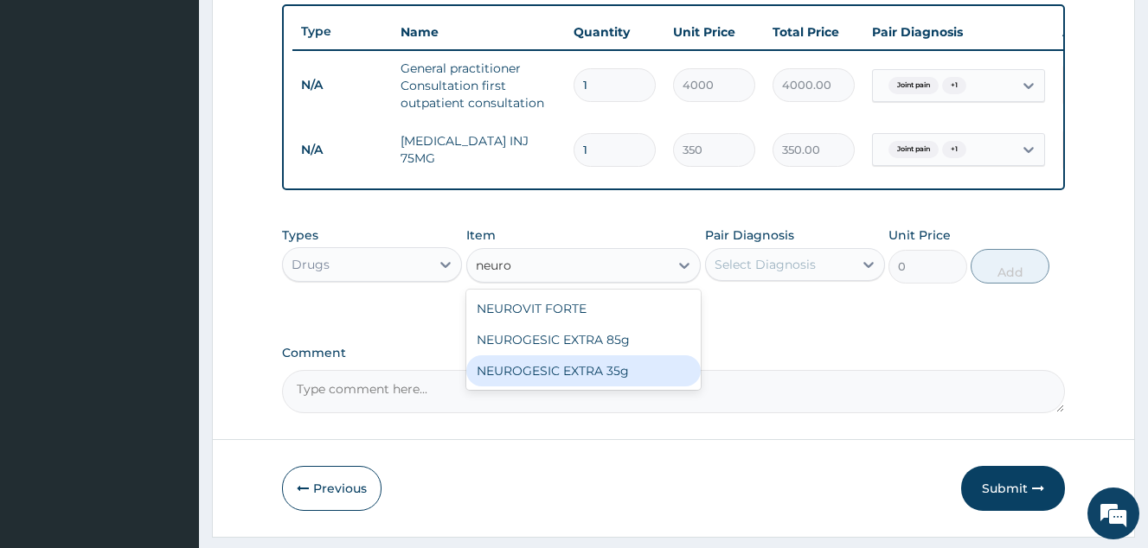
drag, startPoint x: 642, startPoint y: 379, endPoint x: 676, endPoint y: 349, distance: 45.4
click at [642, 378] on div "NEUROGESIC EXTRA 35g" at bounding box center [583, 370] width 235 height 31
type input "2000"
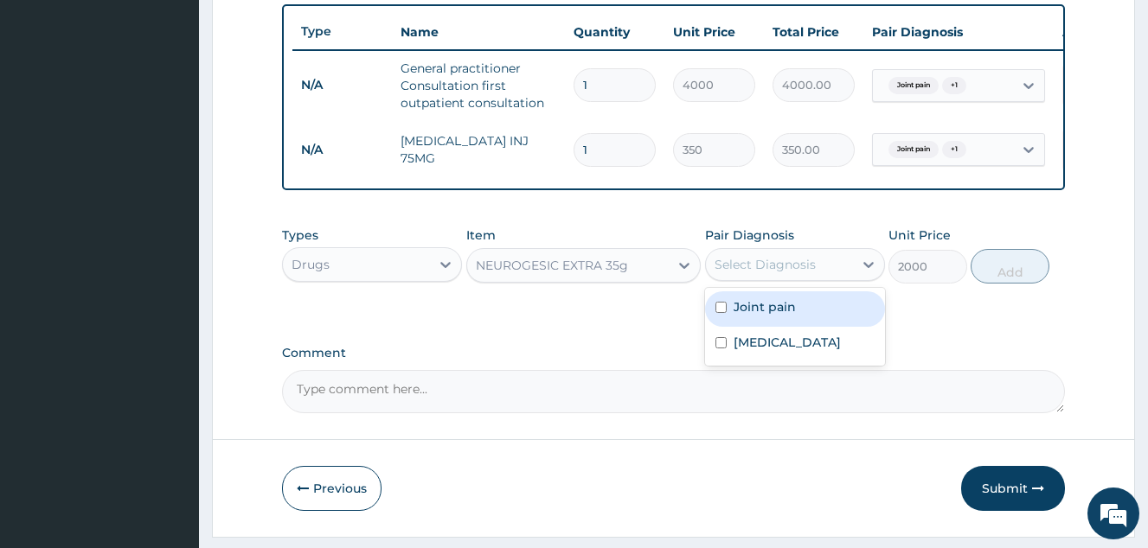
drag, startPoint x: 741, startPoint y: 283, endPoint x: 752, endPoint y: 304, distance: 24.4
click at [743, 273] on div "Select Diagnosis" at bounding box center [764, 264] width 101 height 17
drag, startPoint x: 759, startPoint y: 324, endPoint x: 771, endPoint y: 358, distance: 35.8
click at [763, 316] on label "Joint pain" at bounding box center [764, 306] width 62 height 17
checkbox input "true"
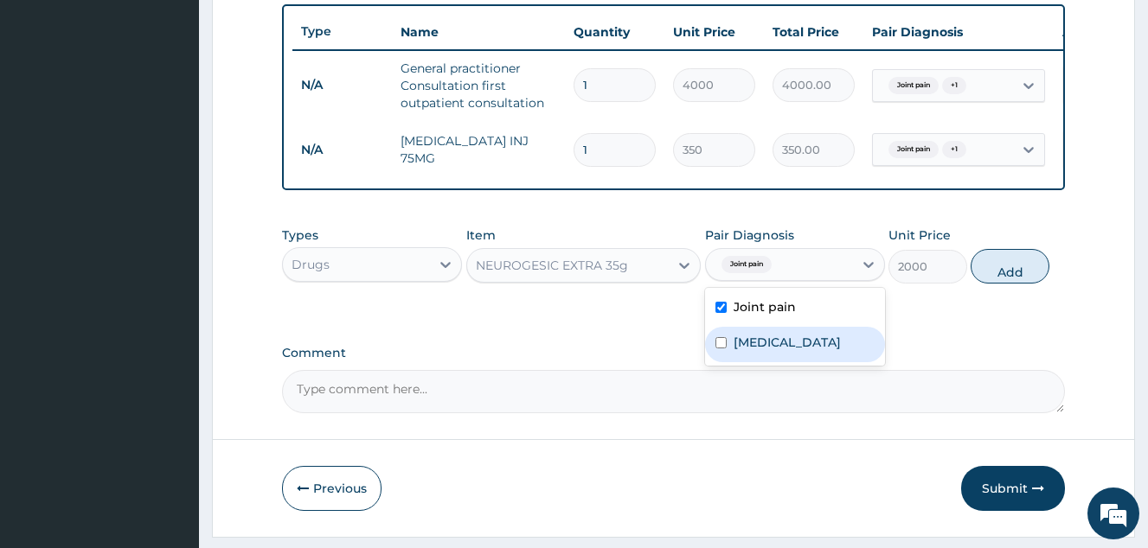
drag, startPoint x: 771, startPoint y: 359, endPoint x: 880, endPoint y: 340, distance: 110.6
click at [778, 351] on label "Lumbar spondylosis" at bounding box center [786, 342] width 107 height 17
checkbox input "true"
click at [1008, 284] on button "Add" at bounding box center [1009, 266] width 79 height 35
type input "0"
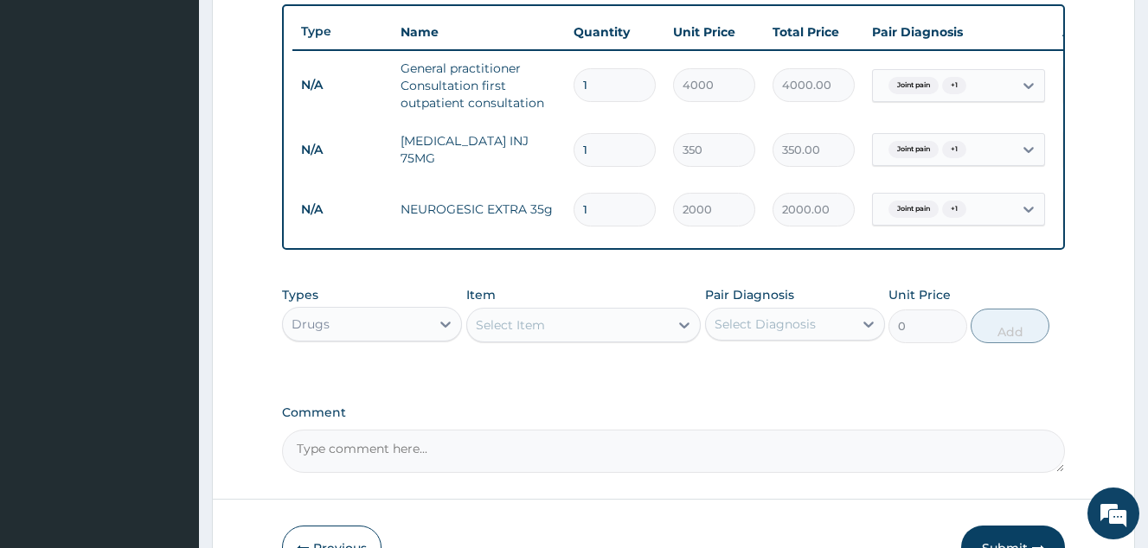
scroll to position [699, 0]
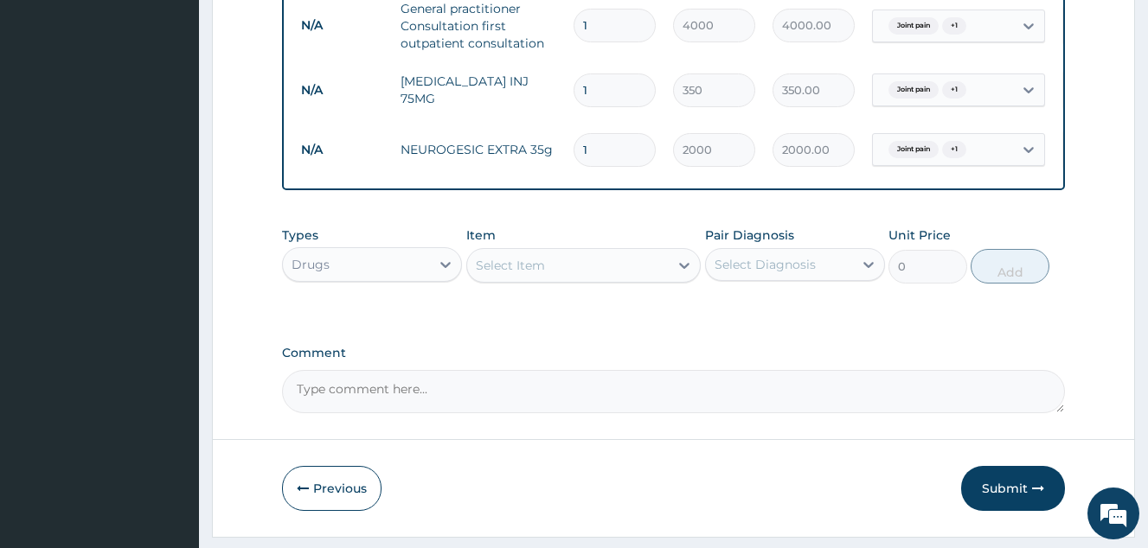
drag, startPoint x: 524, startPoint y: 262, endPoint x: 528, endPoint y: 281, distance: 19.3
click at [534, 278] on div "Select Item" at bounding box center [583, 265] width 235 height 35
click at [534, 274] on div "Select Item" at bounding box center [510, 265] width 69 height 17
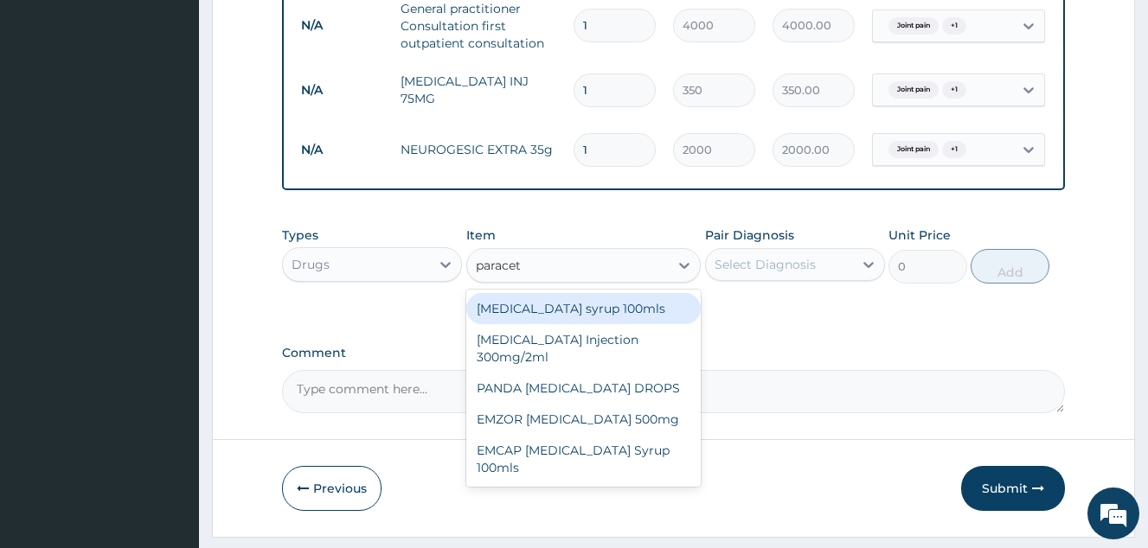
type input "paraceta"
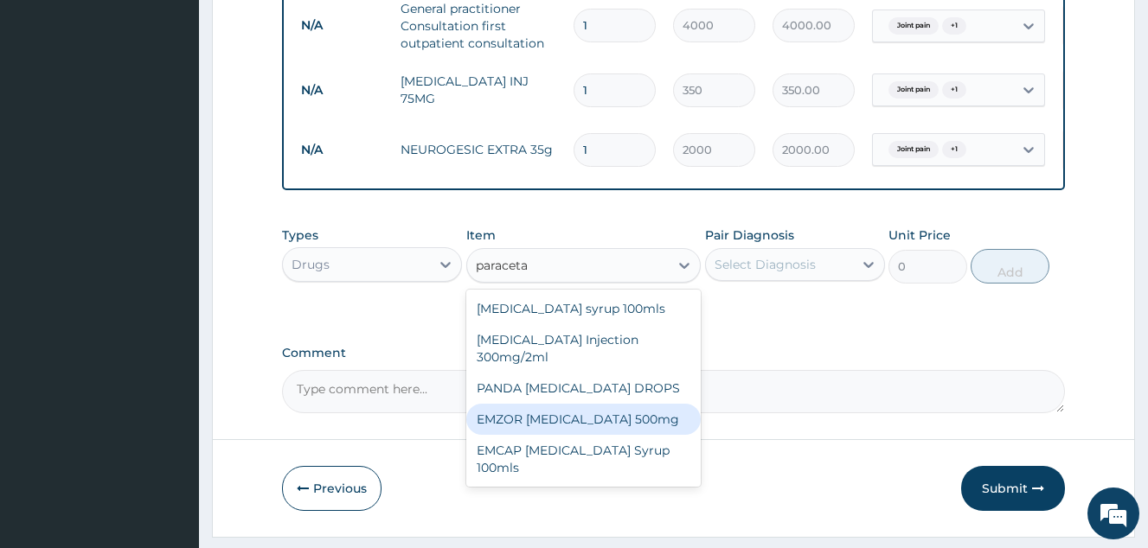
drag, startPoint x: 585, startPoint y: 432, endPoint x: 777, endPoint y: 333, distance: 216.2
click at [604, 428] on div "EMZOR PARACETAMOL 500mg" at bounding box center [583, 419] width 235 height 31
type input "50"
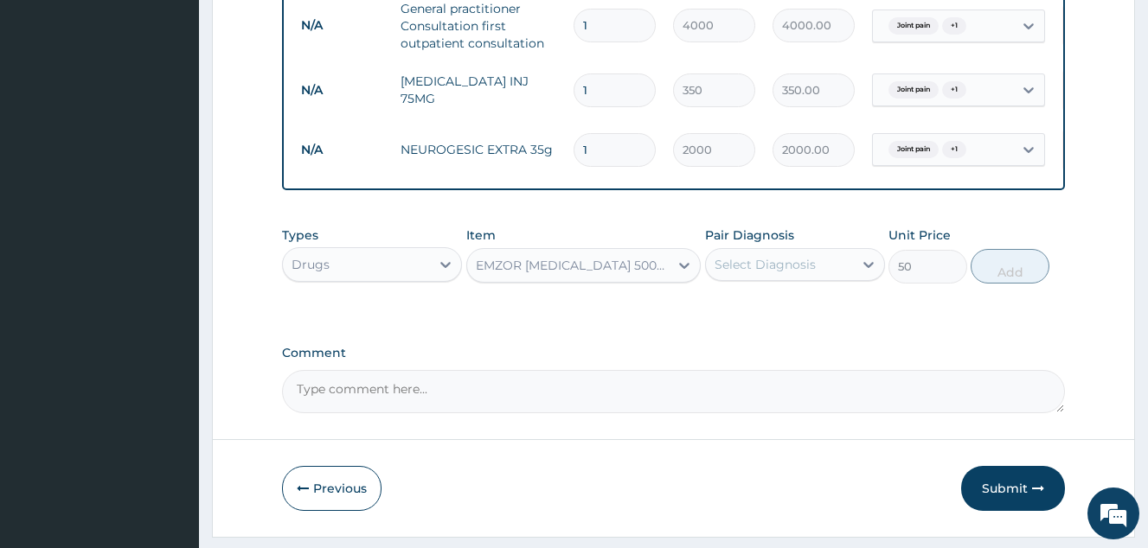
click at [793, 278] on div "Select Diagnosis" at bounding box center [779, 265] width 147 height 28
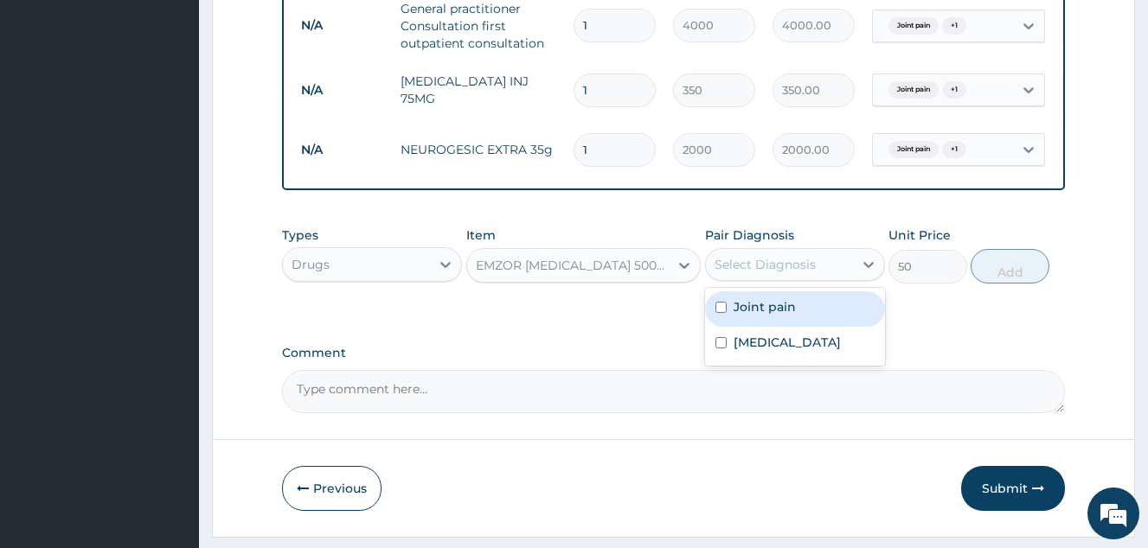
drag, startPoint x: 787, startPoint y: 327, endPoint x: 793, endPoint y: 355, distance: 29.2
click at [787, 327] on div "Joint pain" at bounding box center [795, 308] width 180 height 35
checkbox input "true"
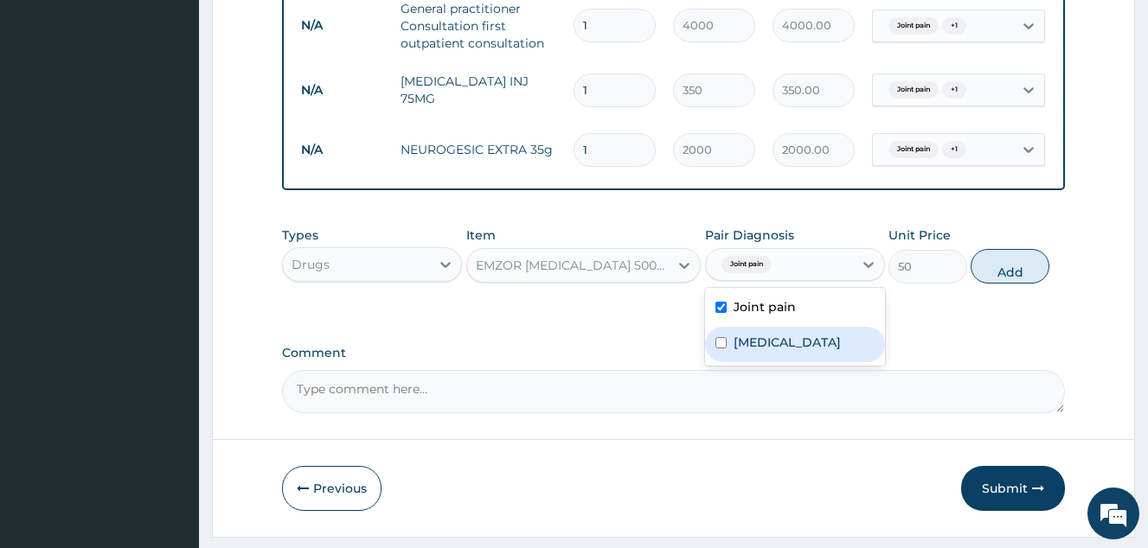
drag, startPoint x: 793, startPoint y: 355, endPoint x: 922, endPoint y: 312, distance: 135.9
click at [800, 351] on label "Lumbar spondylosis" at bounding box center [786, 342] width 107 height 17
checkbox input "true"
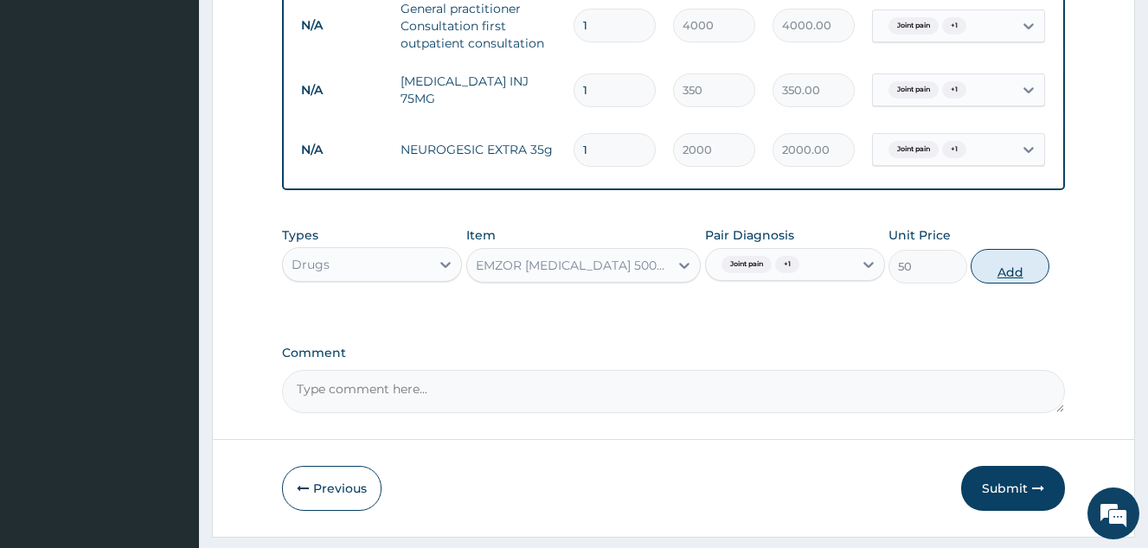
click at [991, 284] on button "Add" at bounding box center [1009, 266] width 79 height 35
type input "0"
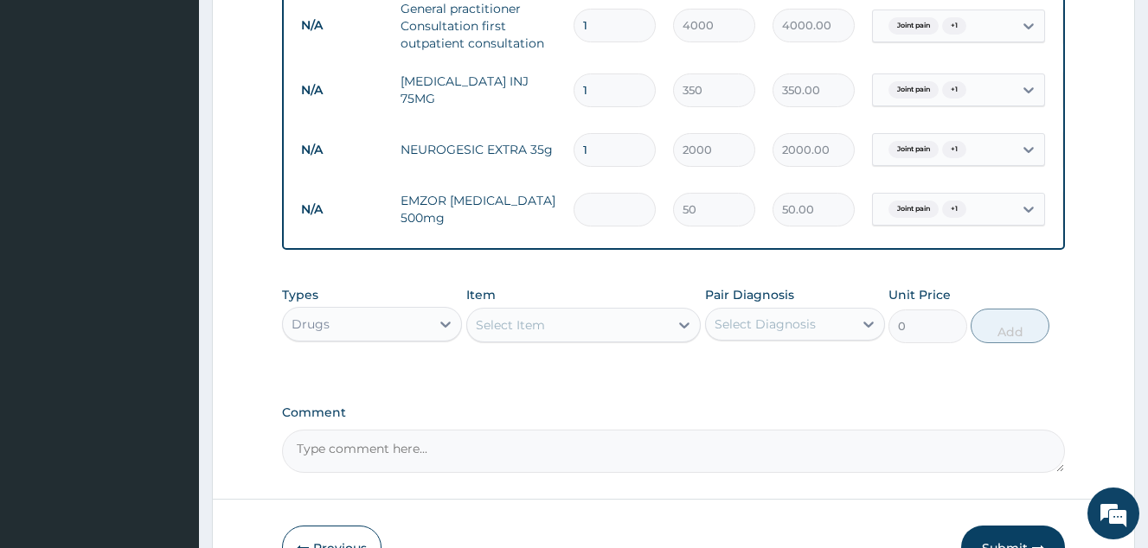
type input "0.00"
type input "2"
type input "100.00"
type input "20"
type input "1000.00"
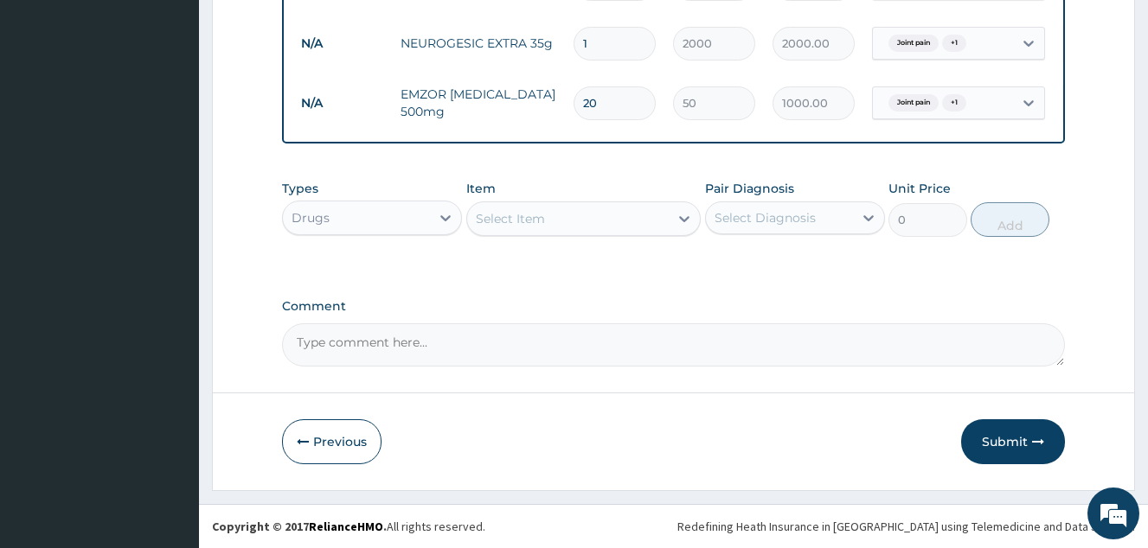
scroll to position [818, 0]
type input "20"
click at [990, 430] on button "Submit" at bounding box center [1013, 441] width 104 height 45
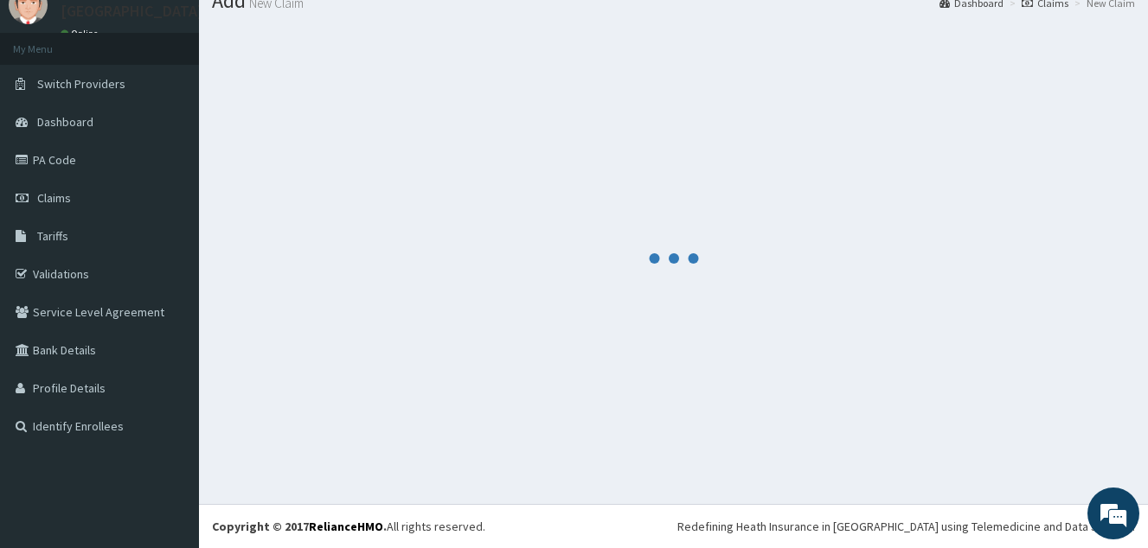
scroll to position [0, 0]
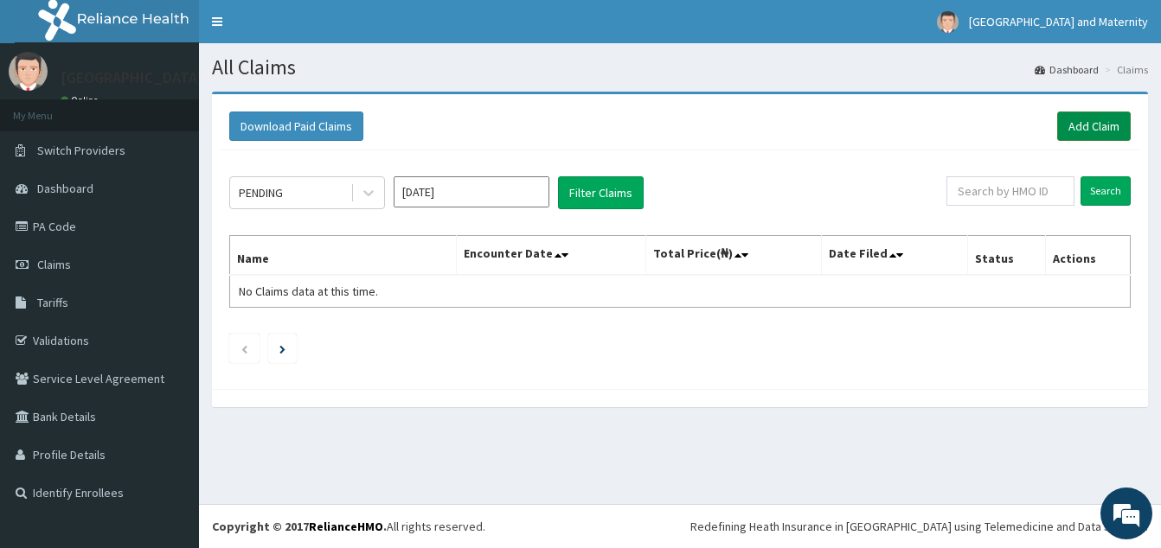
click at [1083, 122] on link "Add Claim" at bounding box center [1094, 126] width 74 height 29
drag, startPoint x: 1070, startPoint y: 122, endPoint x: 1053, endPoint y: 122, distance: 16.4
click at [1070, 122] on link "Add Claim" at bounding box center [1094, 126] width 74 height 29
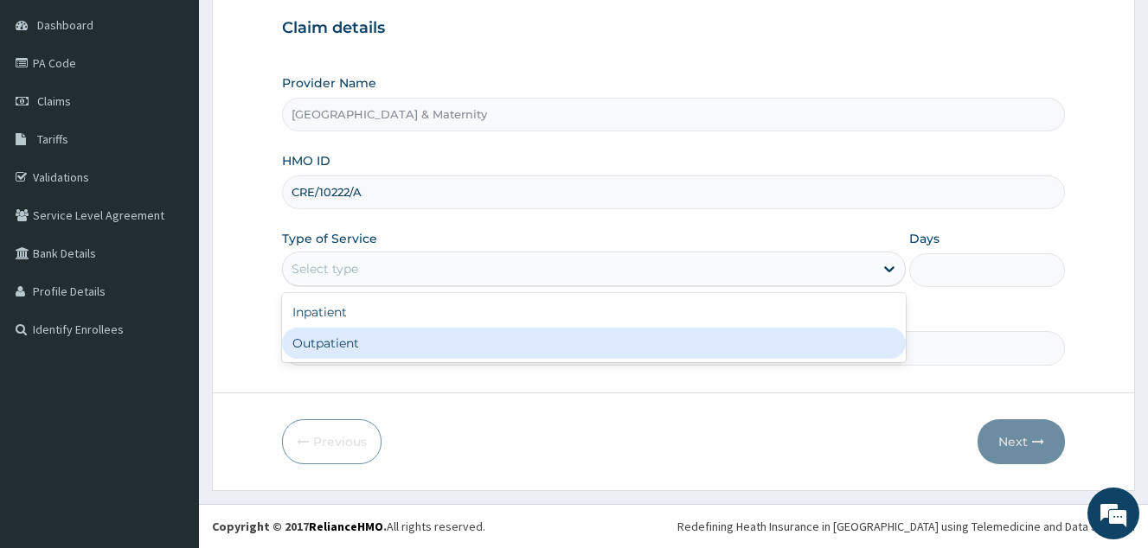
click at [348, 342] on div "Outpatient" at bounding box center [594, 343] width 624 height 31
type input "1"
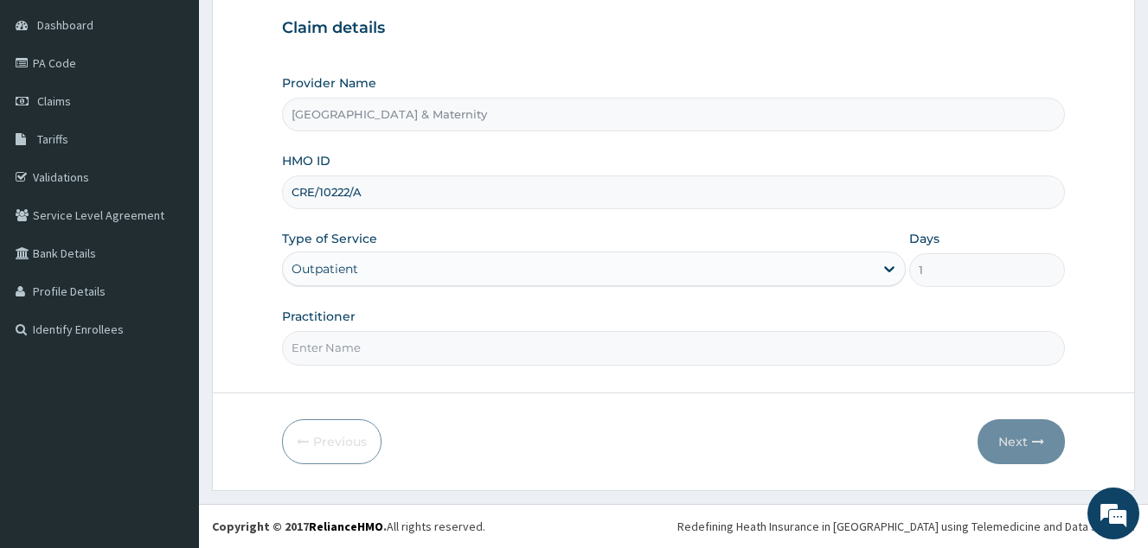
click at [349, 342] on input "Practitioner" at bounding box center [673, 348] width 783 height 34
click at [373, 342] on input "Practitioner" at bounding box center [673, 348] width 783 height 34
type input "[PERSON_NAME]"
click at [1002, 442] on button "Next" at bounding box center [1020, 441] width 87 height 45
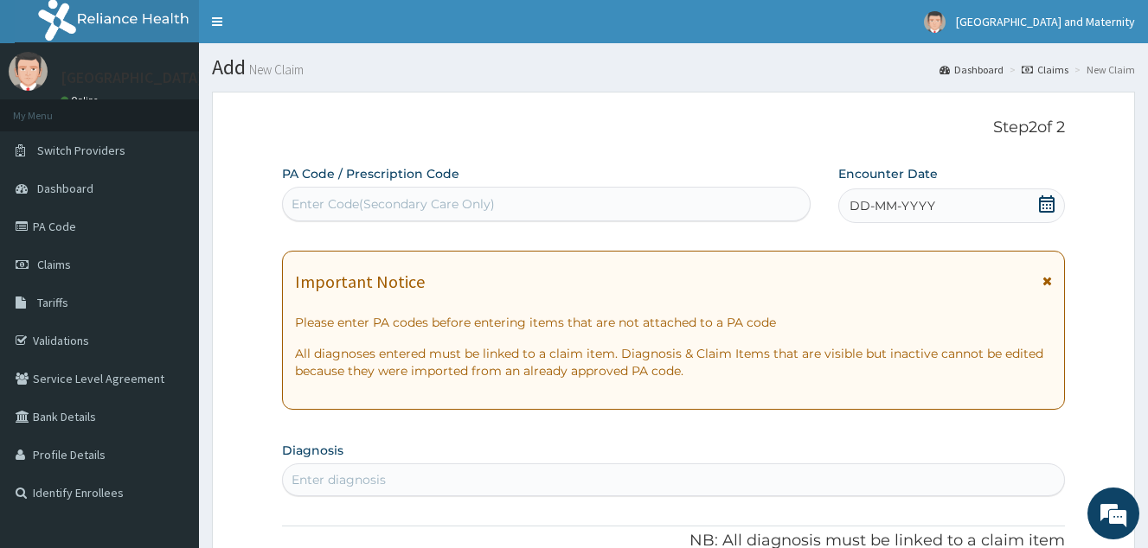
click at [1046, 197] on icon at bounding box center [1047, 203] width 16 height 17
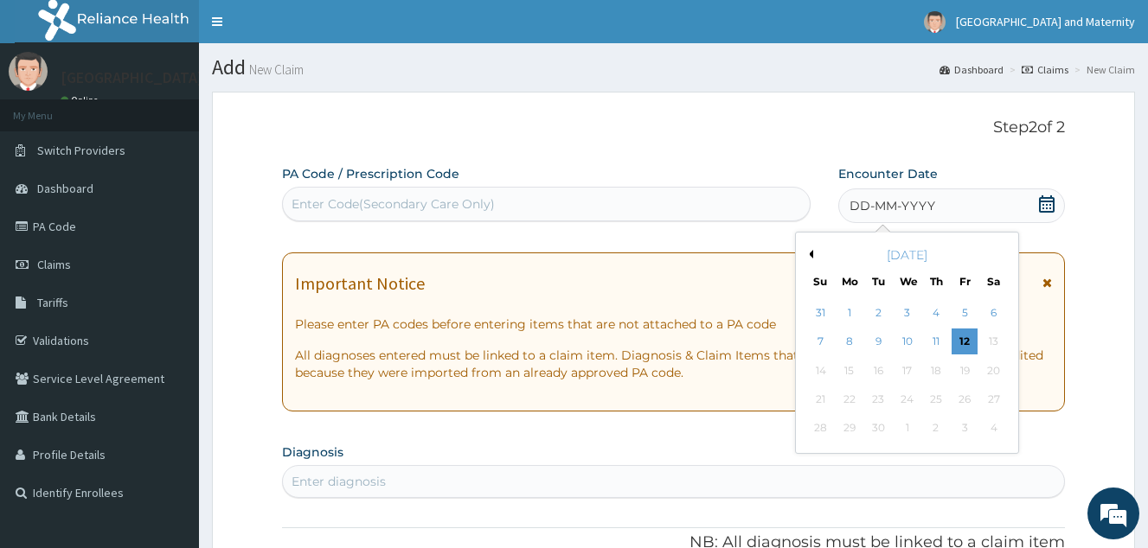
click at [808, 254] on button "Previous Month" at bounding box center [808, 254] width 9 height 9
click at [1006, 334] on div "12" at bounding box center [994, 343] width 26 height 26
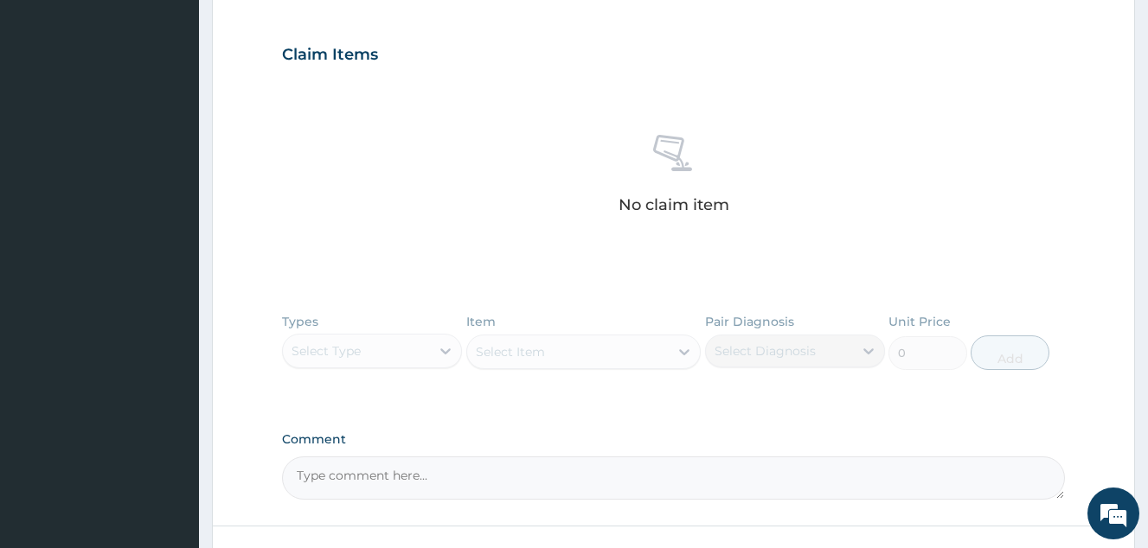
scroll to position [346, 0]
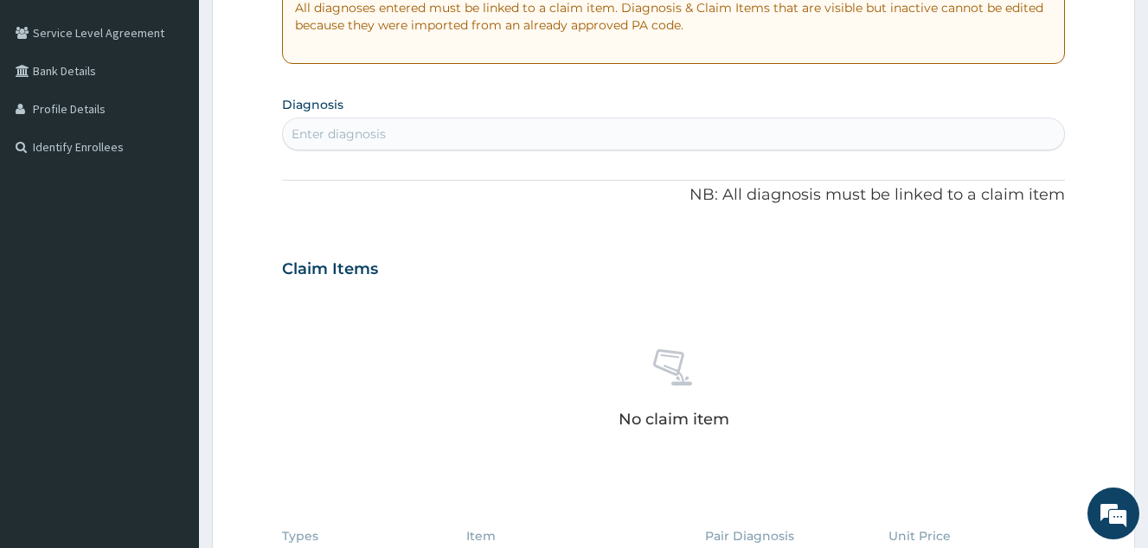
click at [353, 135] on div "Enter diagnosis" at bounding box center [338, 133] width 94 height 17
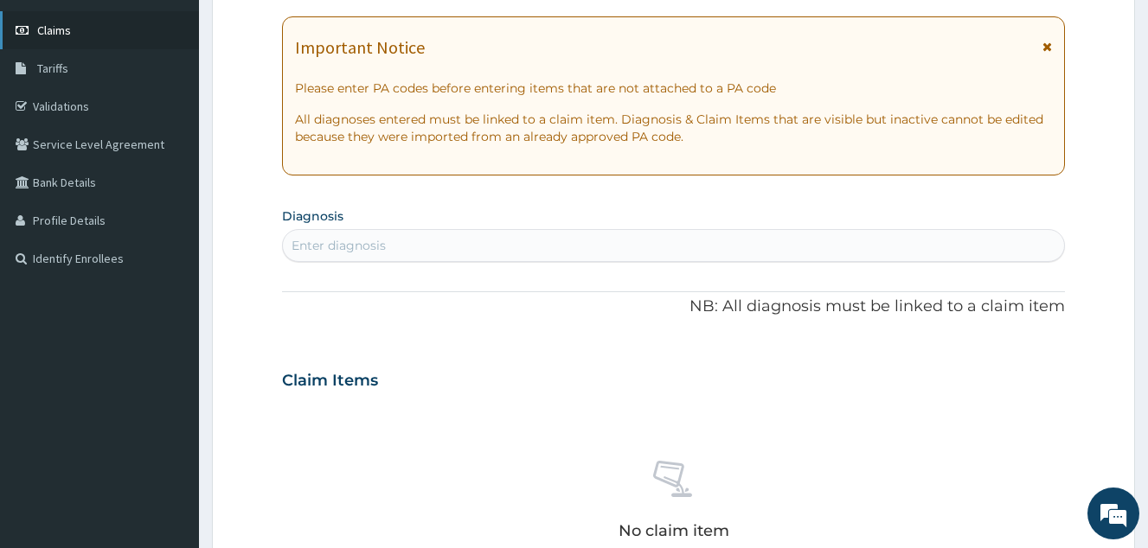
scroll to position [173, 0]
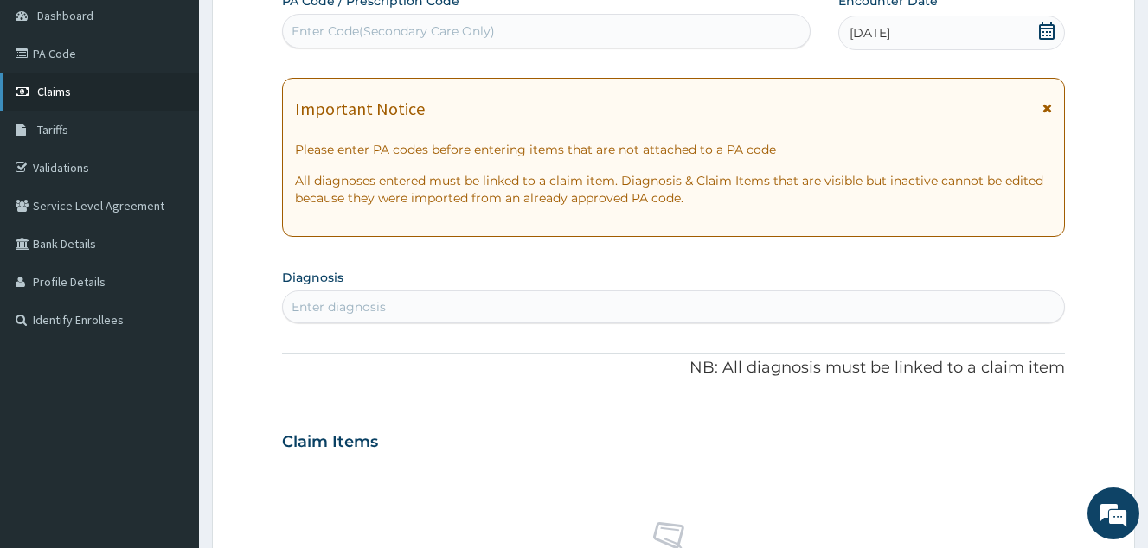
click at [87, 89] on link "Claims" at bounding box center [99, 92] width 199 height 38
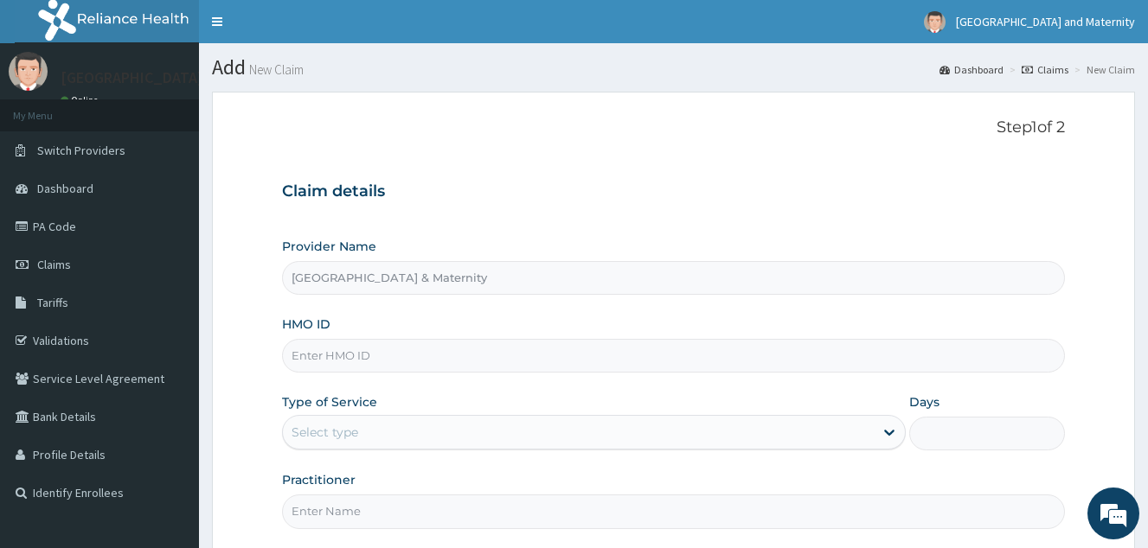
click at [343, 360] on input "HMO ID" at bounding box center [673, 356] width 783 height 34
paste input "SBG/10076/E"
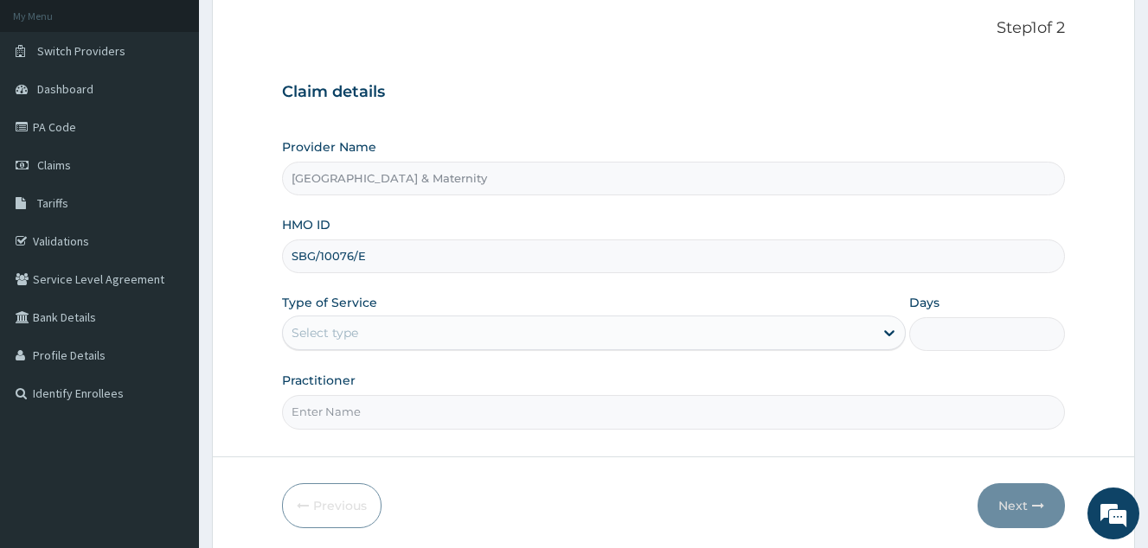
scroll to position [163, 0]
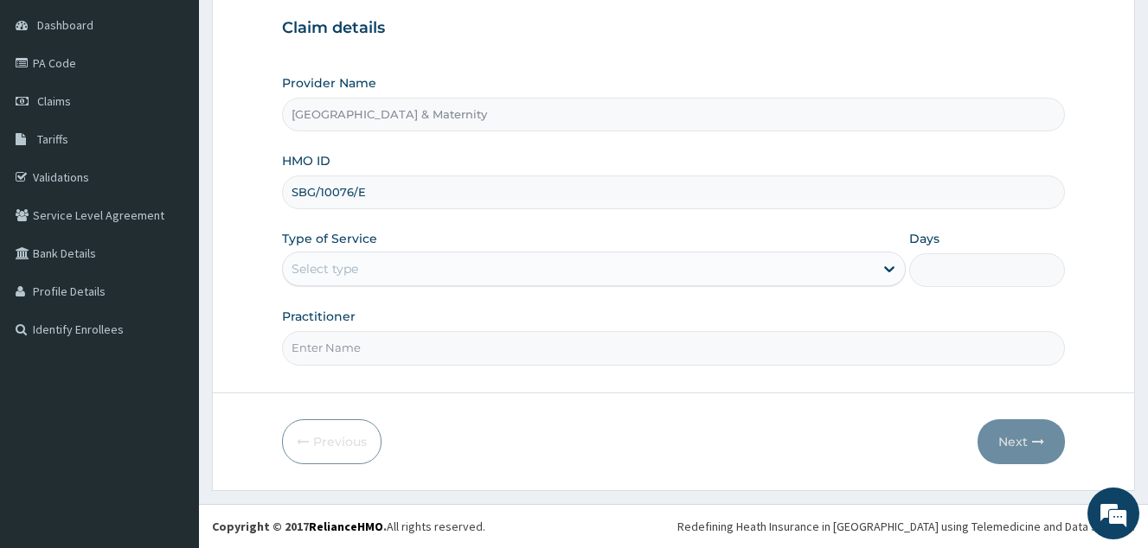
type input "SBG/10076/E"
click at [366, 271] on div "Select type" at bounding box center [578, 269] width 591 height 28
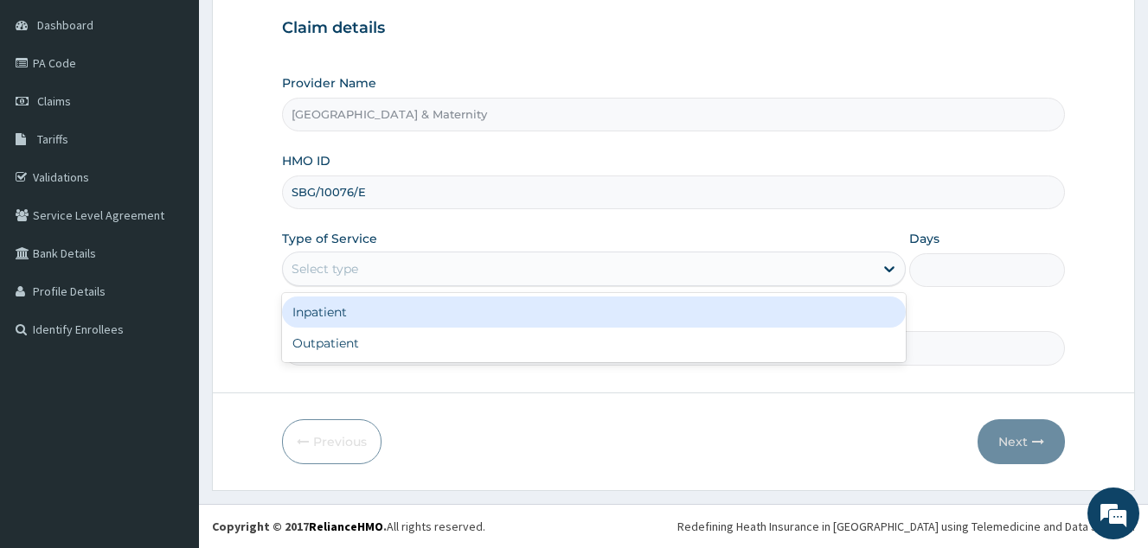
click at [359, 328] on div "Inpatient Outpatient" at bounding box center [594, 327] width 624 height 69
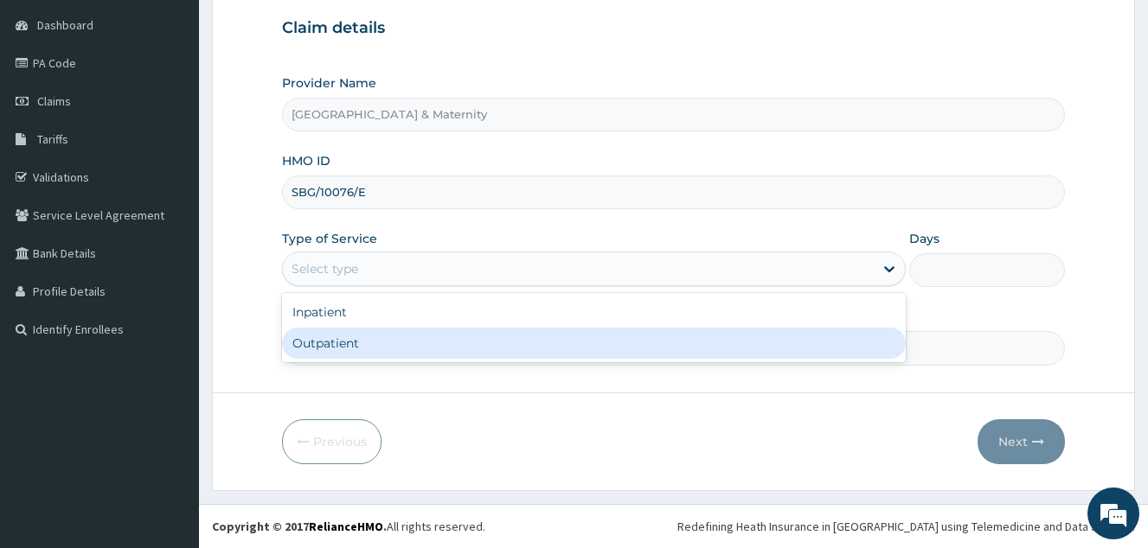
drag, startPoint x: 355, startPoint y: 344, endPoint x: 326, endPoint y: 246, distance: 102.1
click at [355, 344] on div "Outpatient" at bounding box center [594, 343] width 624 height 31
type input "1"
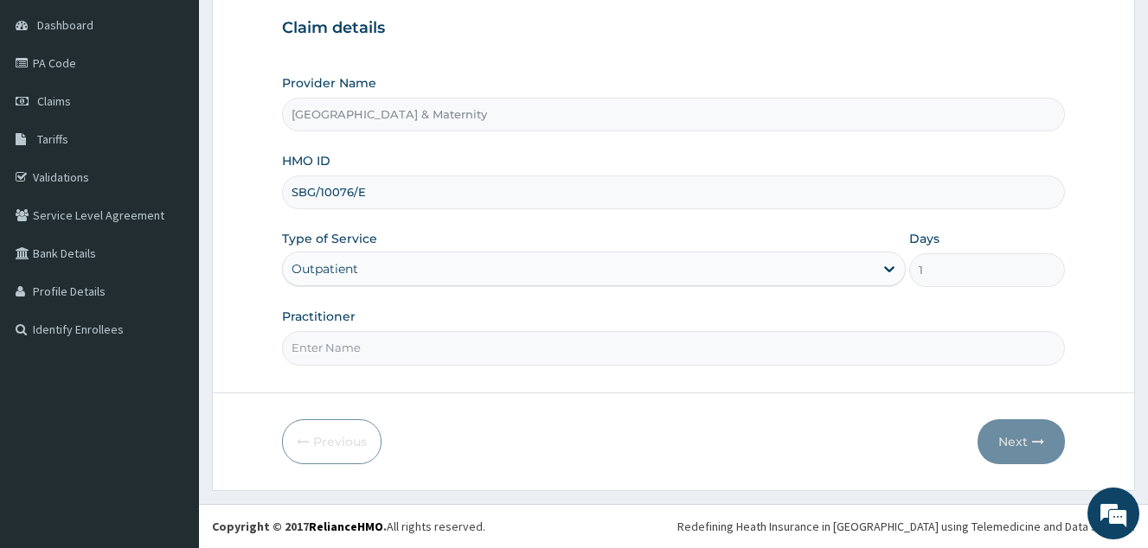
click at [364, 362] on input "Practitioner" at bounding box center [673, 348] width 783 height 34
type input "[PERSON_NAME]"
click at [993, 432] on button "Next" at bounding box center [1020, 441] width 87 height 45
